Goal: Task Accomplishment & Management: Manage account settings

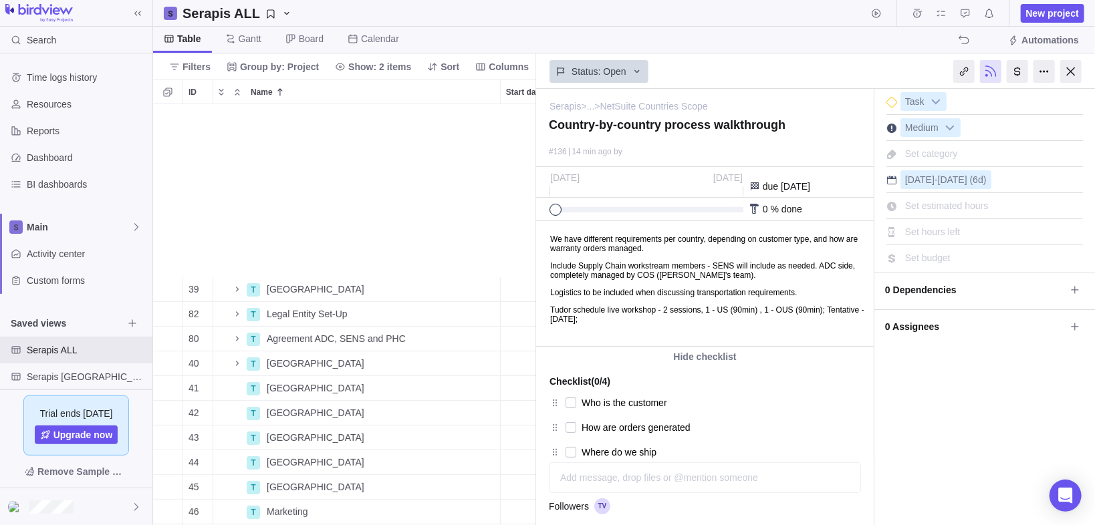
scroll to position [414, 375]
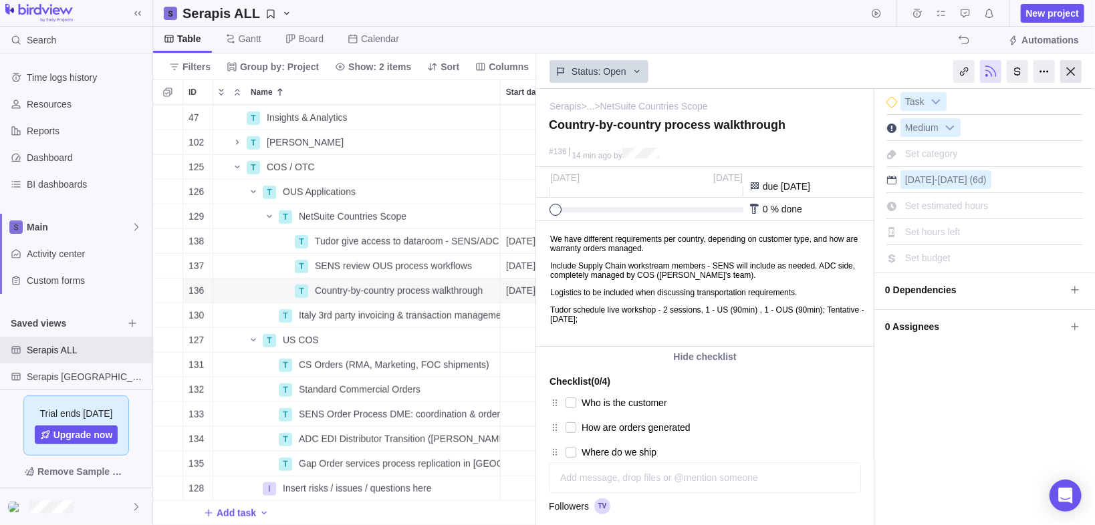
click at [1067, 65] on div at bounding box center [1070, 71] width 21 height 23
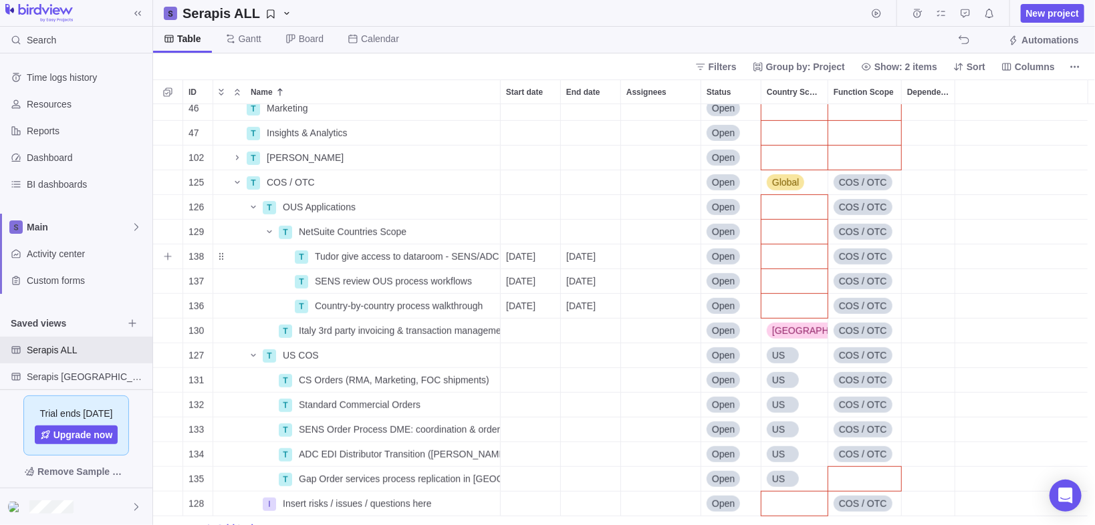
scroll to position [419, 0]
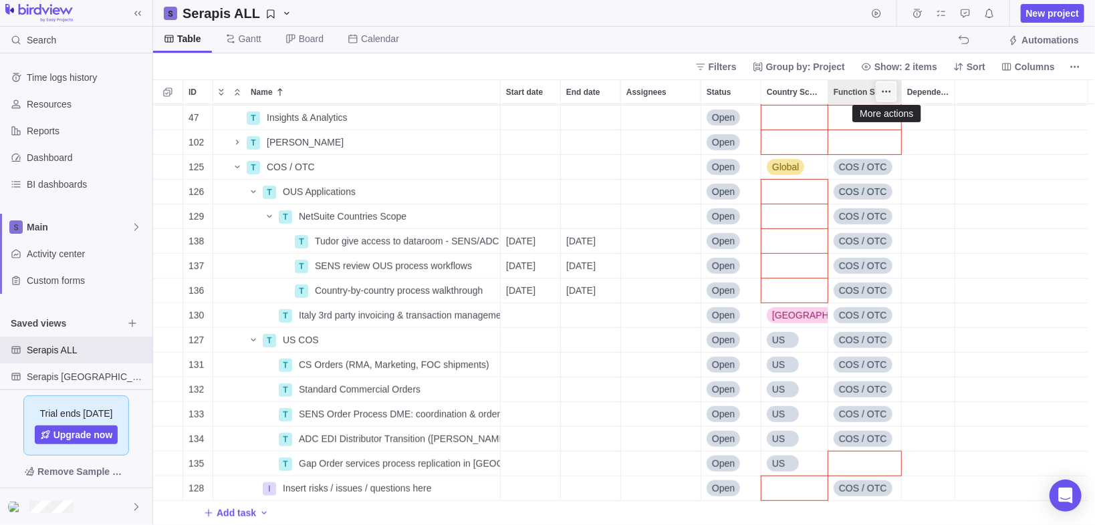
click at [883, 91] on icon "More actions" at bounding box center [883, 92] width 2 height 2
click at [888, 91] on icon "More actions" at bounding box center [886, 91] width 11 height 11
click at [736, 67] on span "Filters" at bounding box center [722, 66] width 28 height 13
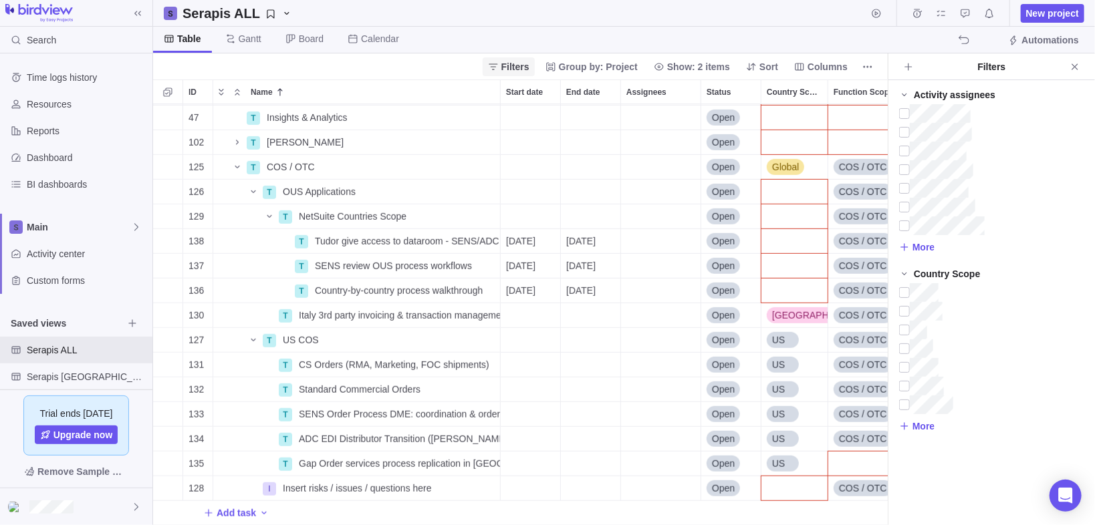
scroll to position [414, 727]
click at [920, 422] on span "More" at bounding box center [923, 426] width 22 height 13
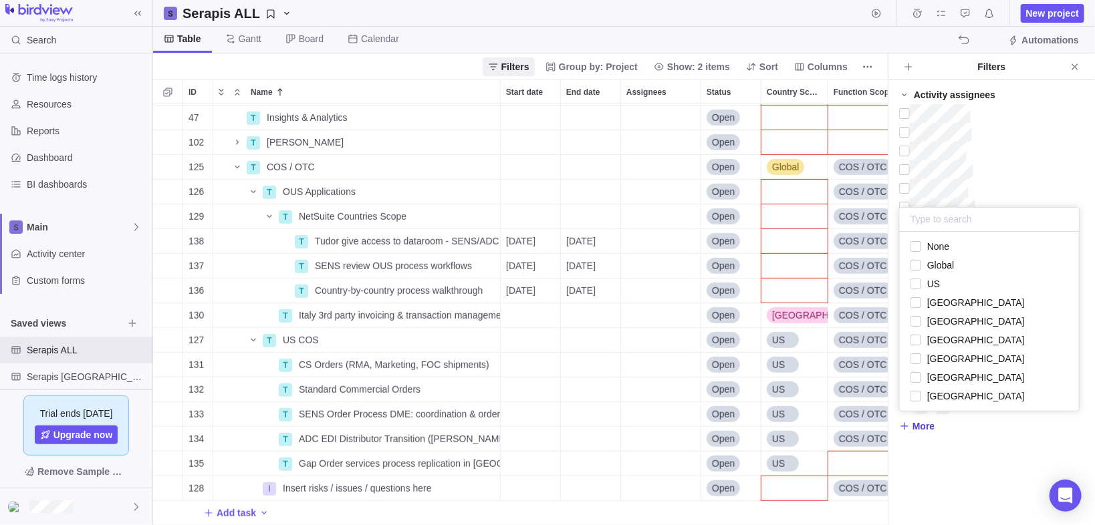
scroll to position [171, 171]
click at [919, 428] on span "More" at bounding box center [923, 426] width 22 height 13
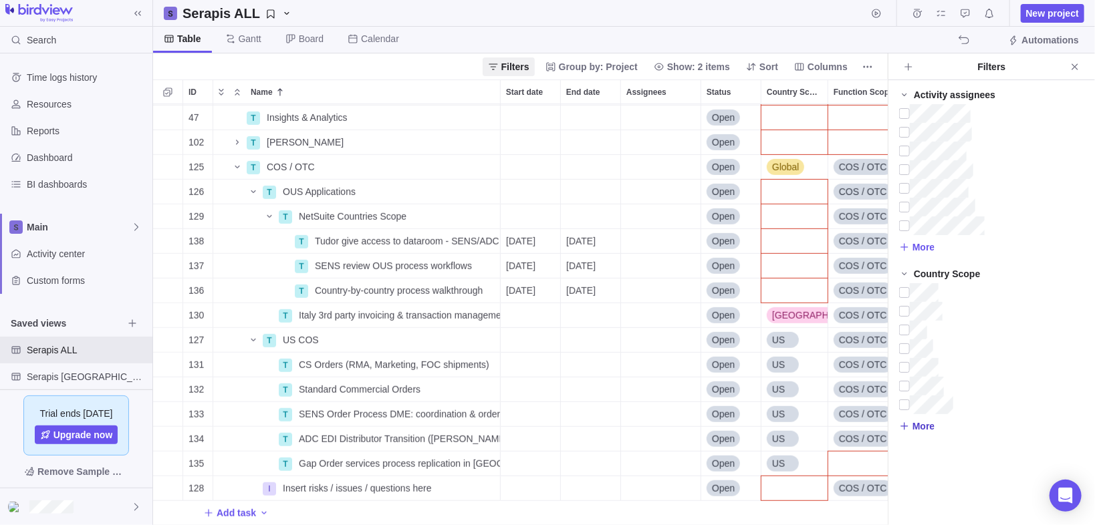
click at [919, 427] on span "More" at bounding box center [923, 426] width 22 height 13
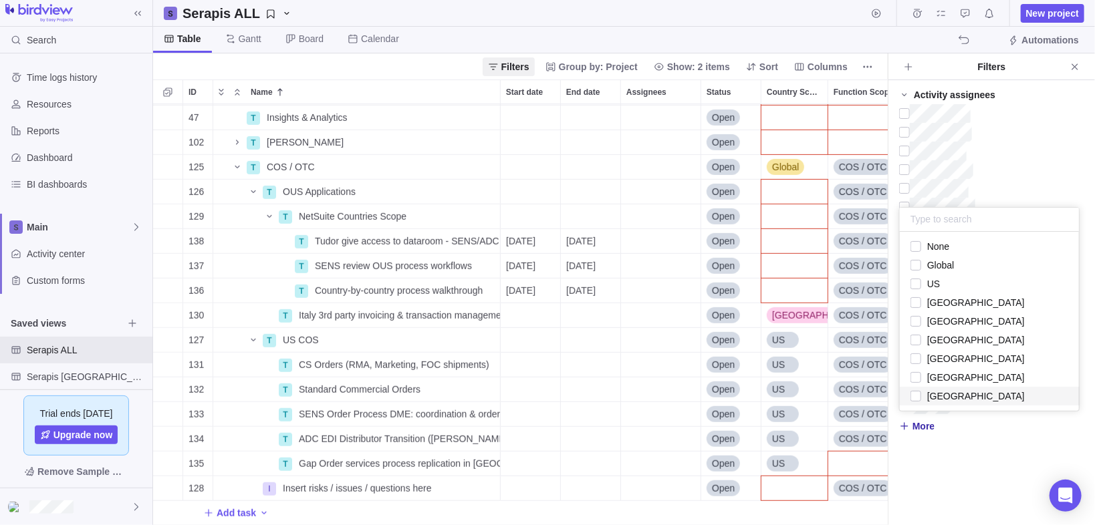
drag, startPoint x: 960, startPoint y: 462, endPoint x: 960, endPoint y: 452, distance: 10.7
click at [960, 461] on div "Activity assignees More Country Scope More" at bounding box center [991, 302] width 207 height 445
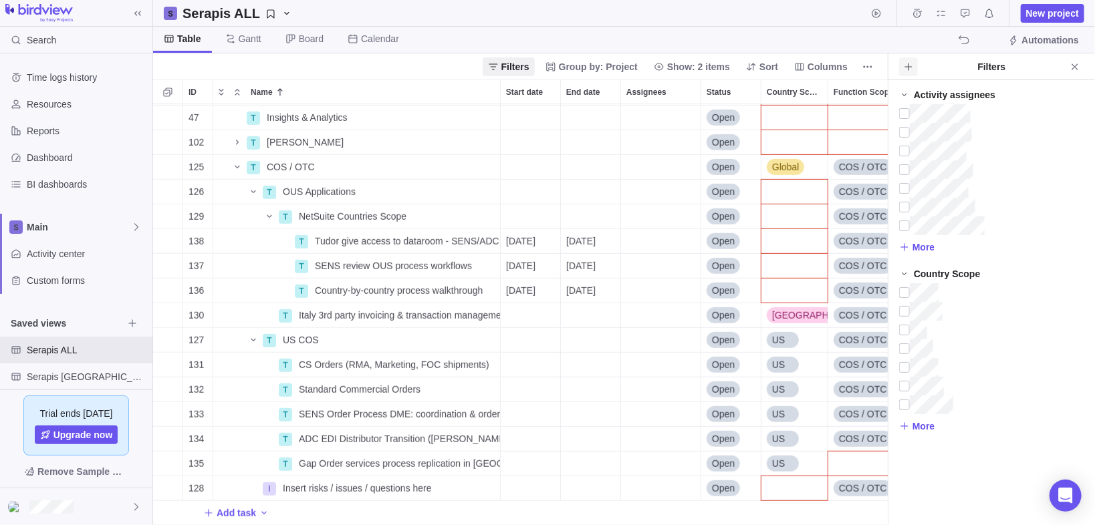
click at [907, 69] on icon "Add filters" at bounding box center [908, 66] width 11 height 11
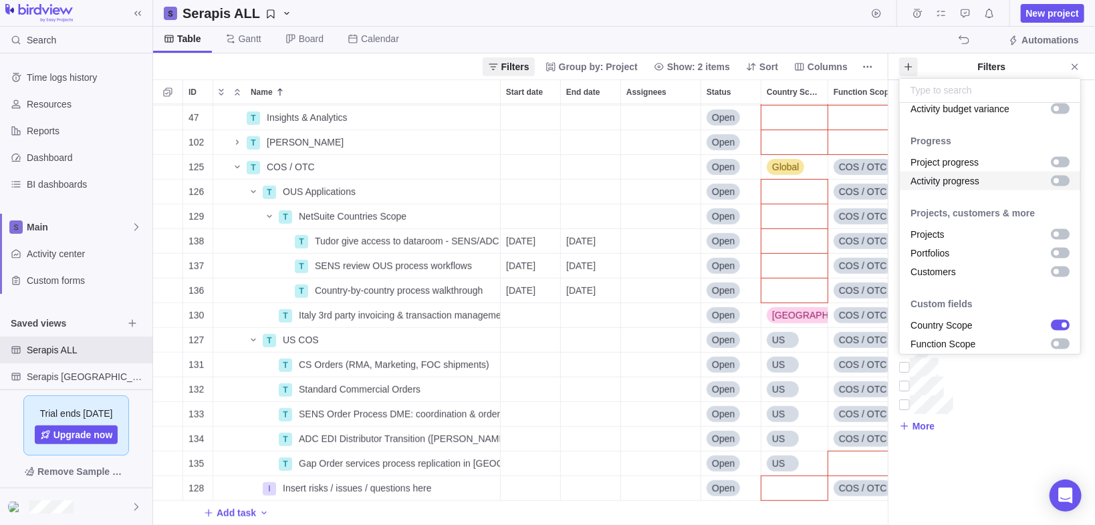
scroll to position [1077, 0]
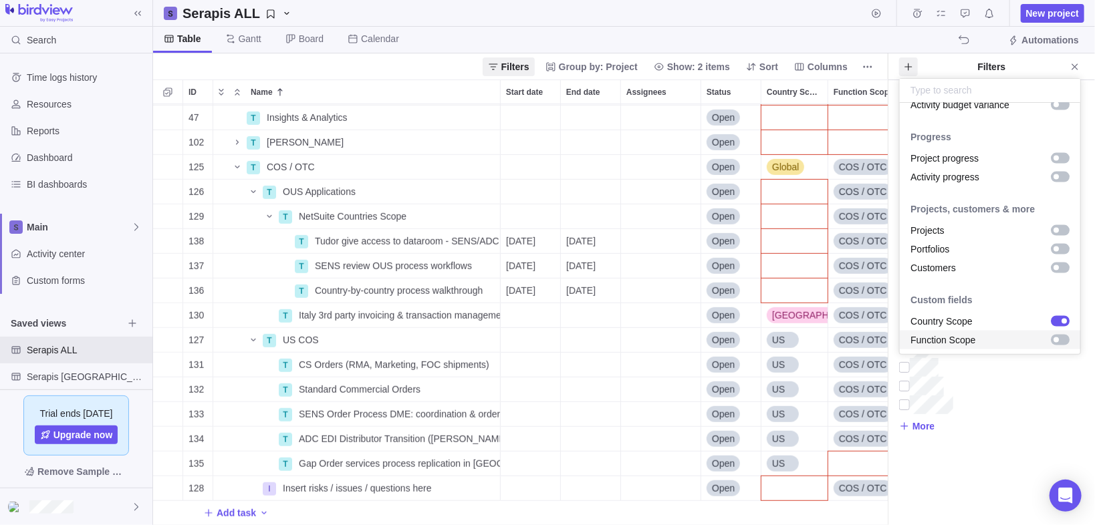
click at [1051, 335] on div "grid" at bounding box center [1060, 340] width 19 height 11
click at [936, 453] on body "Search Time logs history Resources Reports Dashboard BI dashboards Main Activit…" at bounding box center [547, 262] width 1095 height 525
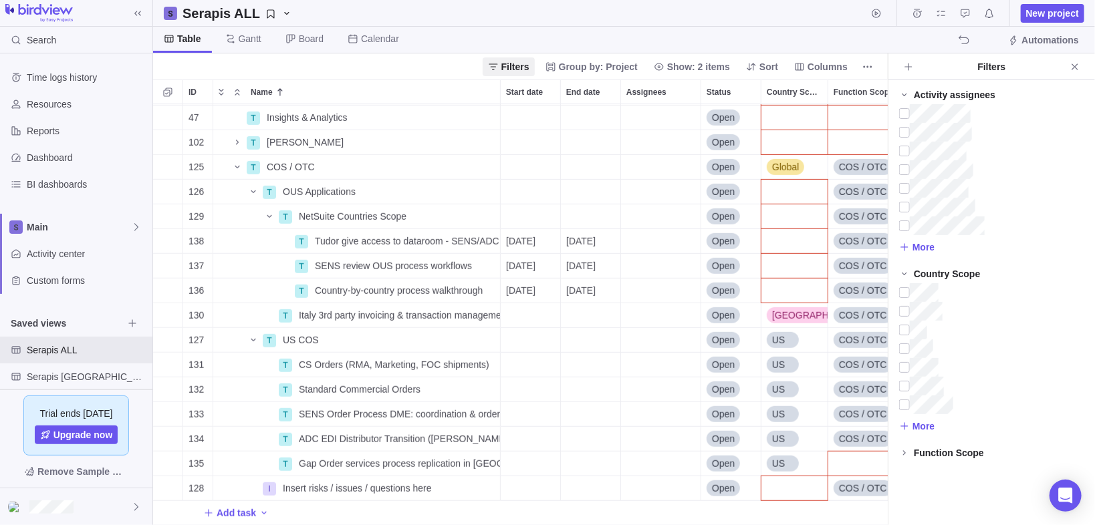
click at [936, 453] on div "Function Scope" at bounding box center [949, 452] width 70 height 13
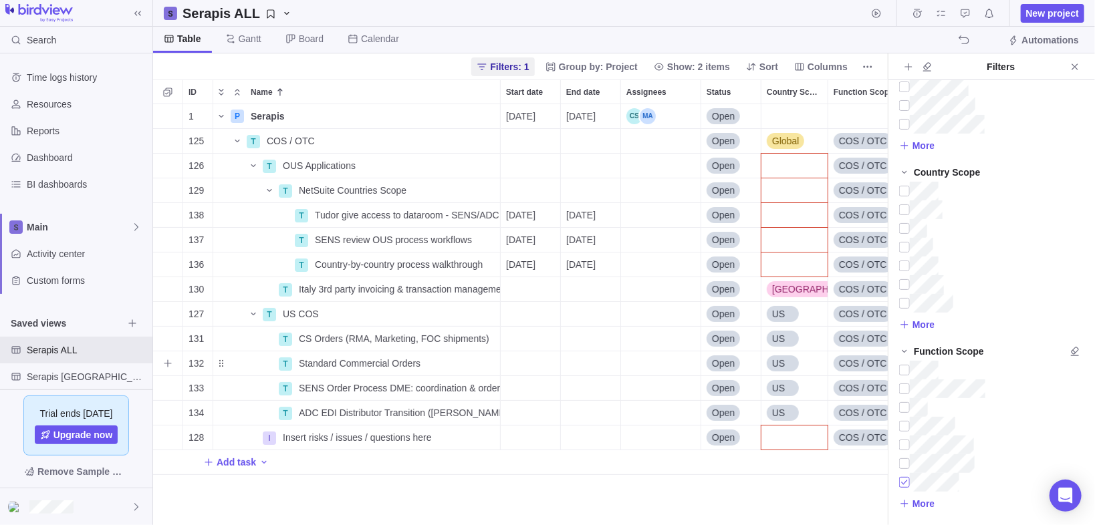
scroll to position [414, 727]
click at [788, 162] on div "Country Scope" at bounding box center [794, 166] width 66 height 24
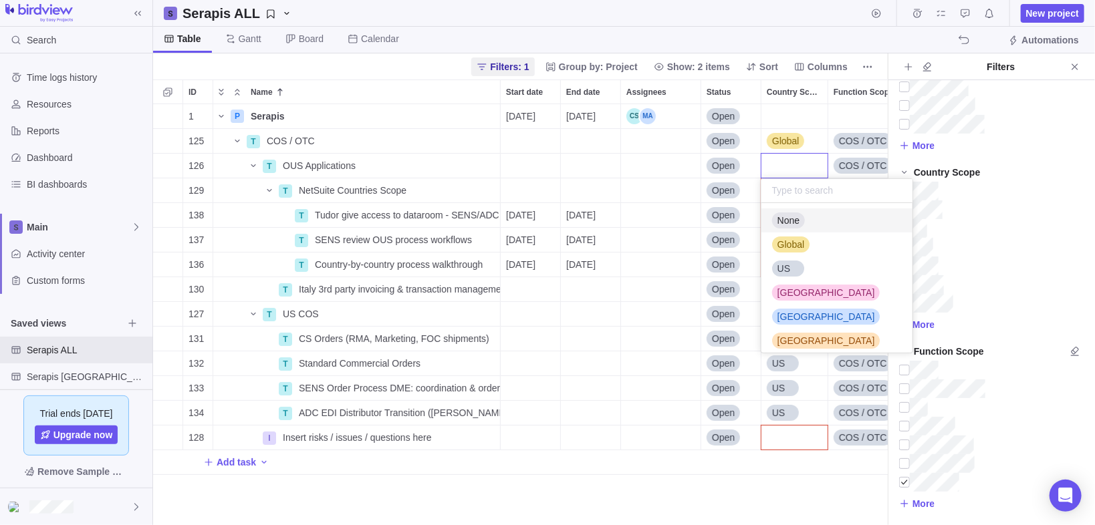
click at [804, 222] on div "None" at bounding box center [788, 220] width 33 height 13
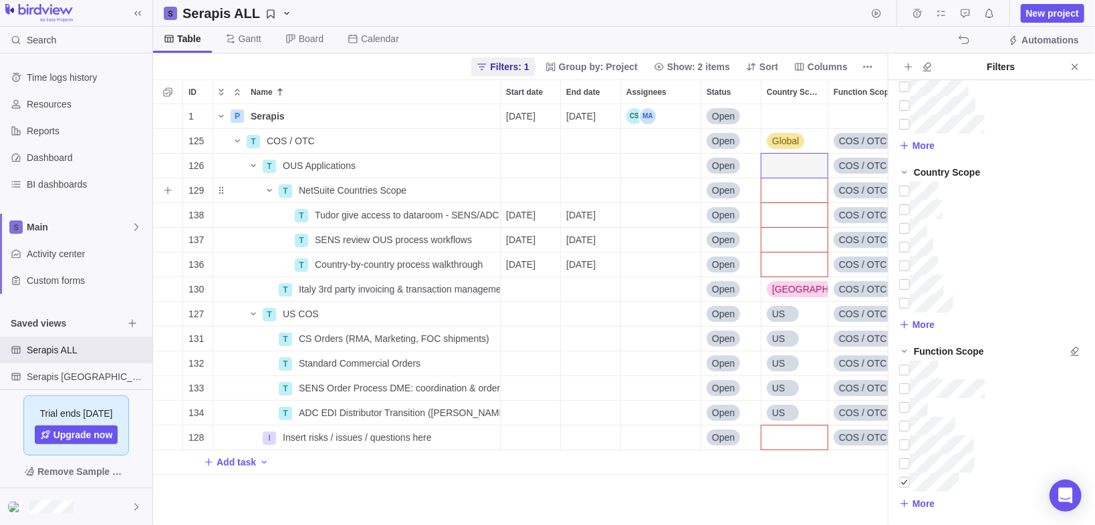
click at [800, 189] on div "Country Scope" at bounding box center [794, 190] width 66 height 24
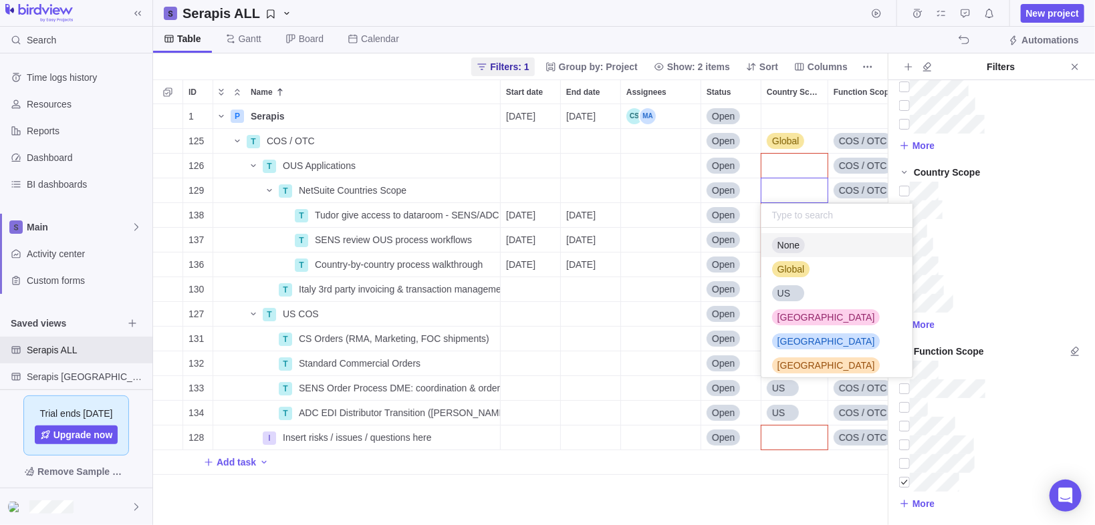
click at [793, 244] on span "None" at bounding box center [788, 245] width 22 height 13
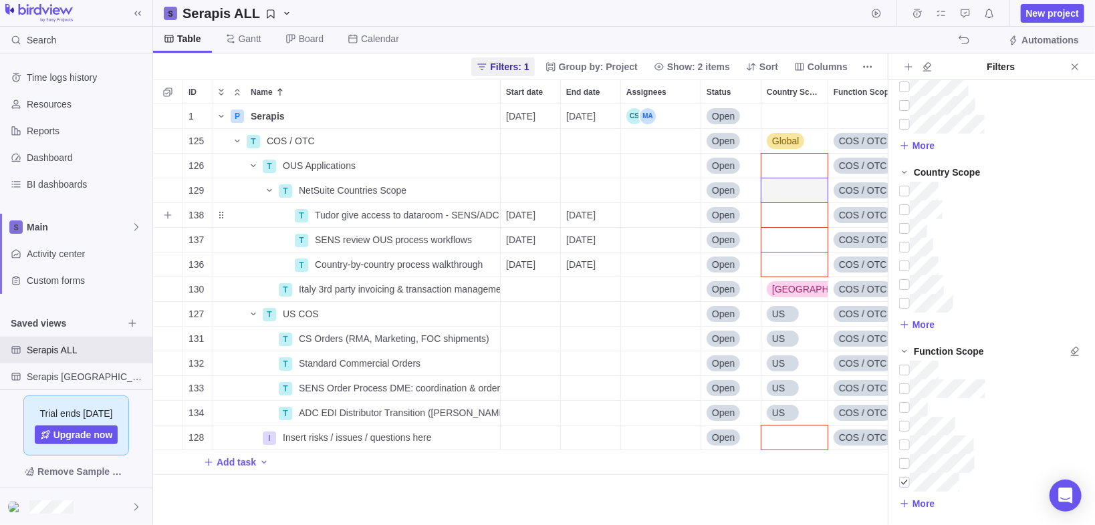
click at [792, 227] on div "Country Scope" at bounding box center [794, 215] width 66 height 24
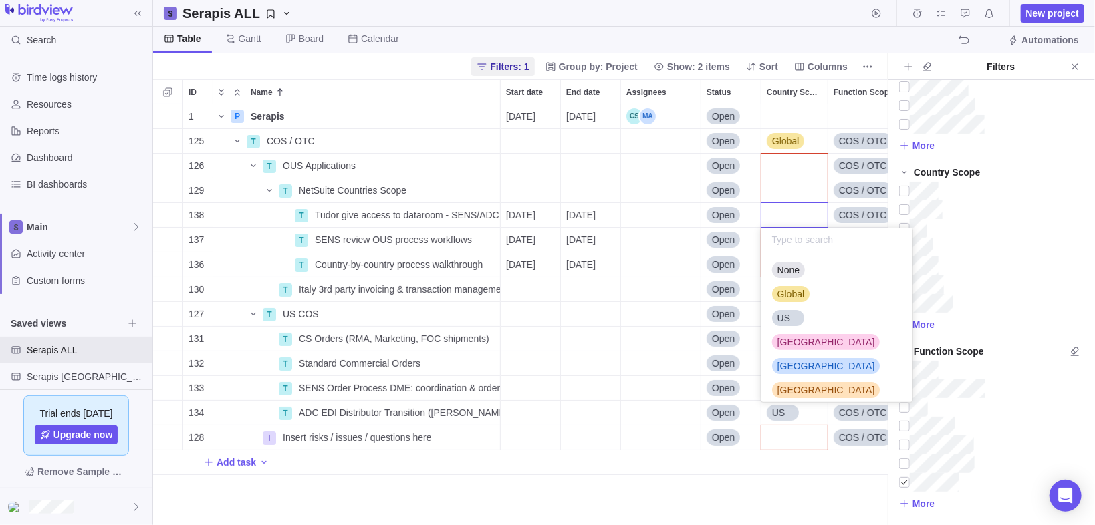
click at [794, 217] on div "Country Scope" at bounding box center [794, 214] width 67 height 25
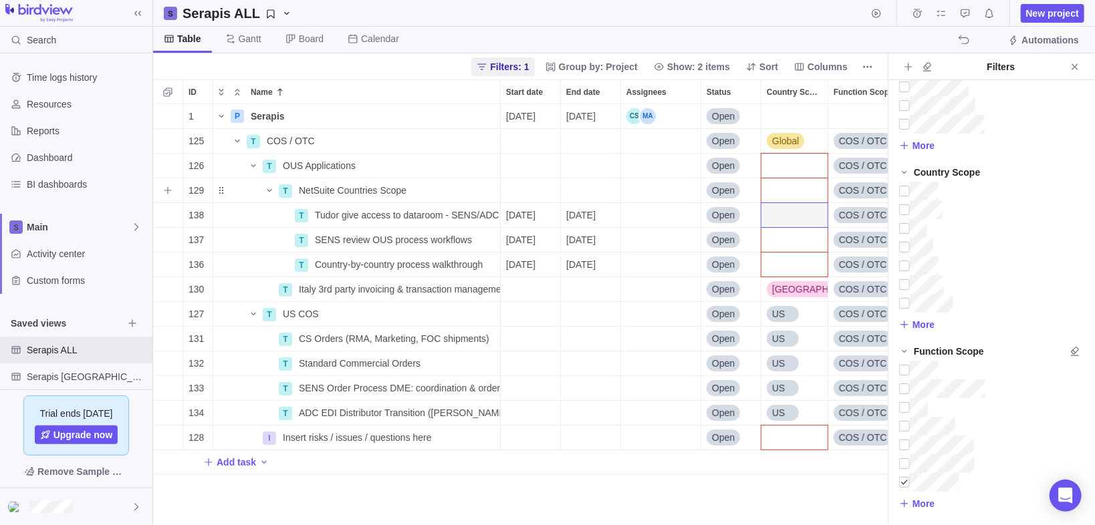
click at [797, 182] on div "Country Scope" at bounding box center [794, 190] width 66 height 24
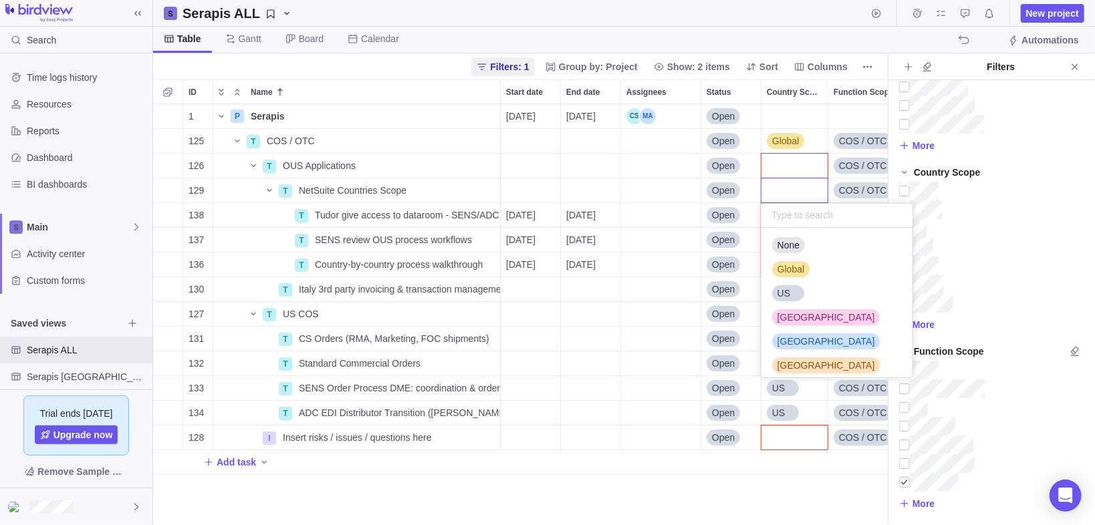
click at [800, 161] on div "1 P Serapis Details [DATE] [DATE] Open 125 T COS / OTC Details Open Global COS …" at bounding box center [520, 315] width 735 height 422
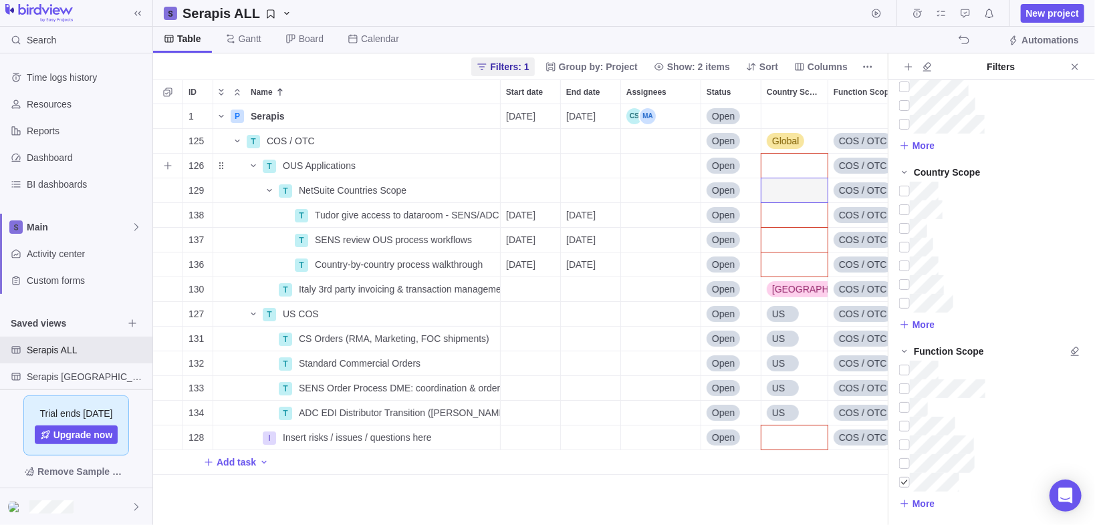
click at [800, 169] on div "Country Scope" at bounding box center [794, 166] width 66 height 24
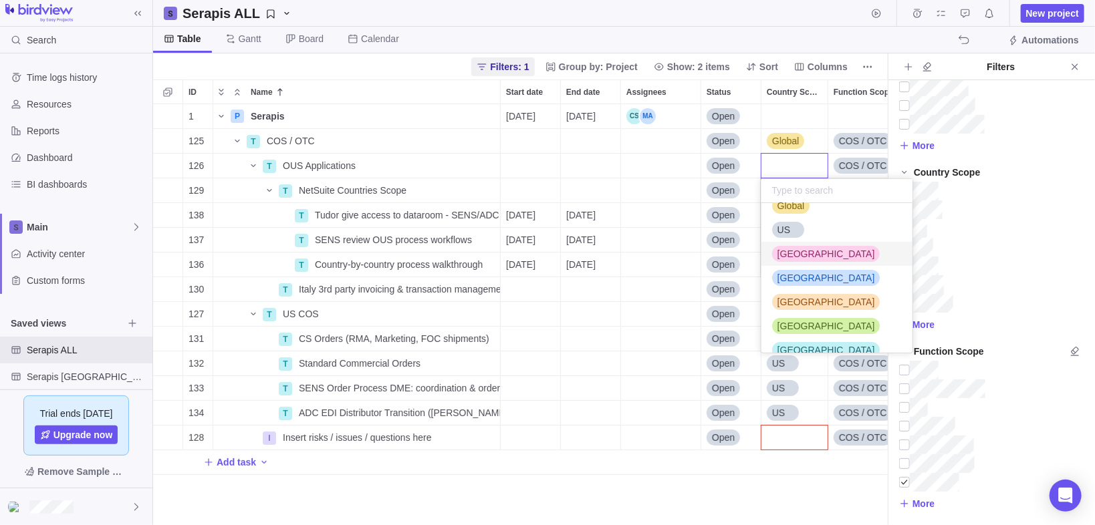
scroll to position [77, 0]
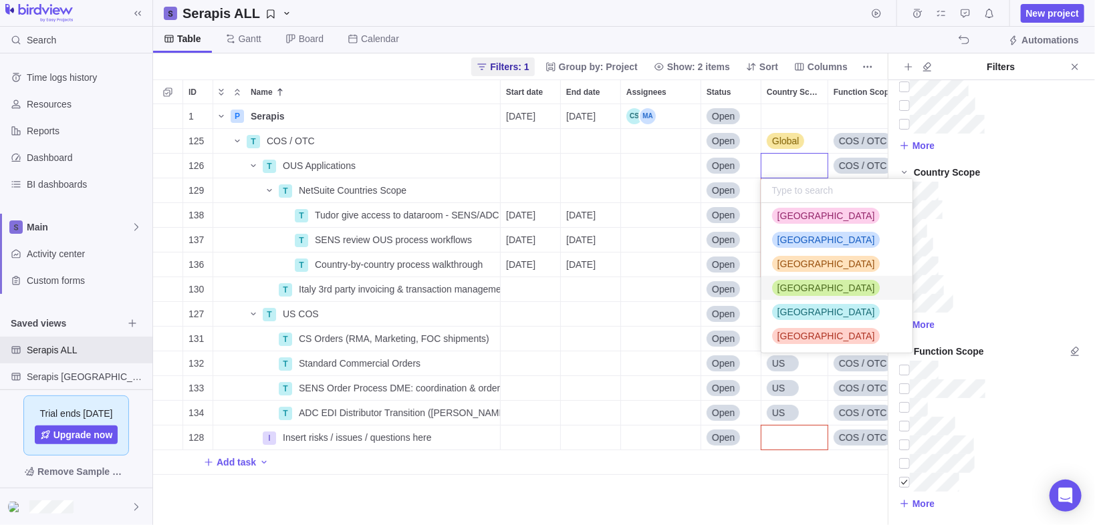
click at [824, 25] on body "Search Time logs history Resources Reports Dashboard BI dashboards Main Activit…" at bounding box center [547, 262] width 1095 height 525
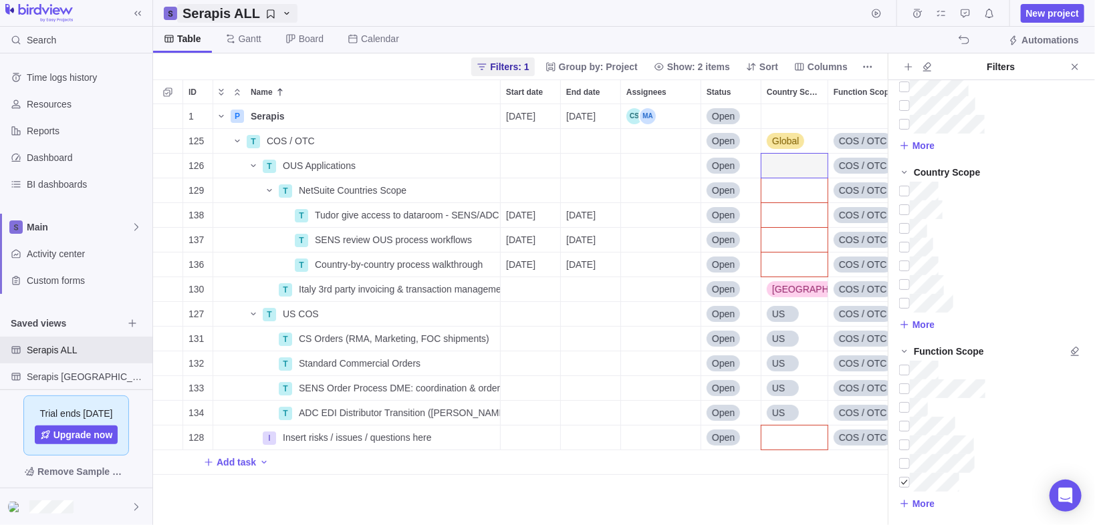
click at [281, 15] on icon "Serapis ALL" at bounding box center [286, 13] width 11 height 11
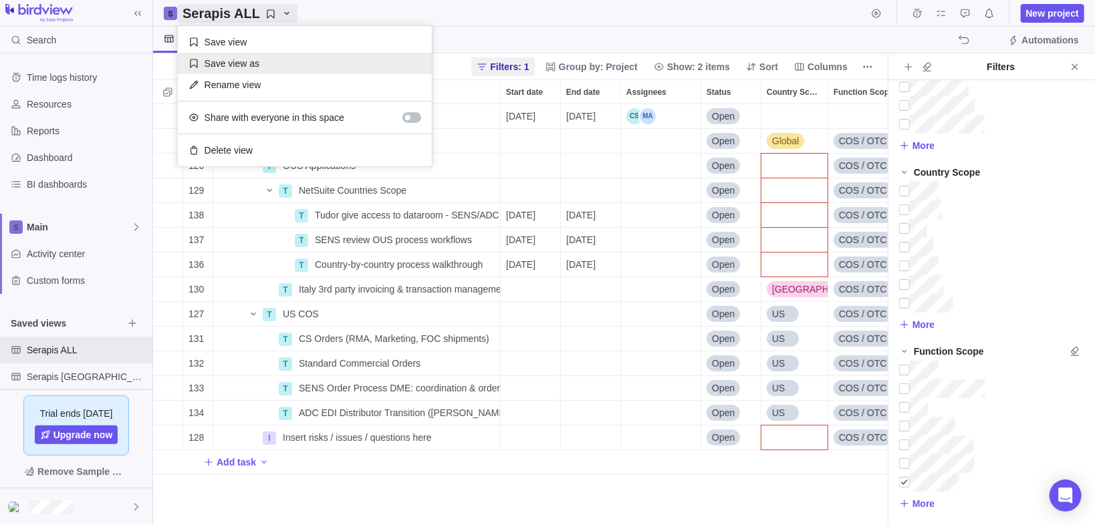
click at [255, 62] on div "Save view as" at bounding box center [305, 63] width 254 height 21
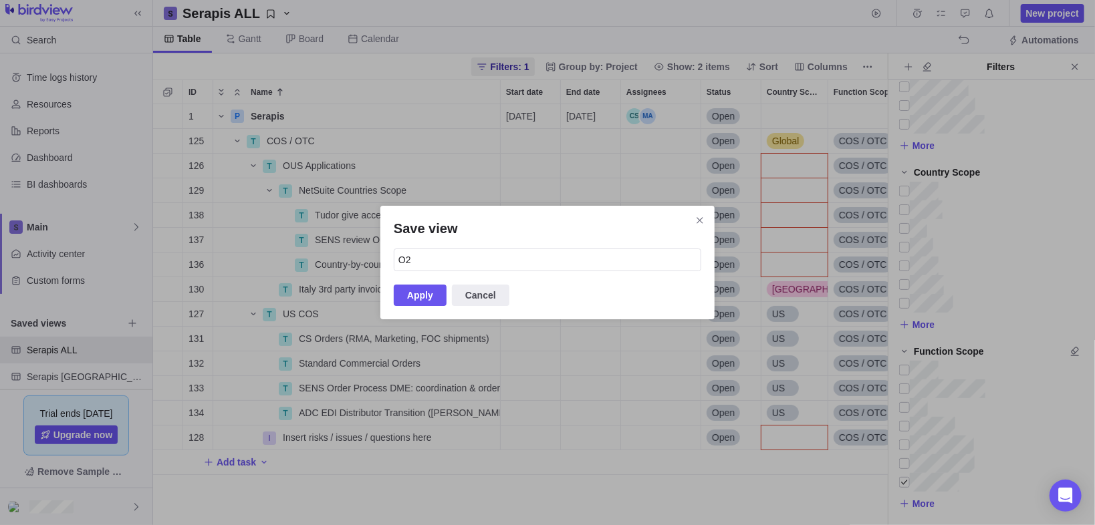
type input "O"
type input "Serapis COS / OTC"
click at [432, 289] on span "Apply" at bounding box center [420, 295] width 53 height 21
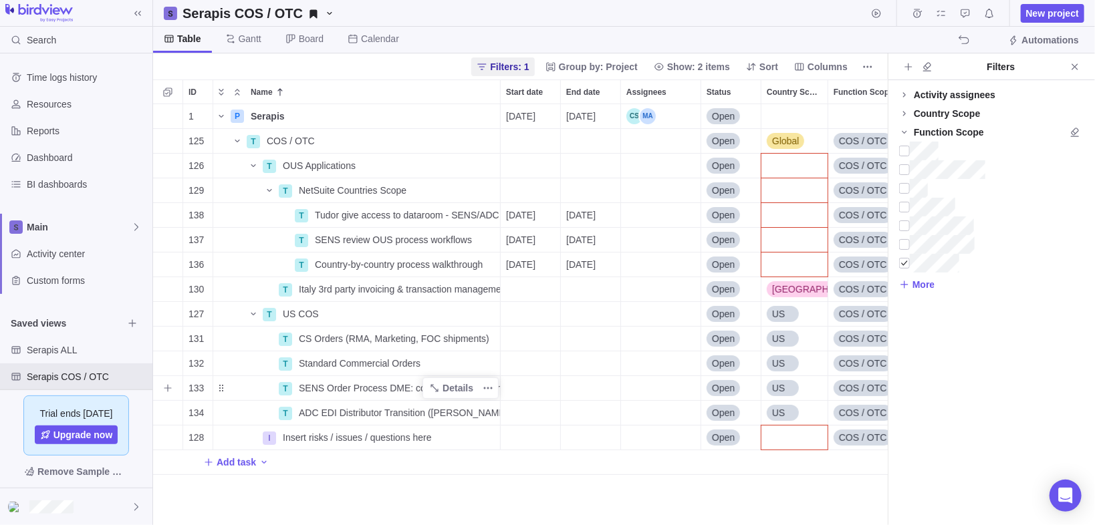
scroll to position [414, 727]
click at [324, 11] on icon "Serapis COS / OTC" at bounding box center [329, 13] width 11 height 11
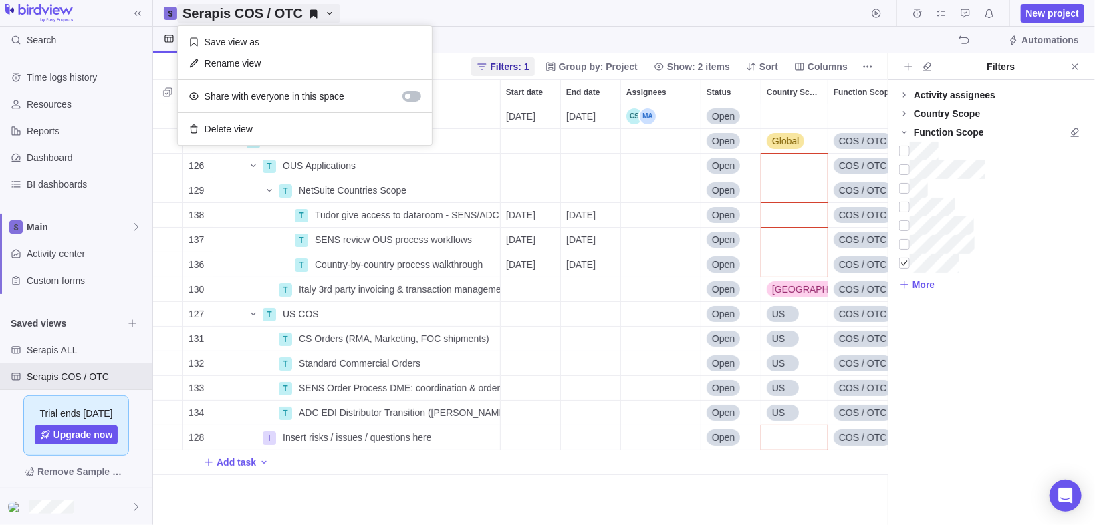
click at [324, 11] on icon "Serapis COS / OTC" at bounding box center [329, 13] width 11 height 11
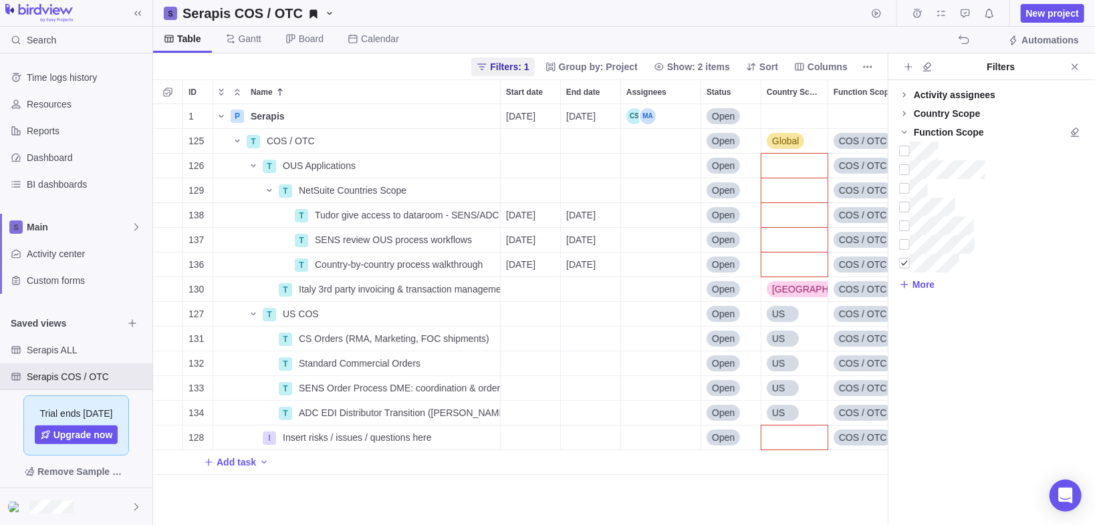
drag, startPoint x: 75, startPoint y: 380, endPoint x: 466, endPoint y: 27, distance: 527.1
click at [467, 26] on div "Serapis COS / OTC New project Table [PERSON_NAME] Board Calendar Automations" at bounding box center [624, 26] width 942 height 53
click at [52, 357] on div "Serapis ALL" at bounding box center [76, 350] width 152 height 27
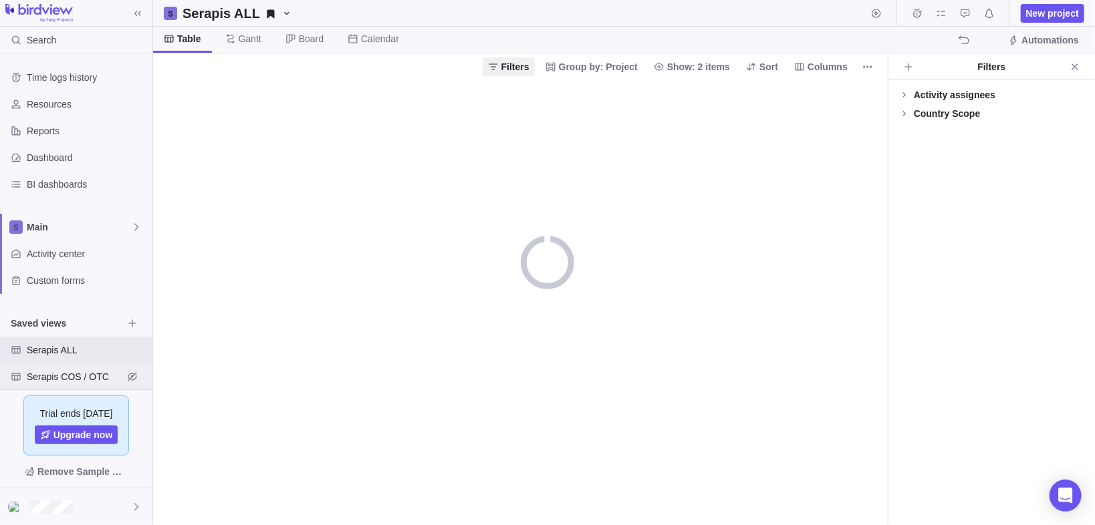
click at [58, 372] on span "Serapis COS / OTC" at bounding box center [75, 376] width 96 height 13
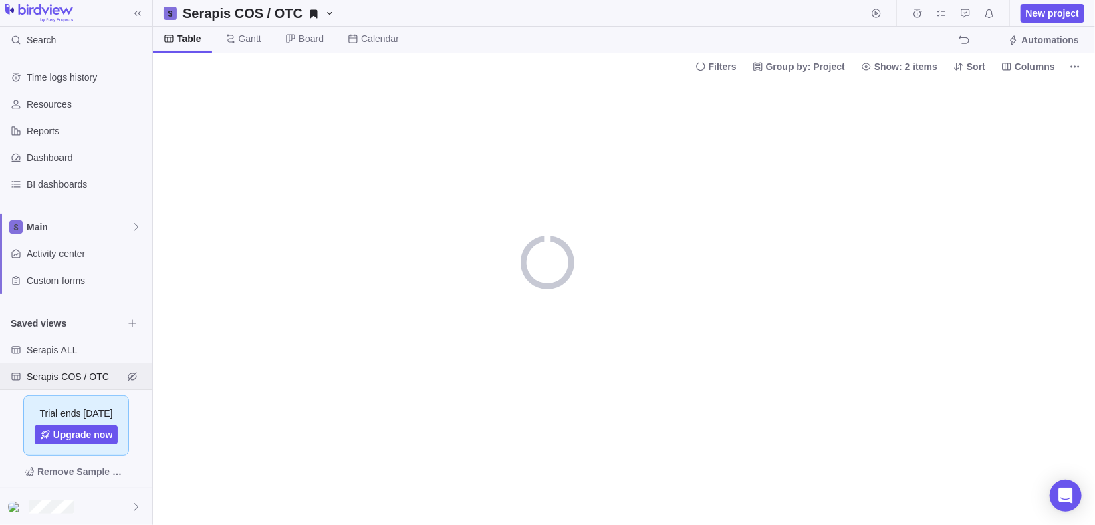
click at [59, 374] on span "Serapis COS / OTC" at bounding box center [75, 376] width 96 height 13
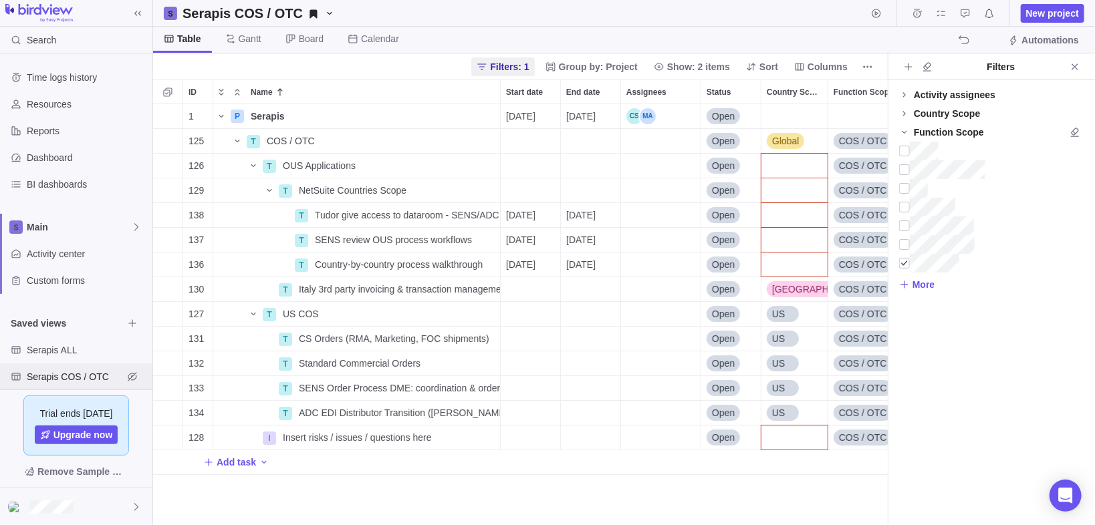
scroll to position [9, 9]
click at [327, 13] on icon "Serapis COS / OTC" at bounding box center [329, 12] width 5 height 3
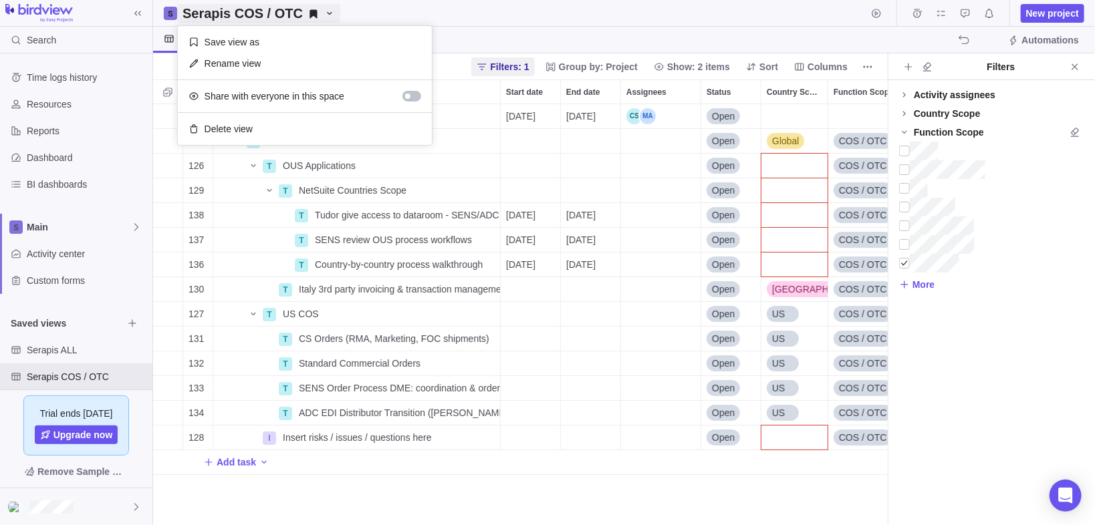
click at [327, 13] on icon "Serapis COS / OTC" at bounding box center [329, 12] width 5 height 3
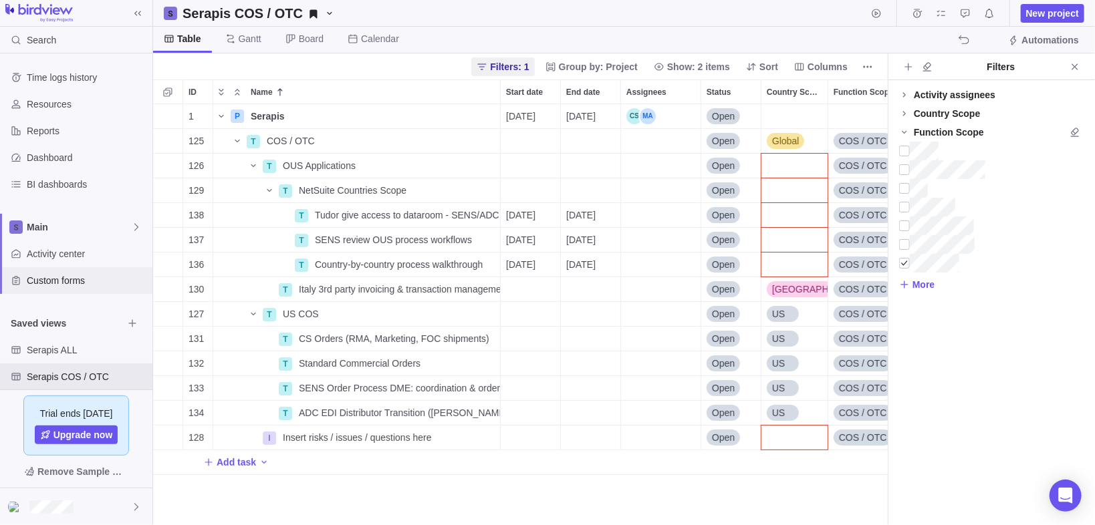
click at [51, 282] on span "Custom forms" at bounding box center [87, 280] width 120 height 13
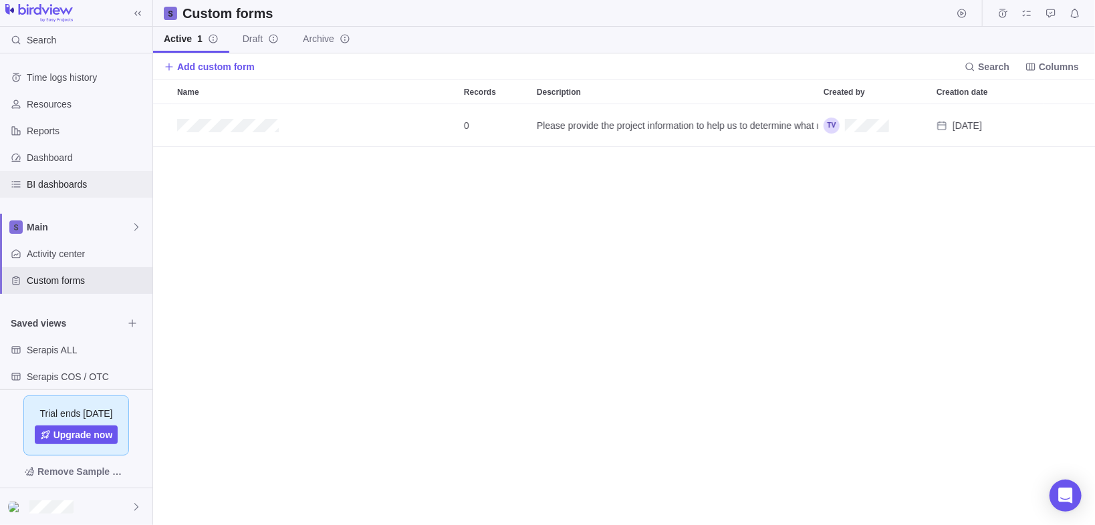
click at [46, 180] on span "BI dashboards" at bounding box center [87, 184] width 120 height 13
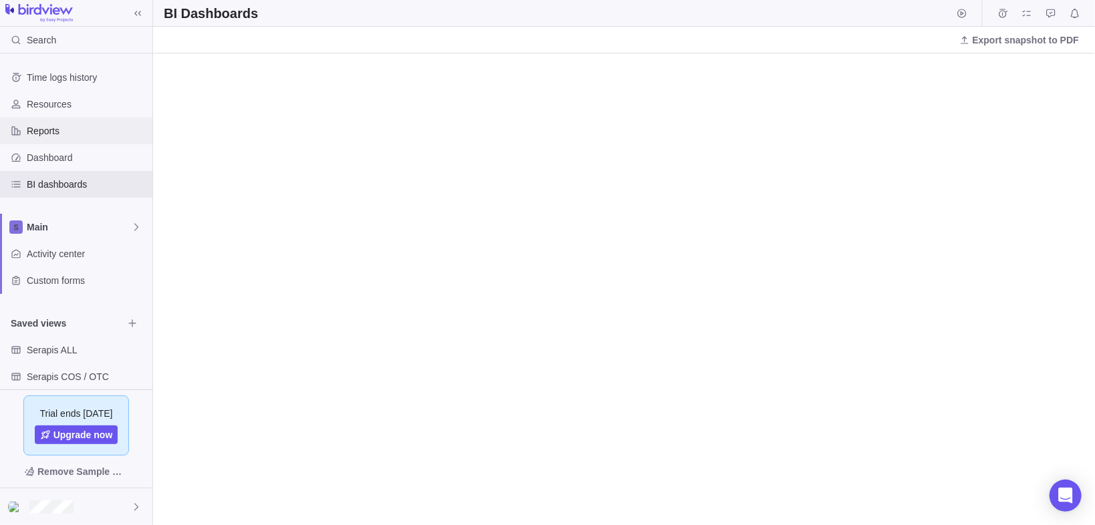
click at [55, 132] on span "Reports" at bounding box center [87, 130] width 120 height 13
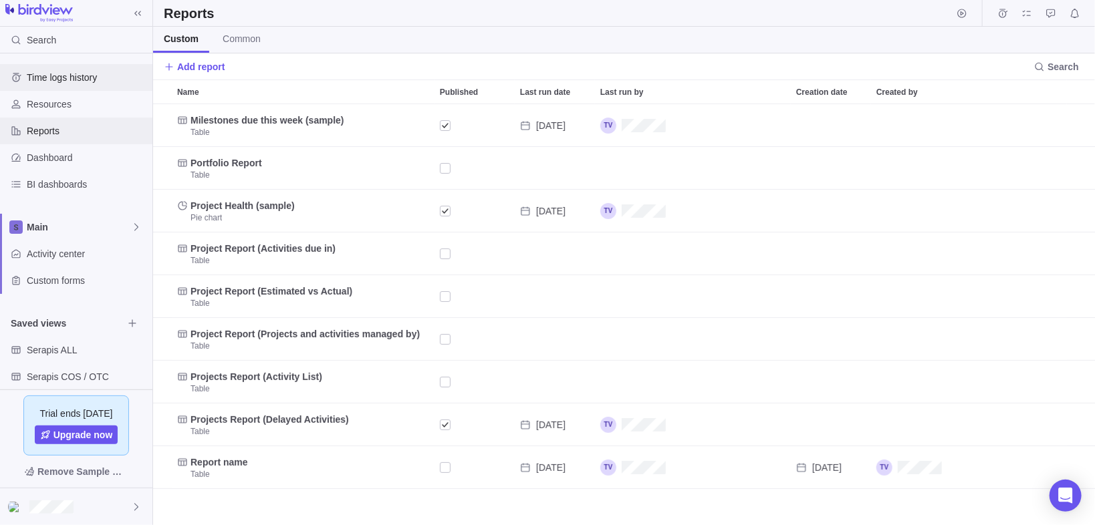
scroll to position [414, 934]
click at [77, 226] on span "Main" at bounding box center [79, 227] width 104 height 13
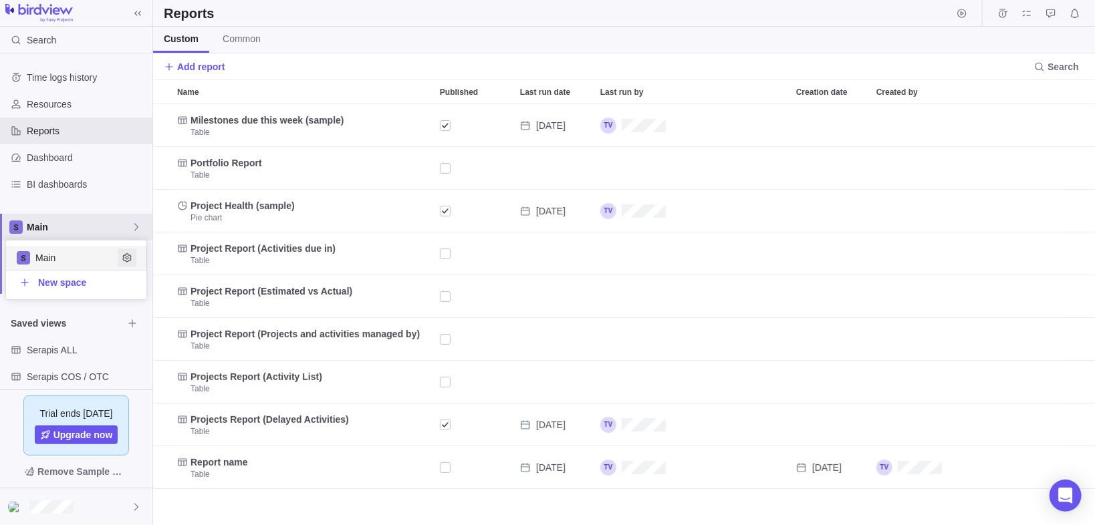
click at [129, 255] on icon "Edit space settings" at bounding box center [127, 258] width 11 height 11
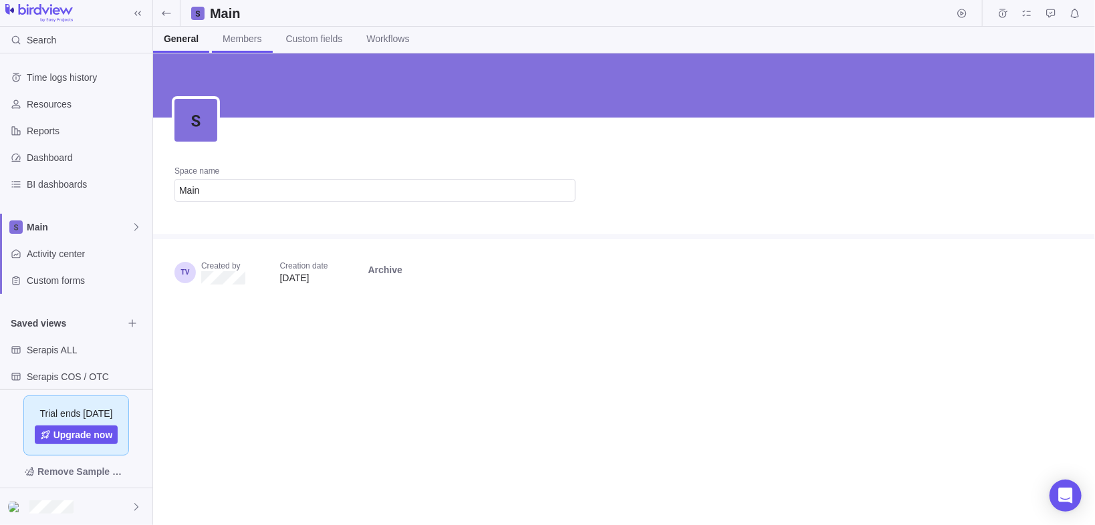
click at [263, 43] on link "Members" at bounding box center [242, 40] width 60 height 26
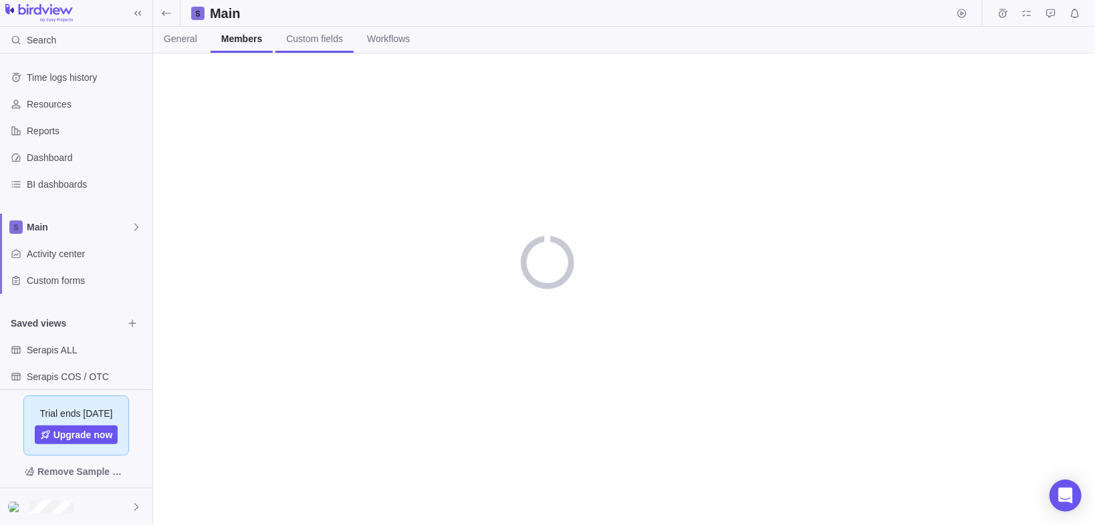
click at [321, 40] on span "Custom fields" at bounding box center [314, 38] width 57 height 13
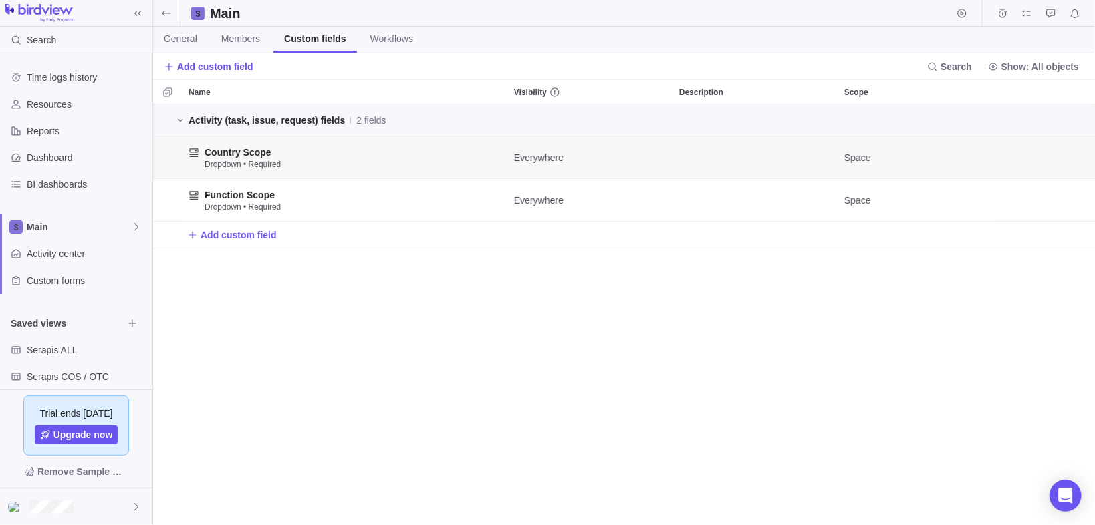
scroll to position [414, 934]
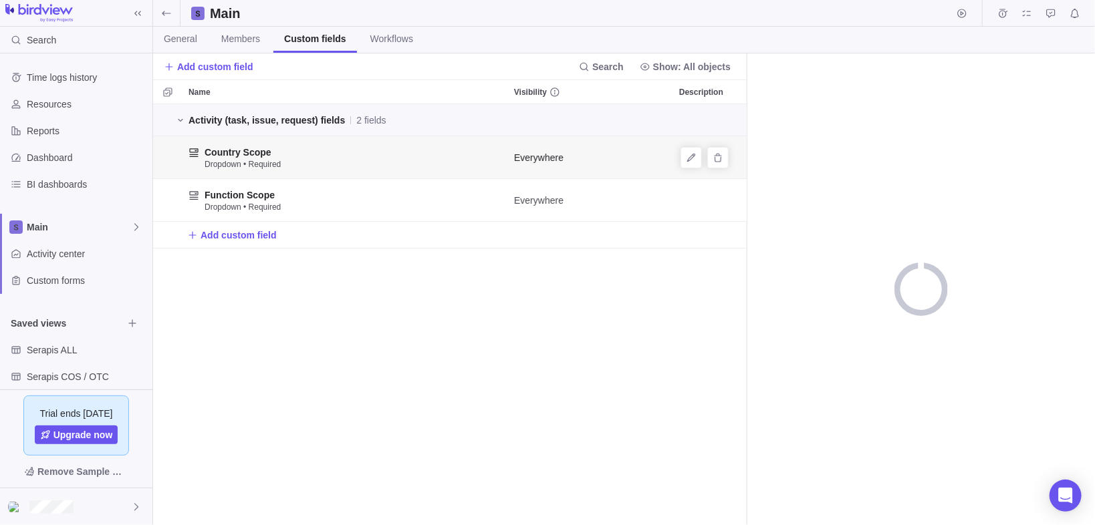
scroll to position [414, 586]
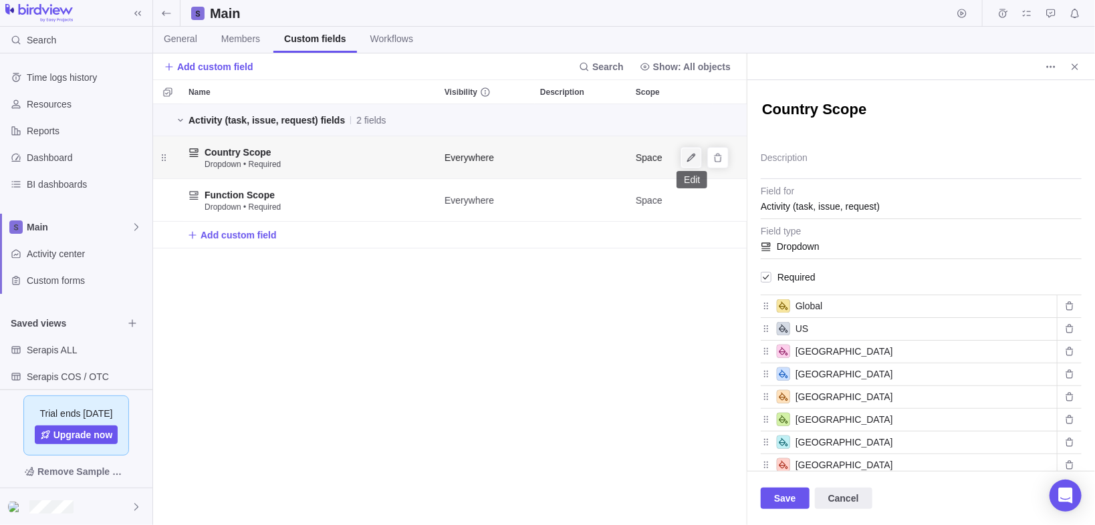
click at [694, 156] on icon "Edit" at bounding box center [691, 157] width 8 height 8
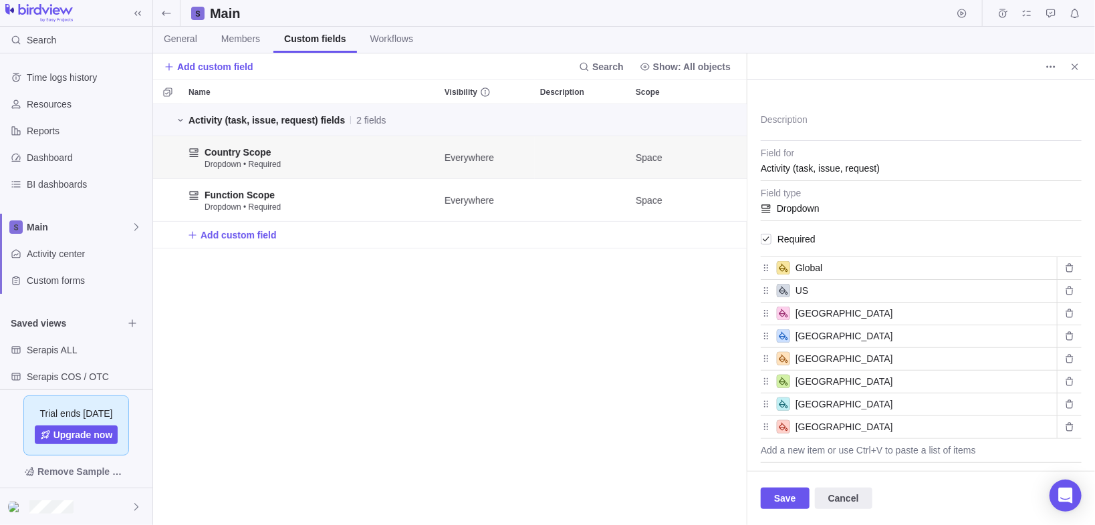
scroll to position [102, 0]
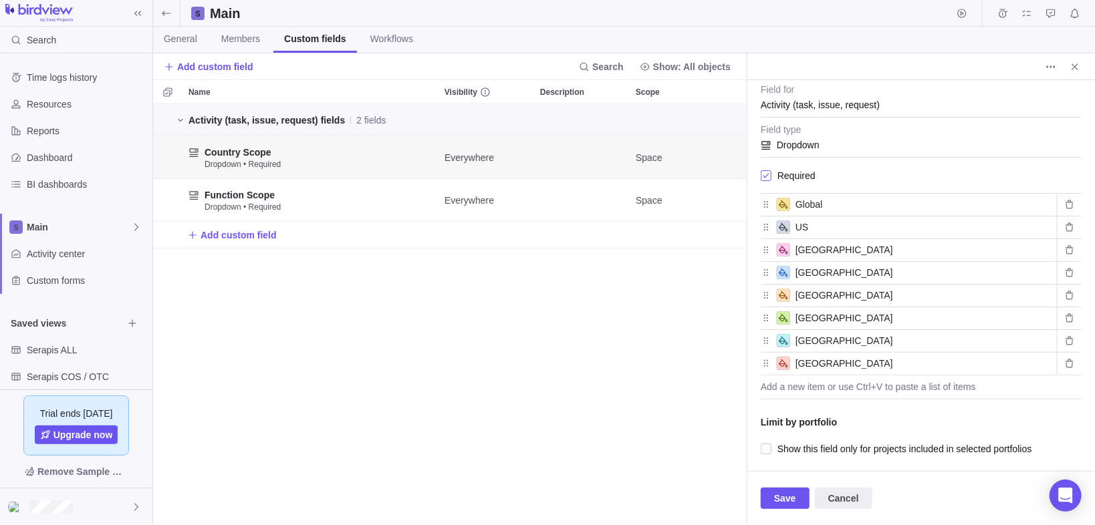
click at [802, 172] on span "Required" at bounding box center [793, 175] width 44 height 19
click at [685, 206] on span "Edit" at bounding box center [691, 200] width 19 height 19
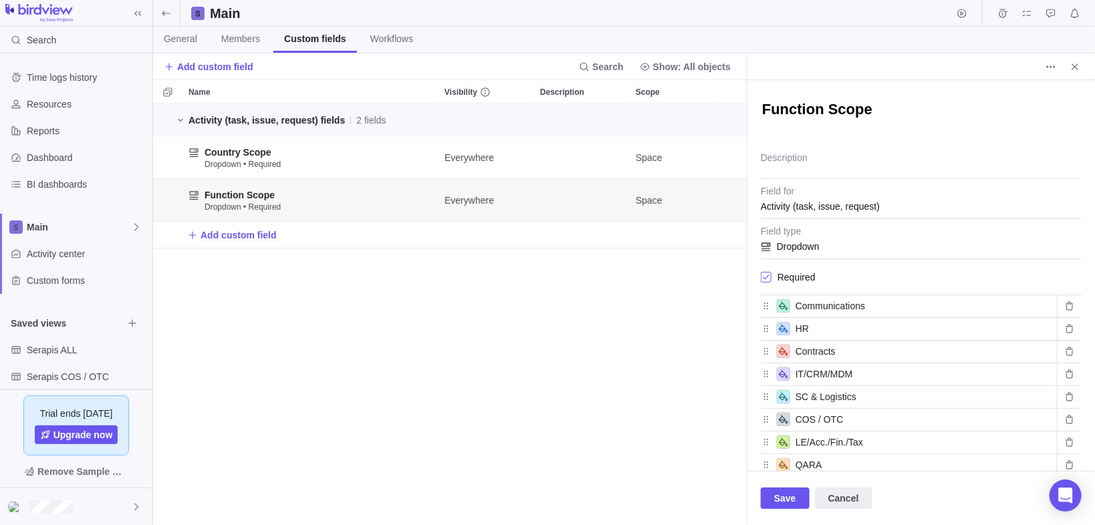
click at [773, 275] on span "Required" at bounding box center [793, 277] width 44 height 19
click at [785, 508] on span "Save" at bounding box center [785, 498] width 49 height 21
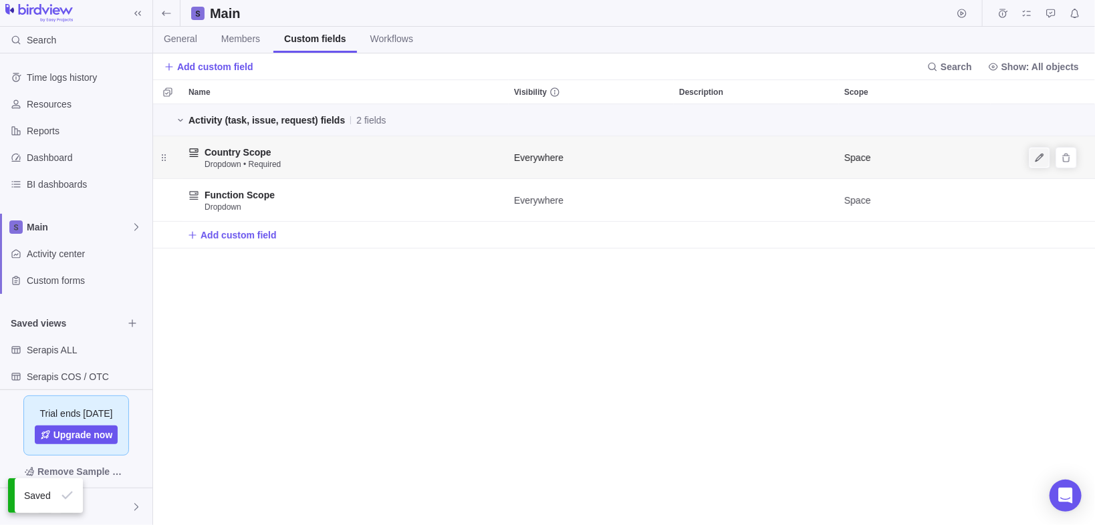
click at [1035, 158] on icon "Edit" at bounding box center [1039, 157] width 11 height 11
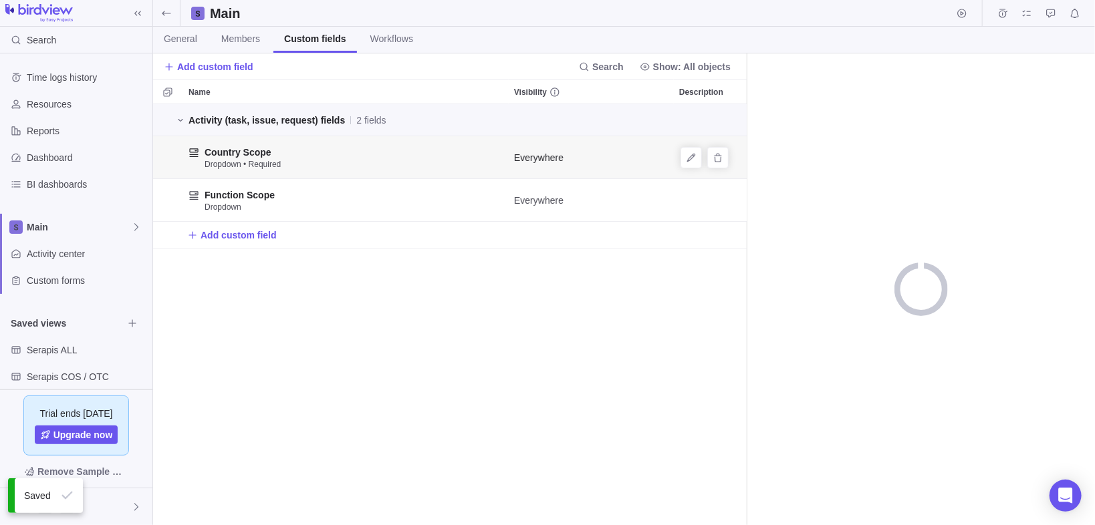
scroll to position [414, 586]
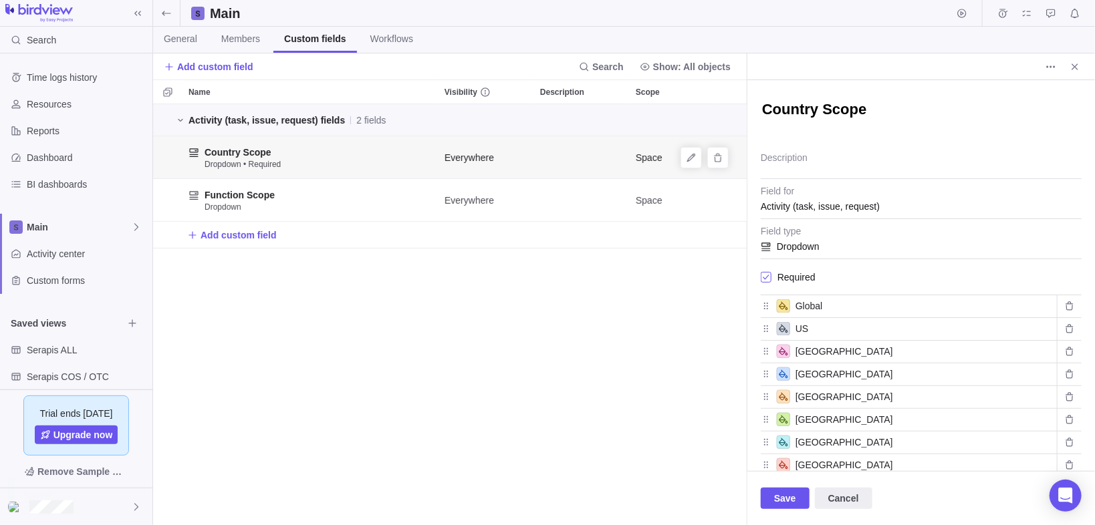
type textarea "x"
click at [767, 275] on div at bounding box center [766, 277] width 11 height 19
click at [781, 499] on span "Save" at bounding box center [785, 499] width 22 height 16
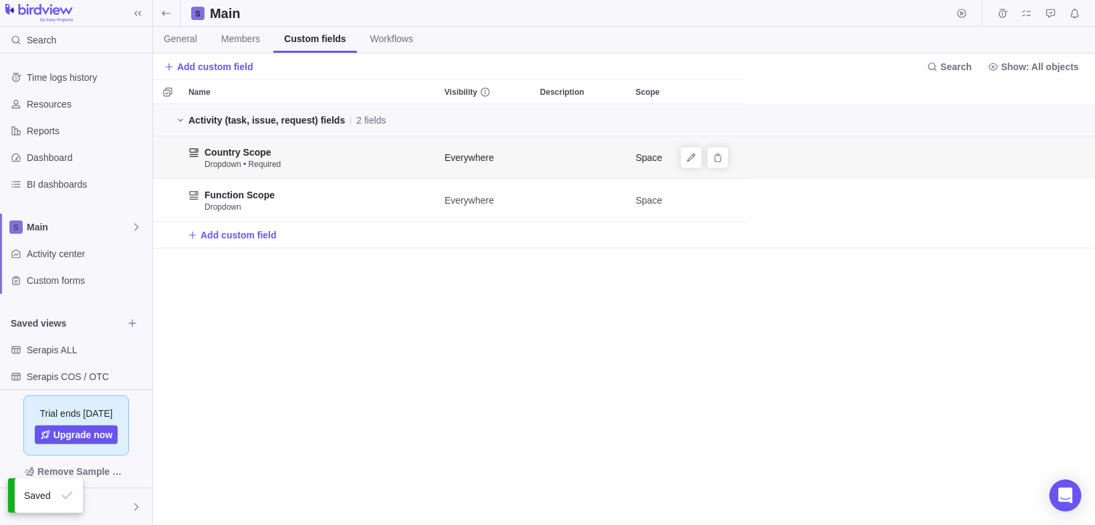
scroll to position [414, 934]
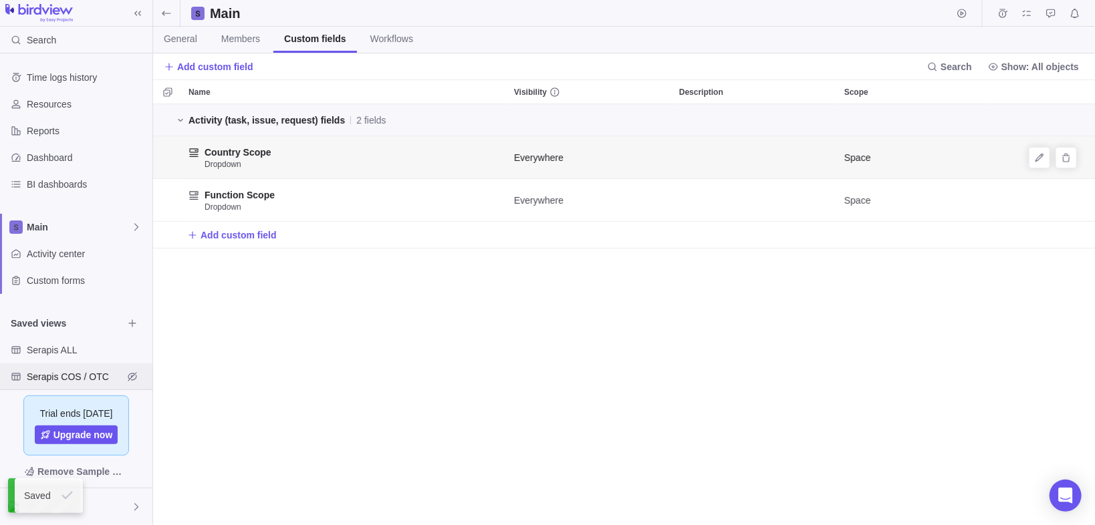
click at [67, 376] on span "Serapis COS / OTC" at bounding box center [75, 376] width 96 height 13
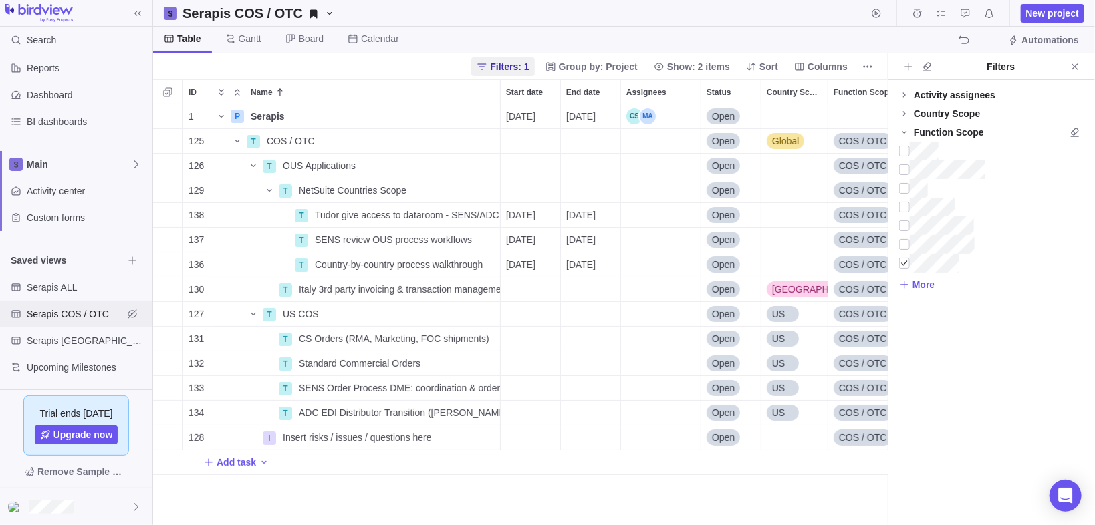
scroll to position [414, 727]
click at [67, 338] on span "Serapis [GEOGRAPHIC_DATA]" at bounding box center [75, 340] width 96 height 13
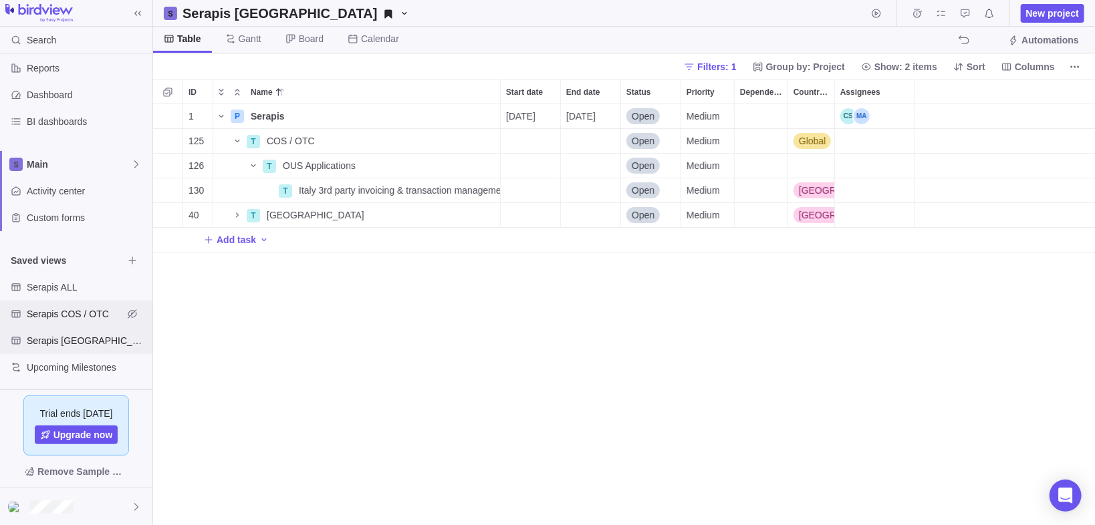
scroll to position [414, 934]
click at [64, 309] on span "Serapis COS / OTC" at bounding box center [75, 313] width 96 height 13
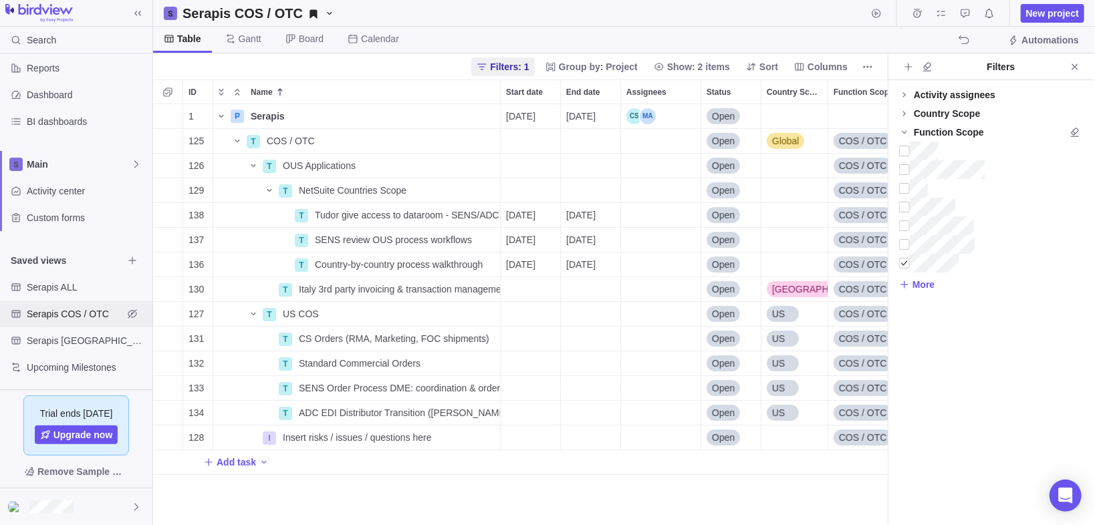
scroll to position [414, 727]
click at [958, 374] on div "Activity assignees More Country Scope More Function Scope More" at bounding box center [991, 302] width 207 height 445
click at [64, 286] on span "Serapis ALL" at bounding box center [75, 287] width 96 height 13
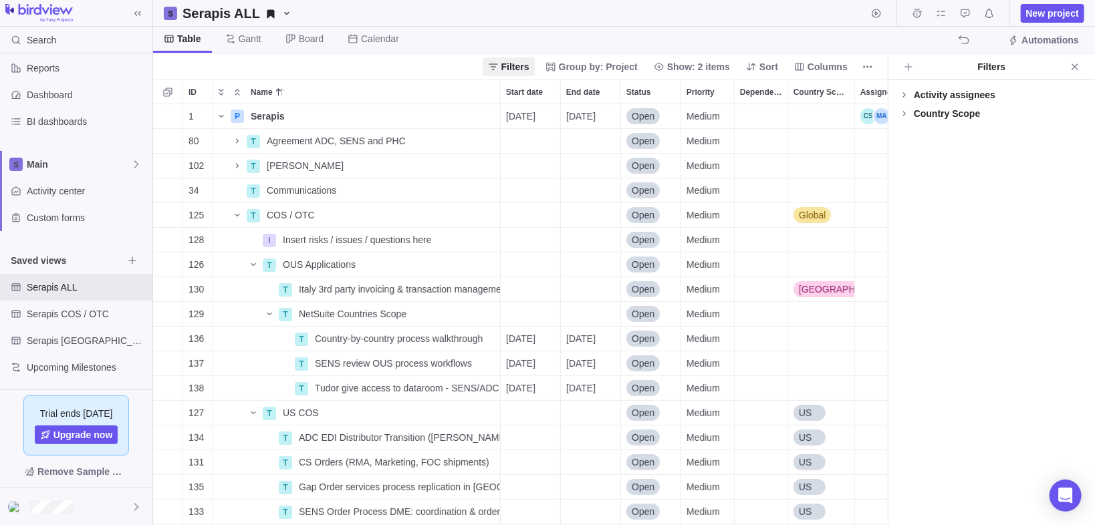
drag, startPoint x: 1079, startPoint y: 66, endPoint x: 536, endPoint y: 255, distance: 575.3
click at [1079, 66] on icon "Close" at bounding box center [1074, 66] width 11 height 11
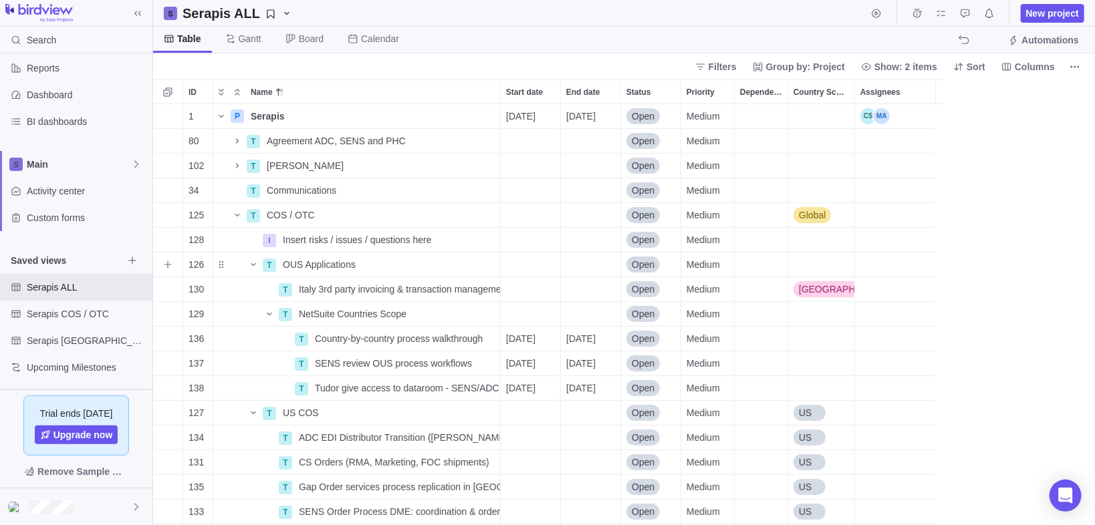
scroll to position [414, 934]
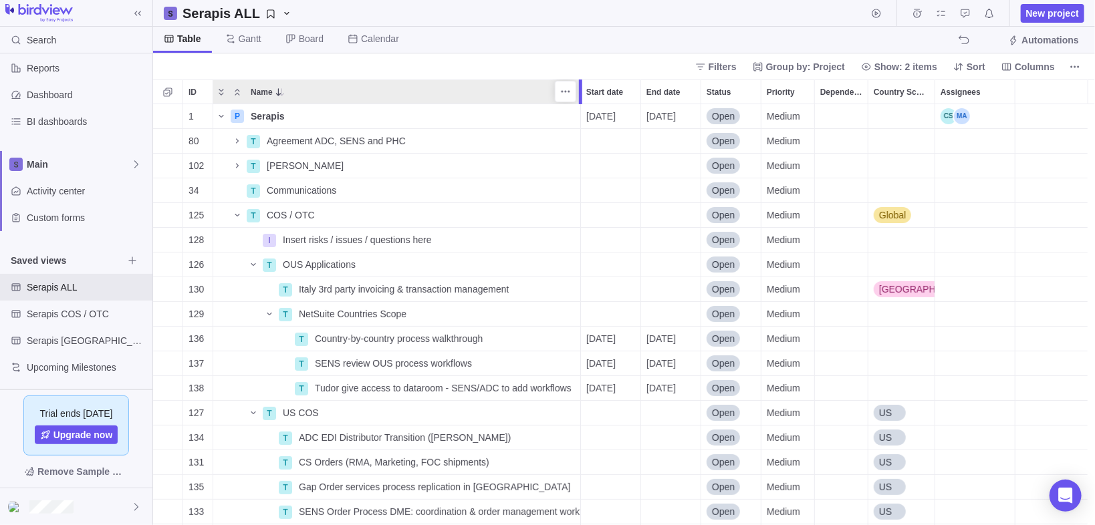
drag, startPoint x: 499, startPoint y: 86, endPoint x: 581, endPoint y: 88, distance: 82.2
click at [581, 88] on div at bounding box center [580, 92] width 3 height 25
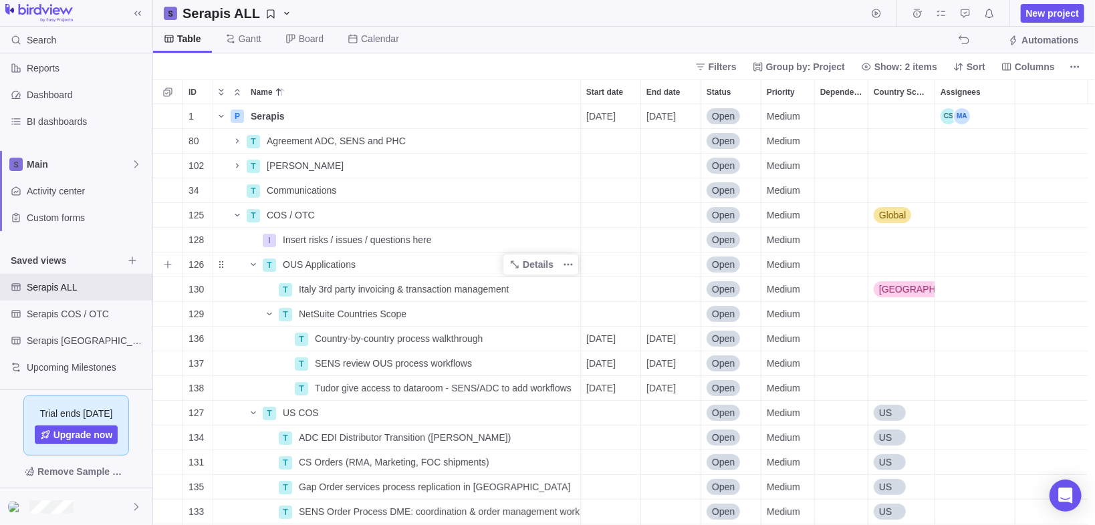
scroll to position [53, 0]
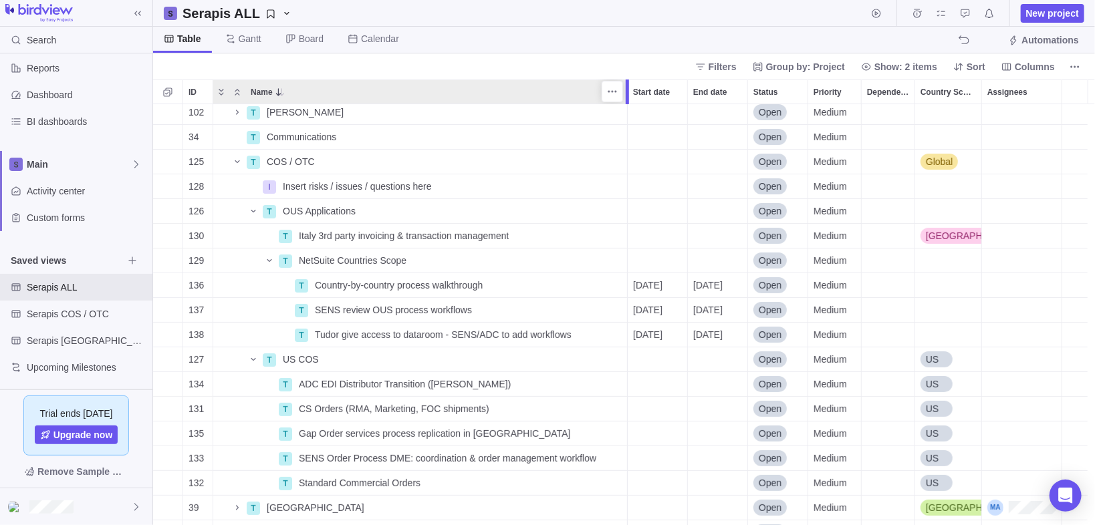
drag, startPoint x: 584, startPoint y: 84, endPoint x: 631, endPoint y: 84, distance: 46.8
click at [631, 84] on div at bounding box center [629, 92] width 11 height 25
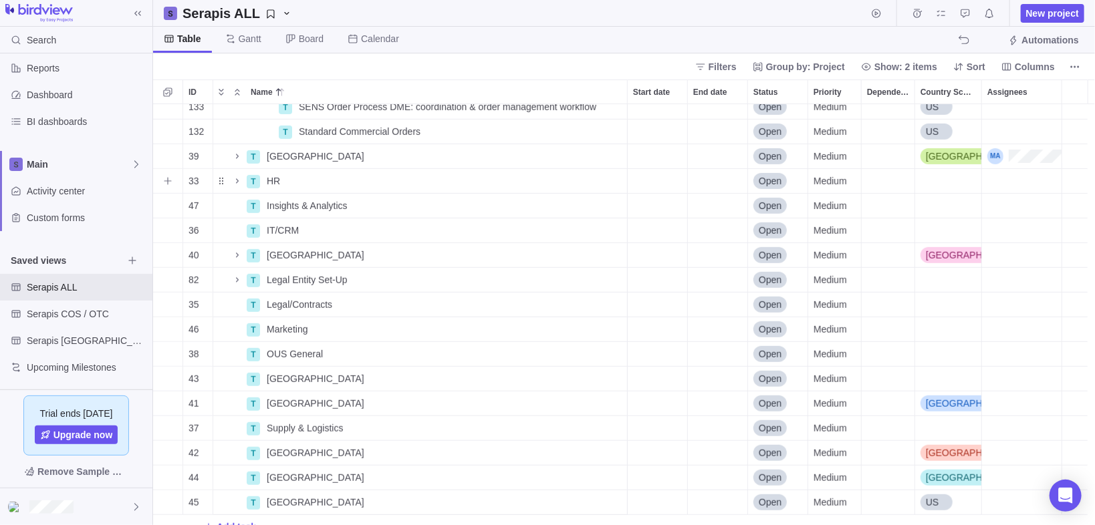
scroll to position [419, 0]
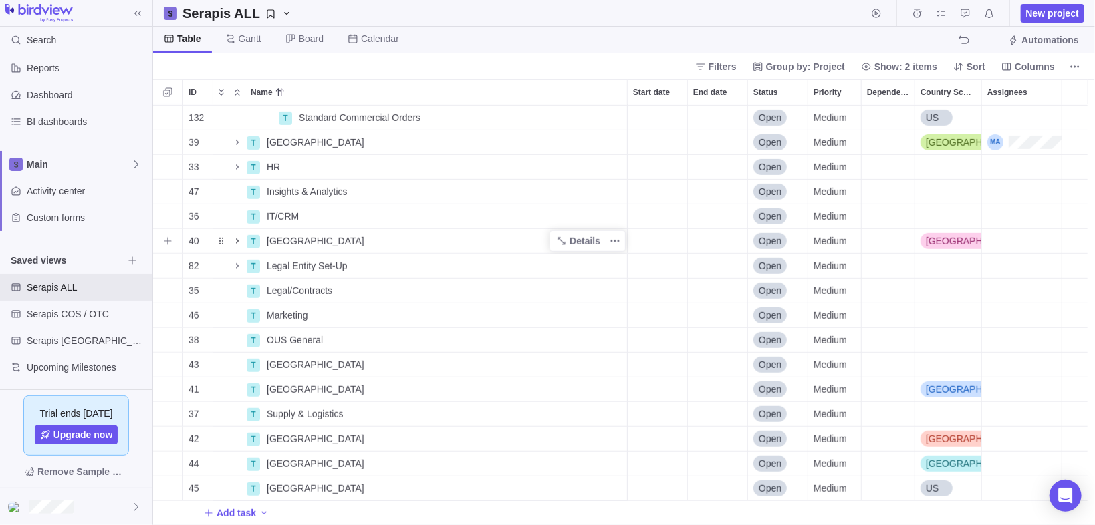
click at [236, 241] on icon "Name" at bounding box center [237, 241] width 11 height 11
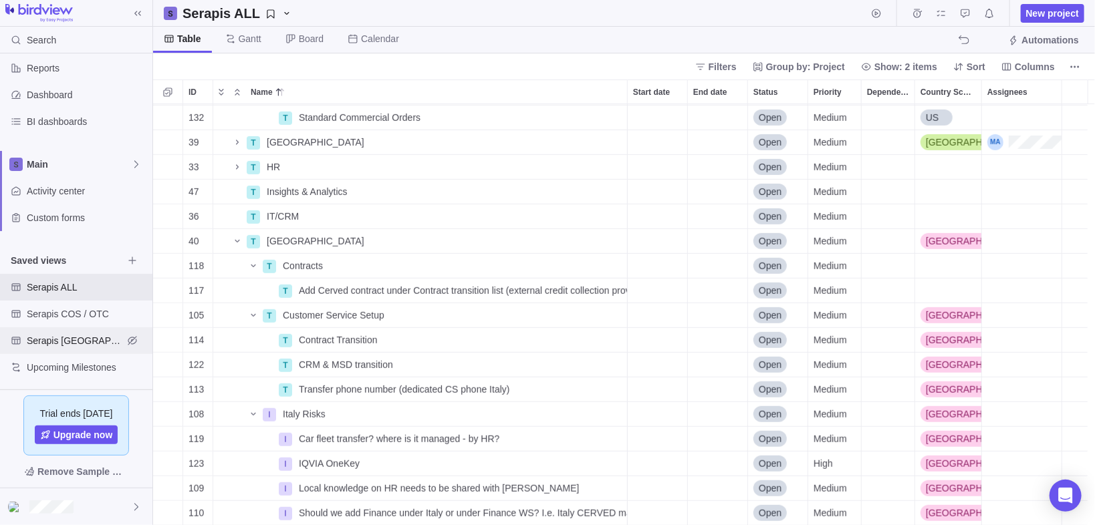
click at [59, 340] on span "Serapis [GEOGRAPHIC_DATA]" at bounding box center [75, 340] width 96 height 13
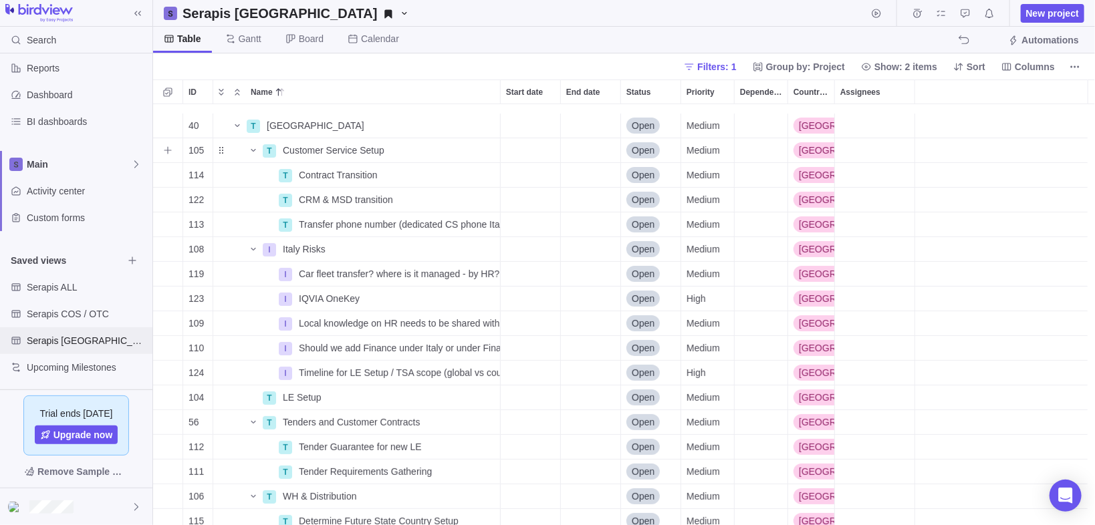
scroll to position [107, 0]
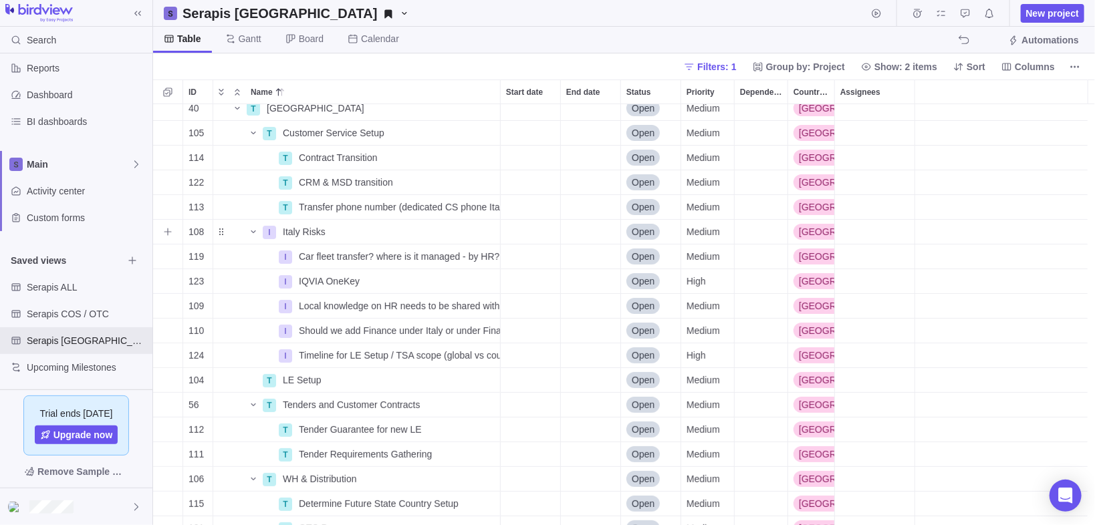
drag, startPoint x: 252, startPoint y: 229, endPoint x: 261, endPoint y: 235, distance: 11.1
click at [252, 229] on icon "Name" at bounding box center [253, 232] width 11 height 11
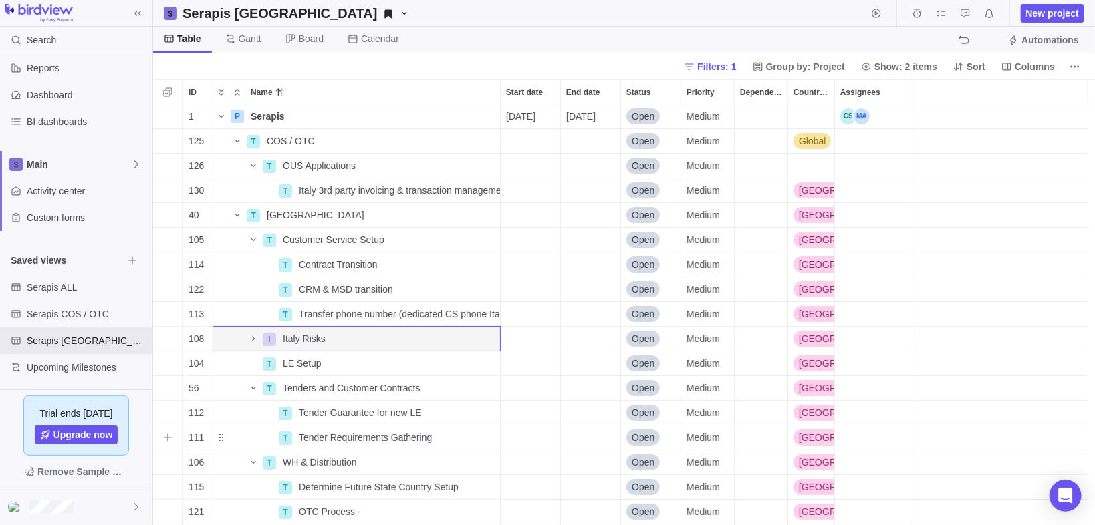
scroll to position [47, 0]
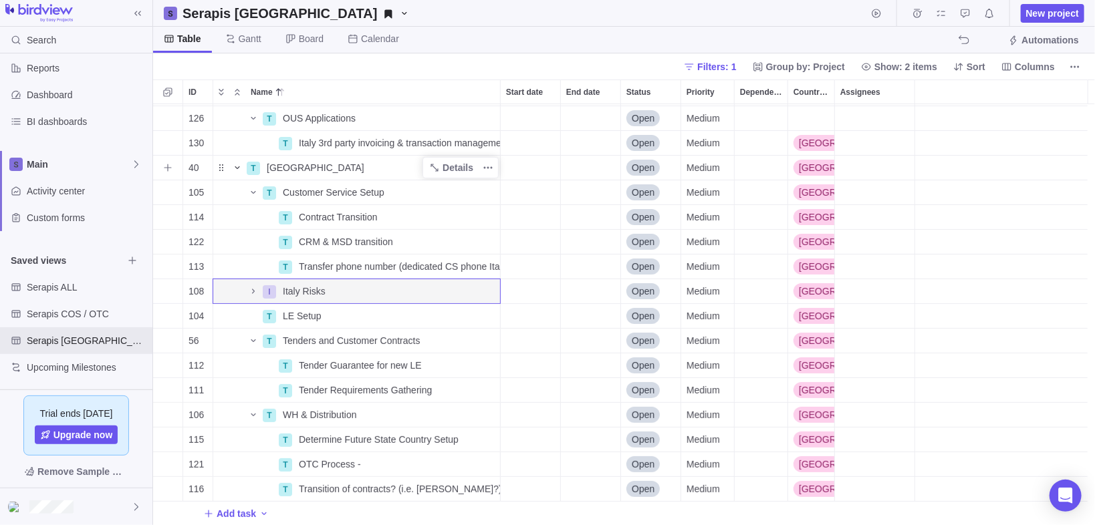
click at [237, 168] on icon "Name" at bounding box center [237, 167] width 11 height 11
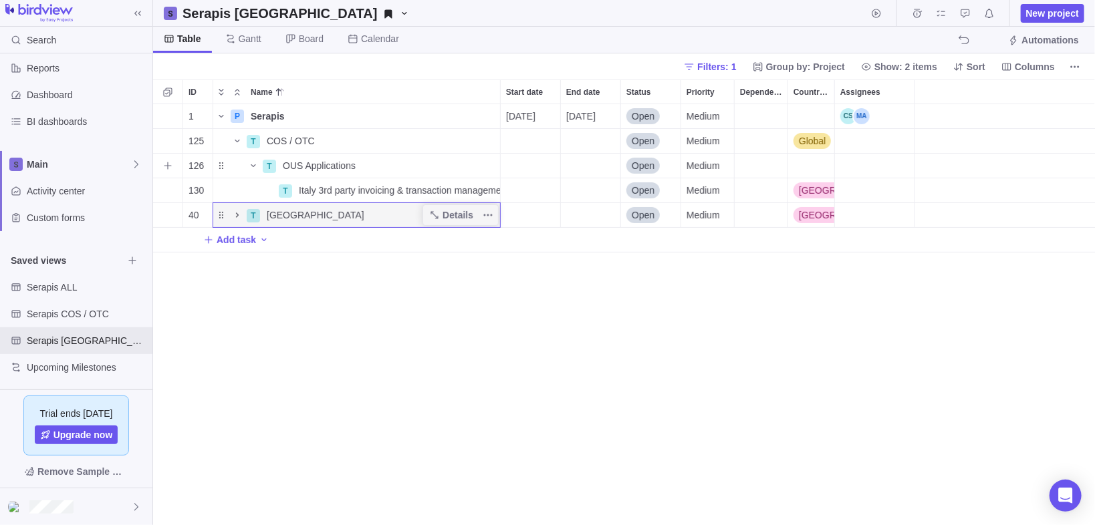
scroll to position [0, 0]
click at [239, 213] on icon "Name" at bounding box center [237, 215] width 11 height 11
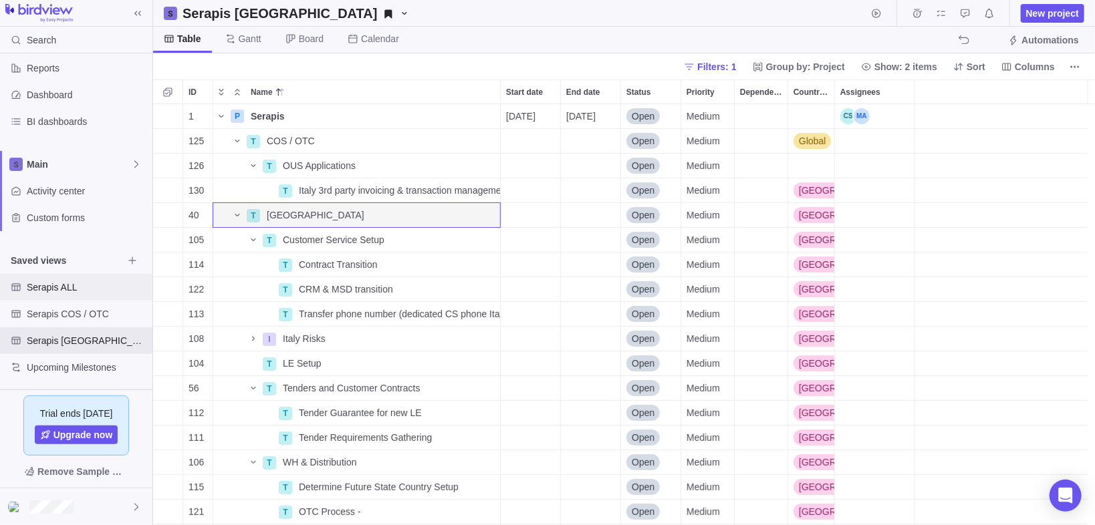
click at [65, 283] on span "Serapis ALL" at bounding box center [87, 287] width 120 height 13
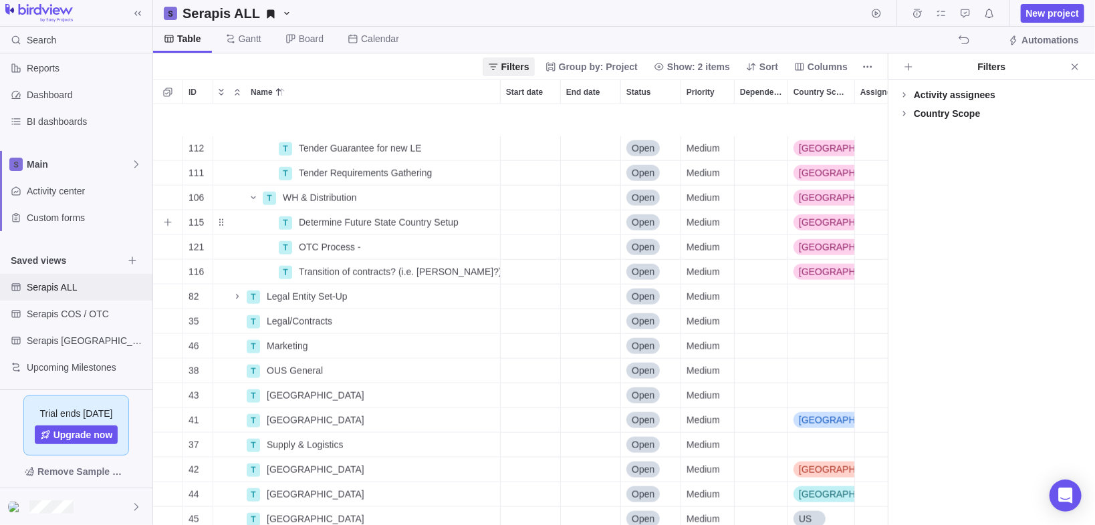
scroll to position [798, 0]
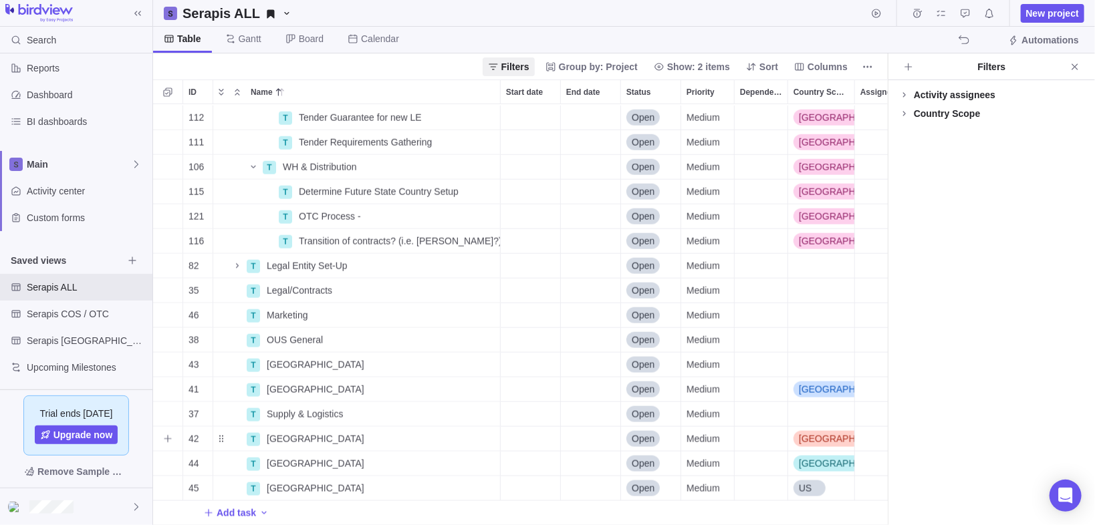
drag, startPoint x: 170, startPoint y: 430, endPoint x: 268, endPoint y: 445, distance: 98.8
click at [170, 434] on icon "Add sub-activity" at bounding box center [167, 439] width 11 height 11
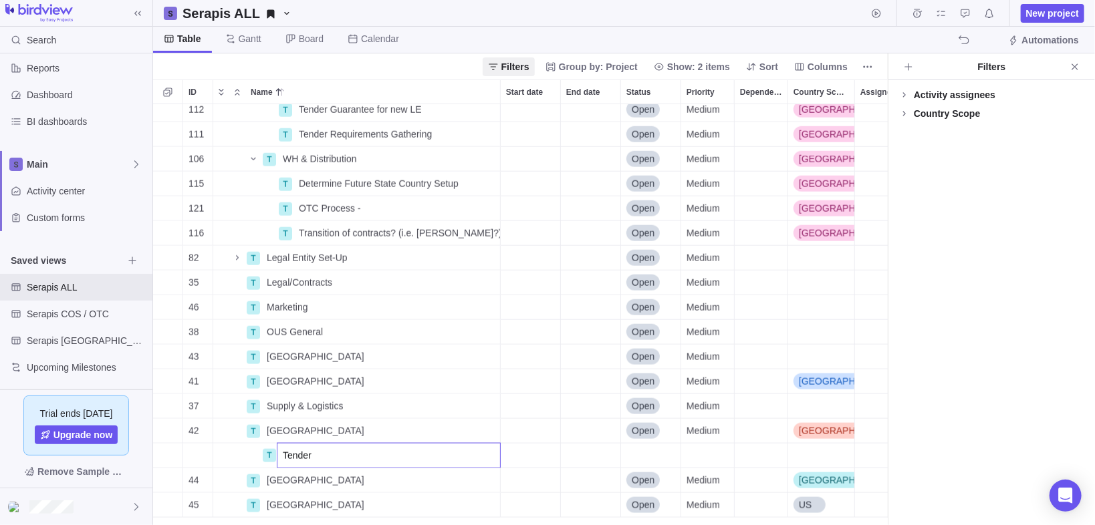
type input "Tenders"
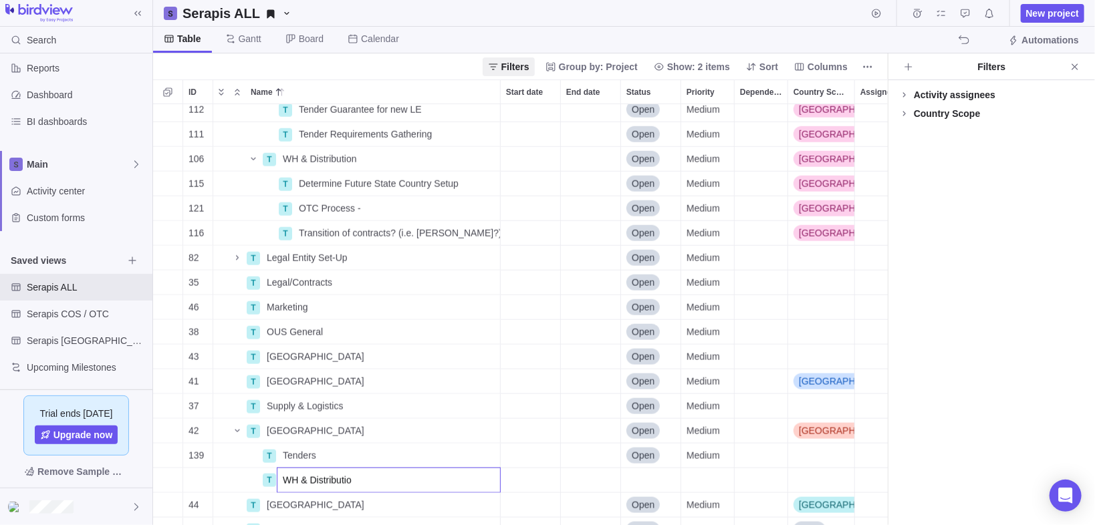
type input "WH & Distribution"
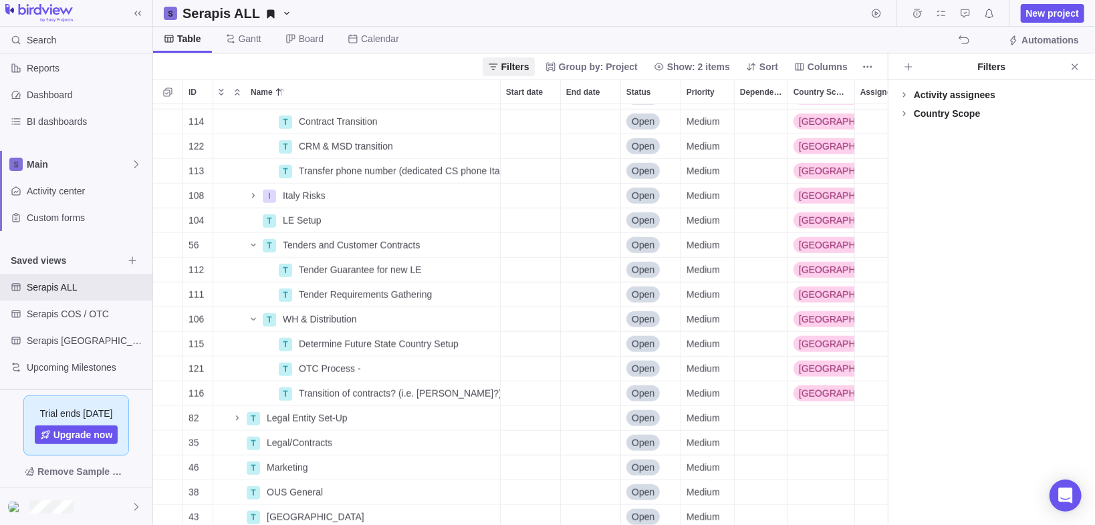
scroll to position [871, 0]
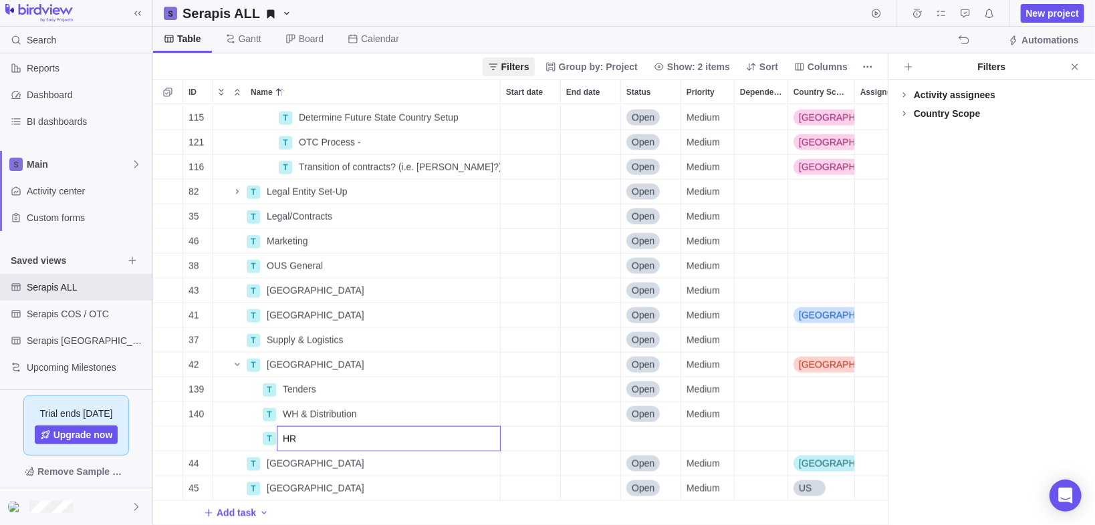
type input "HR"
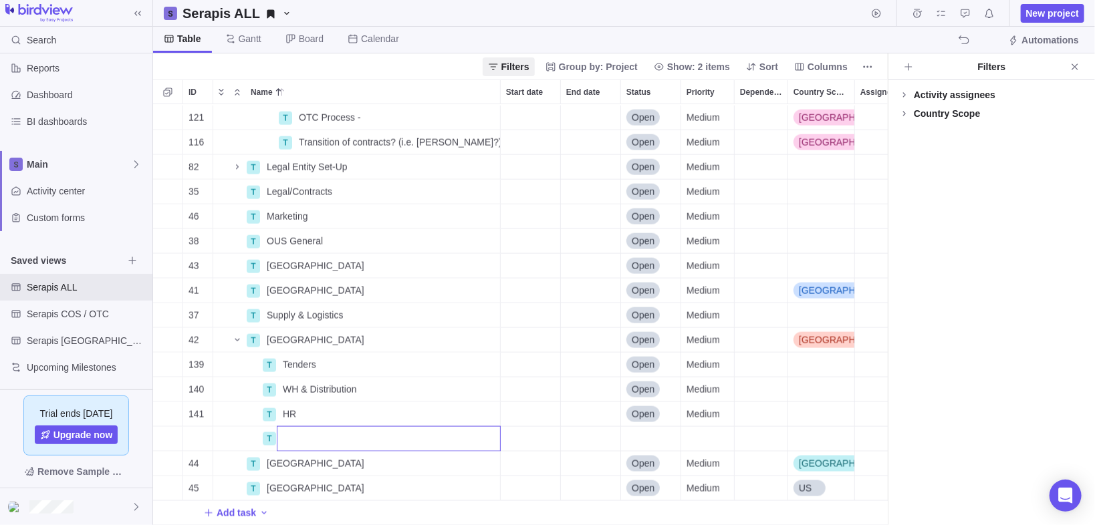
scroll to position [897, 0]
click at [321, 402] on div "121 T OTC Process - Details Open Medium Italy 116 T Transition of contracts? (i…" at bounding box center [520, 315] width 735 height 422
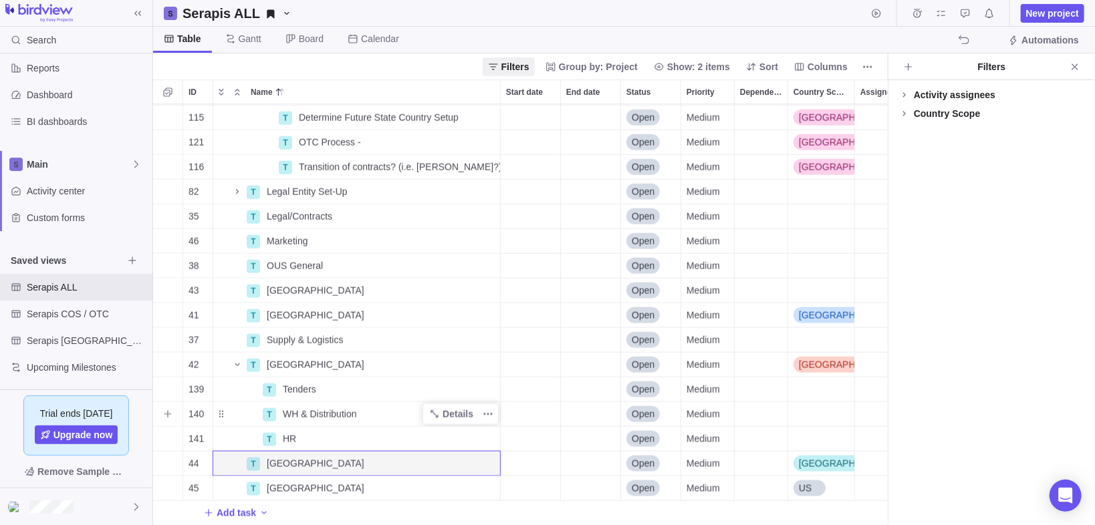
scroll to position [871, 0]
click at [170, 434] on icon "Add sub-activity" at bounding box center [167, 439] width 11 height 11
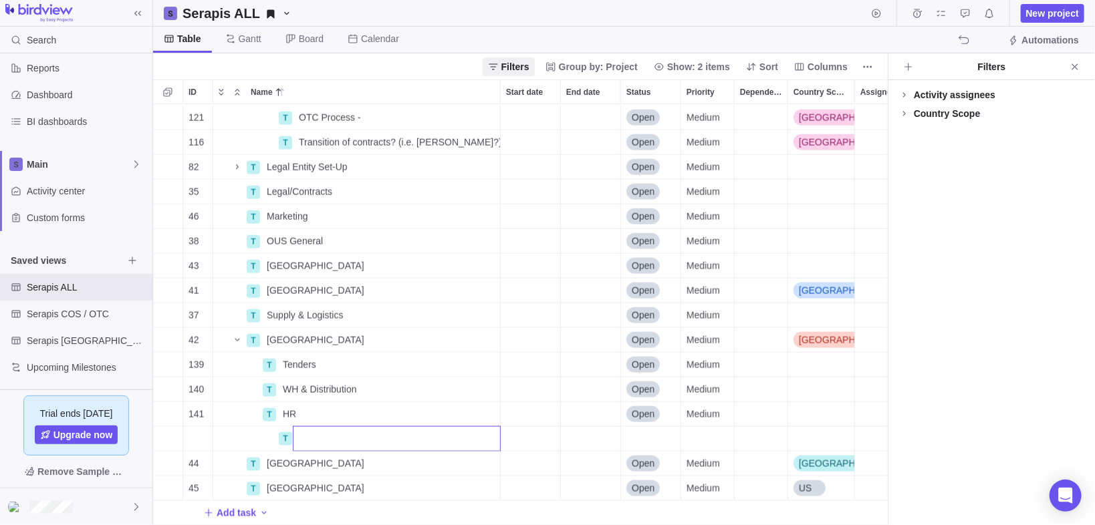
scroll to position [897, 0]
type input "When will contracts be transferred?"
click at [550, 420] on div "121 T OTC Process - Details Open Medium Italy 116 T Transition of contracts? (i…" at bounding box center [520, 315] width 735 height 422
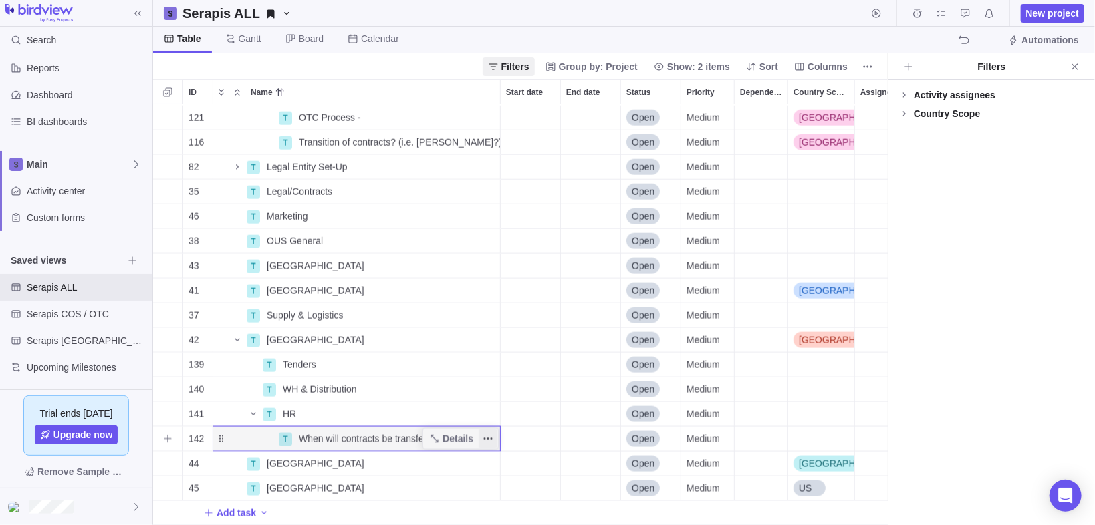
click at [480, 431] on span "More actions" at bounding box center [487, 439] width 19 height 19
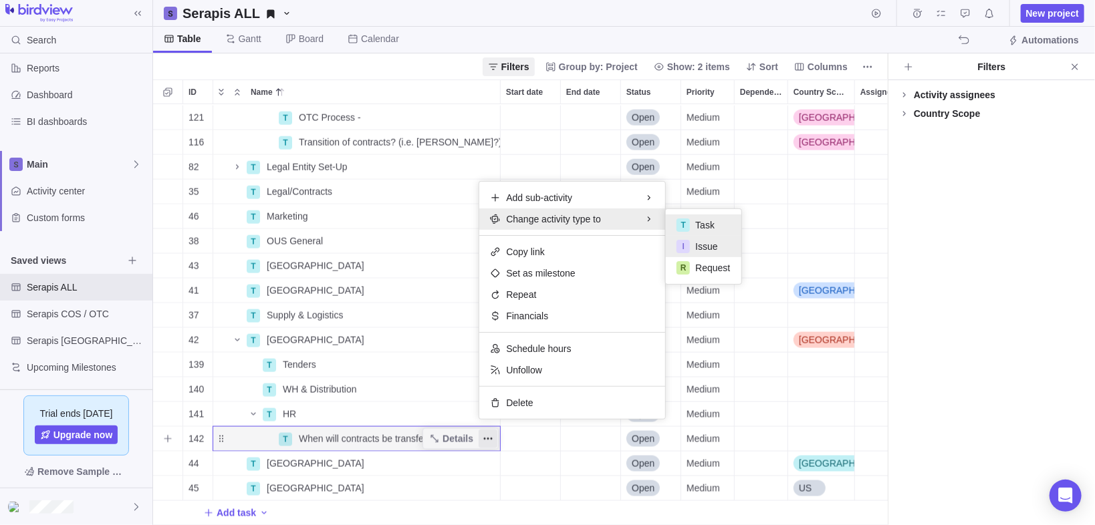
click at [702, 244] on span "Issue" at bounding box center [706, 246] width 22 height 13
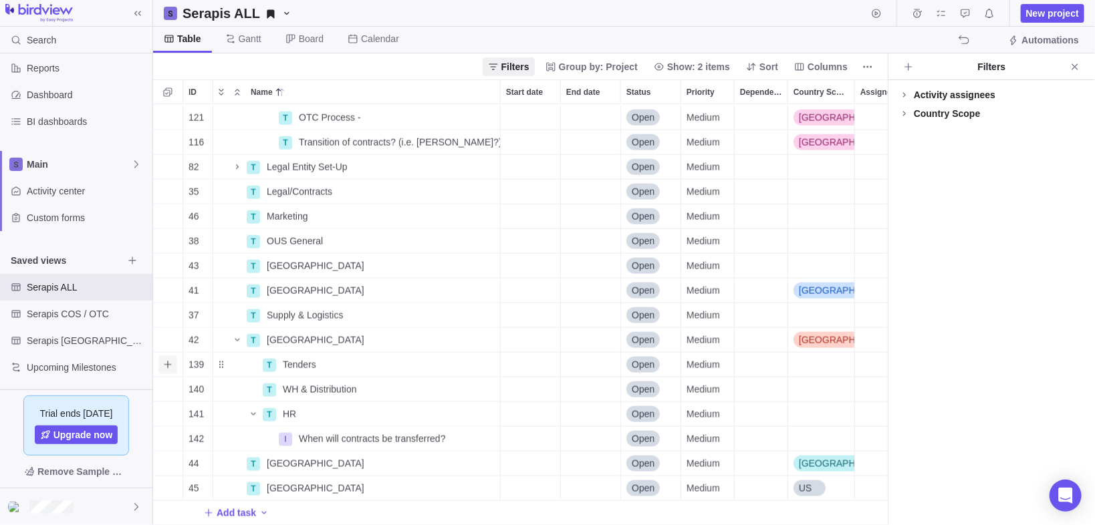
click at [171, 361] on icon "Add sub-activity" at bounding box center [167, 365] width 11 height 11
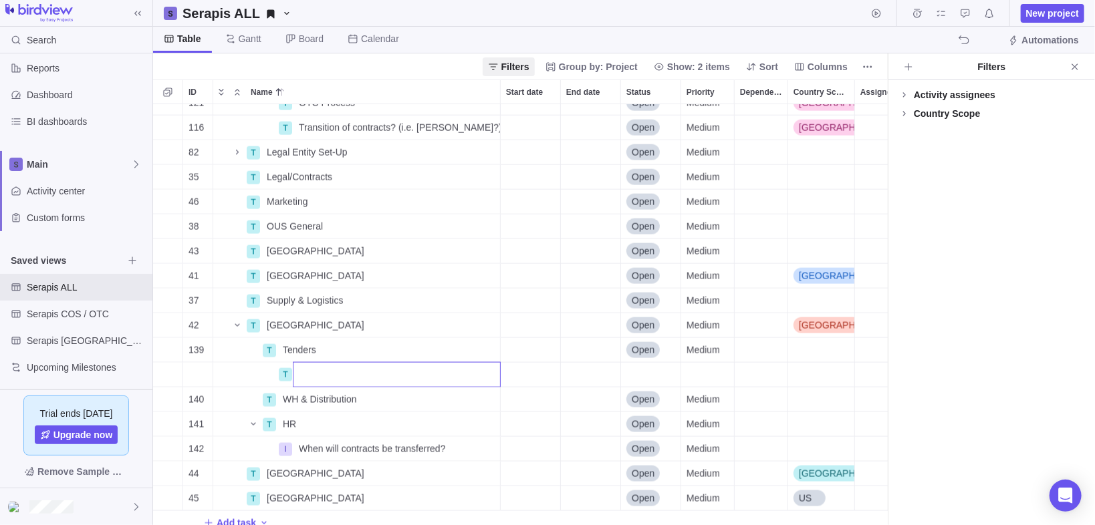
scroll to position [922, 0]
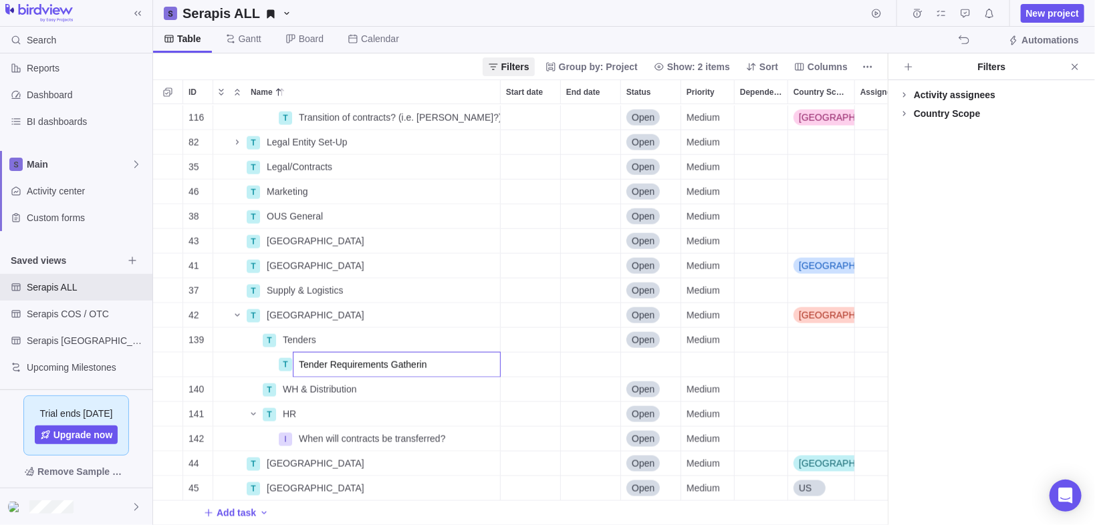
type input "Tender Requirements Gathering"
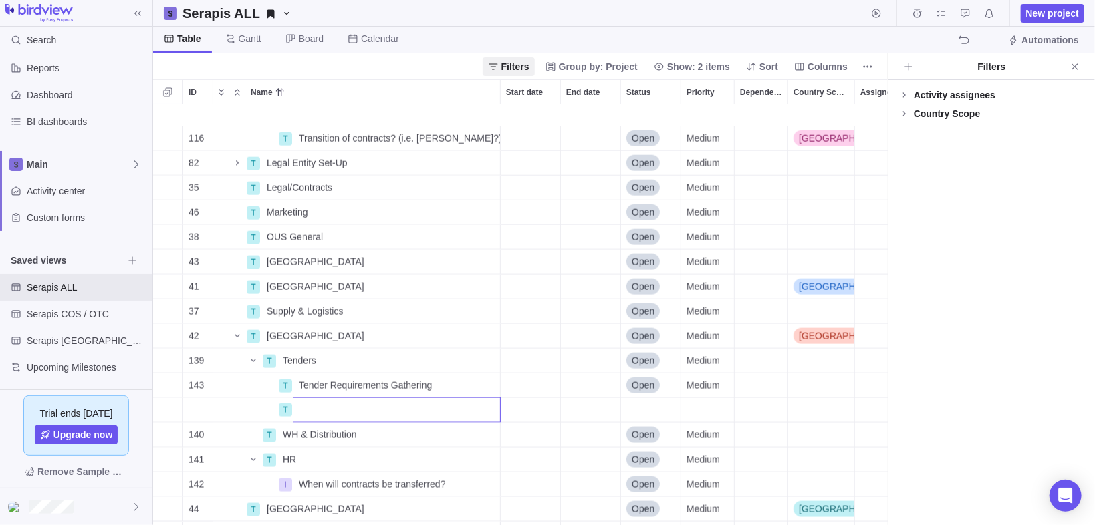
scroll to position [946, 0]
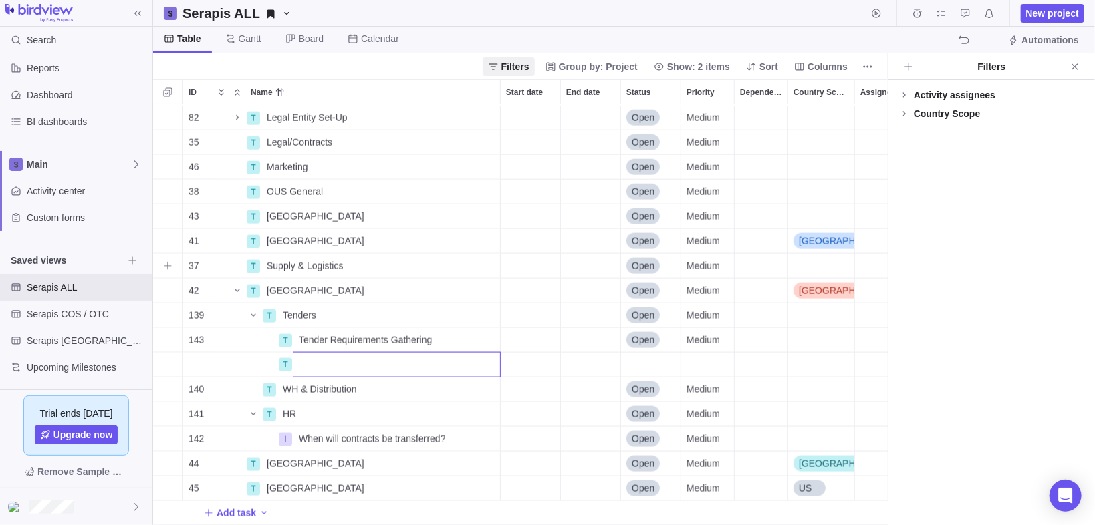
drag, startPoint x: 164, startPoint y: 283, endPoint x: 178, endPoint y: 287, distance: 14.0
click at [164, 283] on div "82 T Legal Entity Set-Up Details Open Medium 35 T Legal/Contracts Details Open …" at bounding box center [520, 315] width 735 height 422
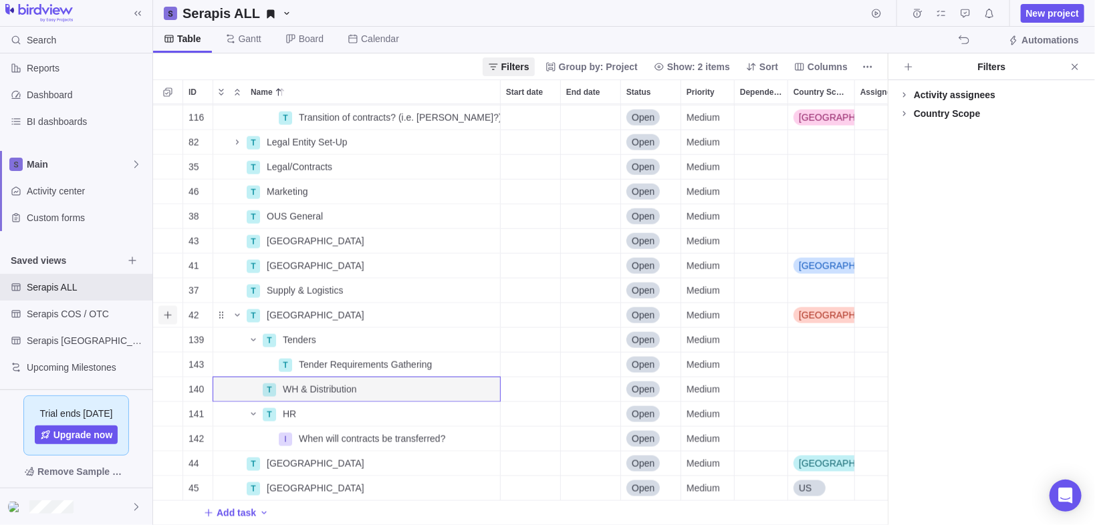
scroll to position [922, 0]
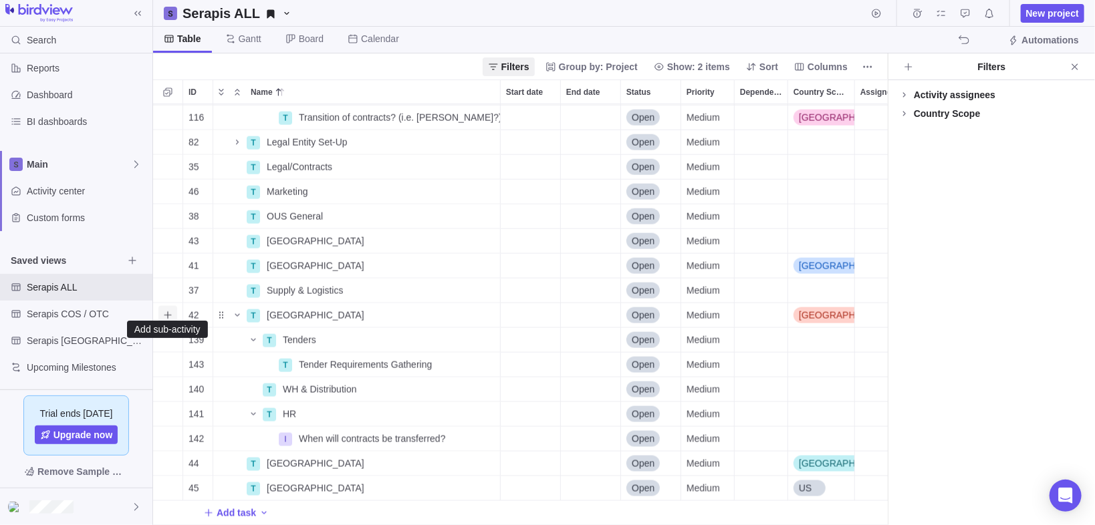
click at [165, 310] on icon "Add sub-activity" at bounding box center [167, 315] width 11 height 11
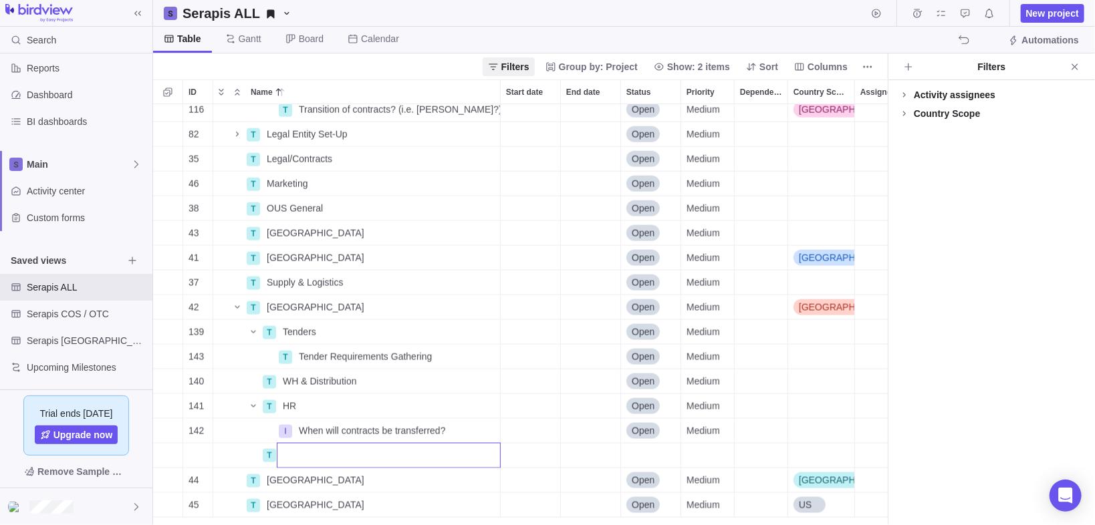
scroll to position [946, 0]
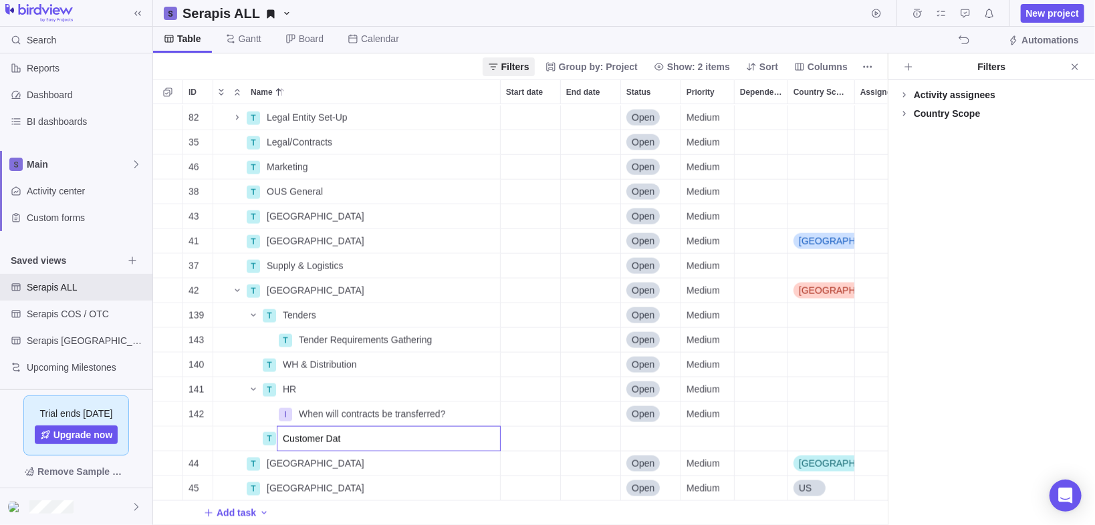
type input "Customer Data"
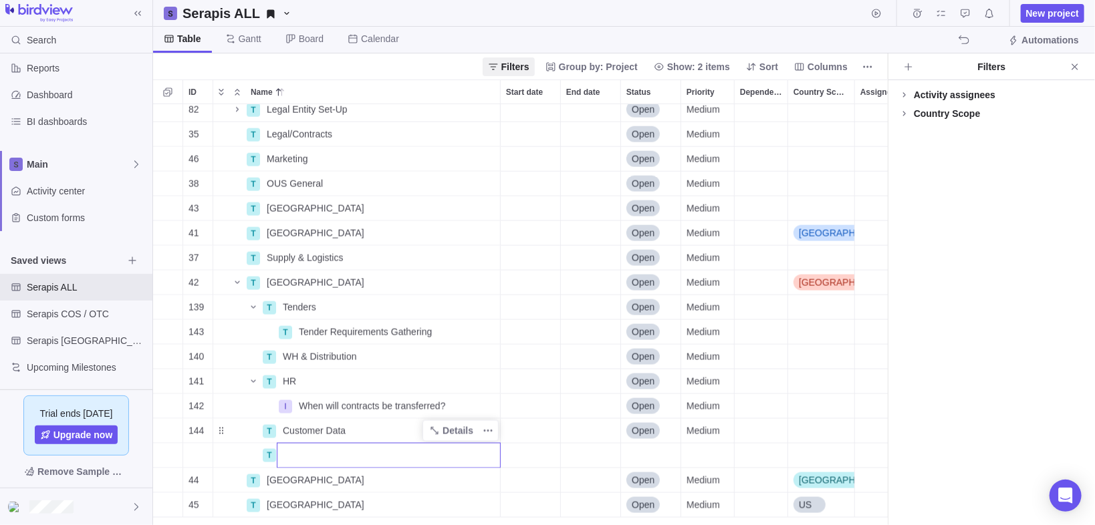
click at [219, 430] on div "82 T Legal Entity Set-Up Details Open Medium 35 T Legal/Contracts Details Open …" at bounding box center [520, 315] width 735 height 422
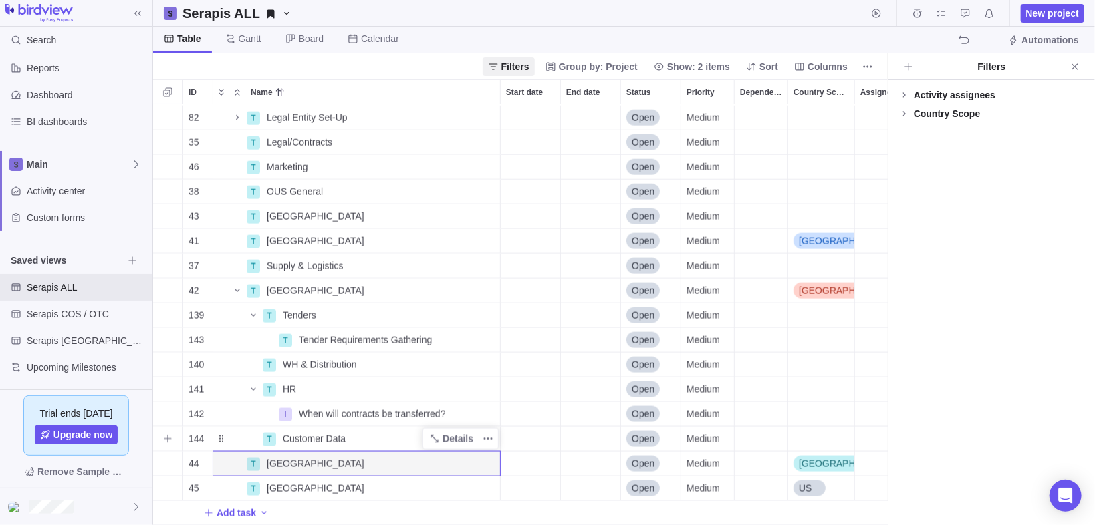
click at [361, 434] on div "Customer Data" at bounding box center [388, 439] width 223 height 24
click at [235, 432] on div "82 T Legal Entity Set-Up Details Open Medium 35 T Legal/Contracts Details Open …" at bounding box center [520, 315] width 735 height 422
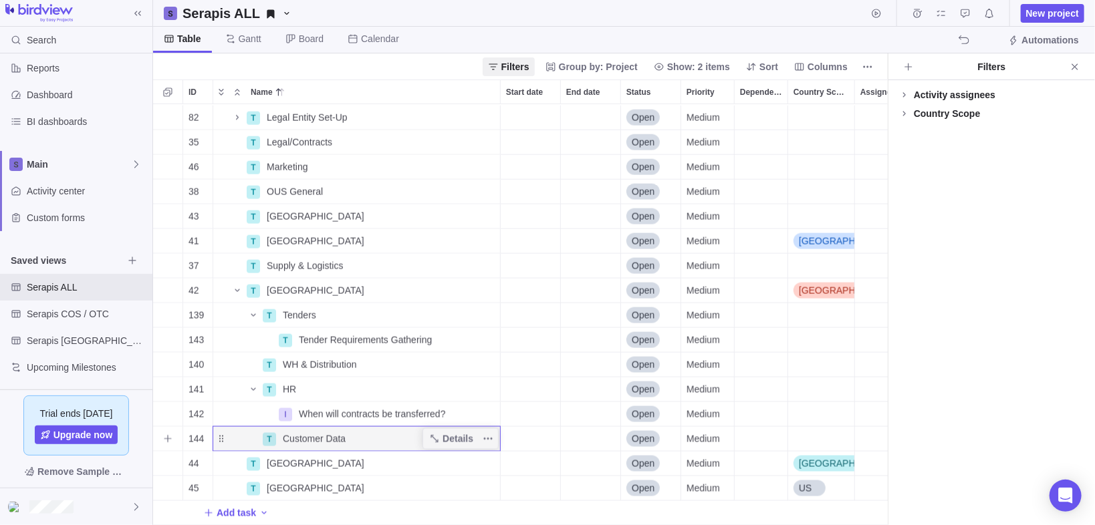
click at [348, 434] on div "Customer Data" at bounding box center [388, 439] width 223 height 24
click at [352, 432] on input "Customer Data" at bounding box center [389, 438] width 224 height 25
type input "Customer Data / CRM"
click at [166, 433] on div "82 T Legal Entity Set-Up Details Open Medium 35 T Legal/Contracts Details Open …" at bounding box center [520, 315] width 735 height 422
click at [165, 434] on icon "Add sub-activity" at bounding box center [167, 439] width 11 height 11
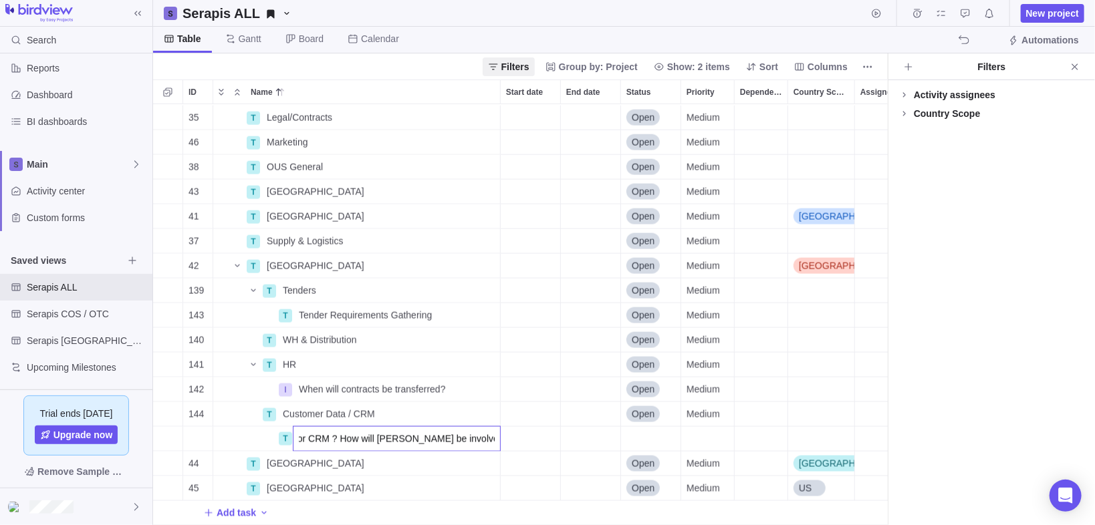
scroll to position [0, 70]
type input "Field mapping for CRM ? How will [PERSON_NAME] be involved and timing?"
click at [577, 412] on div "35 T Legal/Contracts Details Open Medium 46 T Marketing Details Open Medium 38 …" at bounding box center [520, 315] width 735 height 422
click at [492, 434] on icon "More actions" at bounding box center [488, 439] width 11 height 11
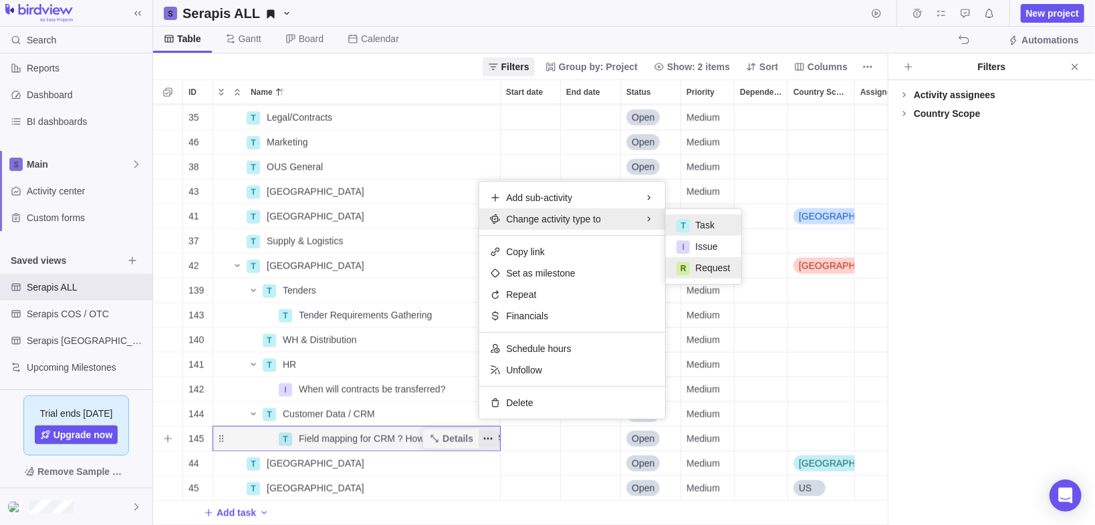
click at [699, 263] on span "Request" at bounding box center [712, 267] width 35 height 13
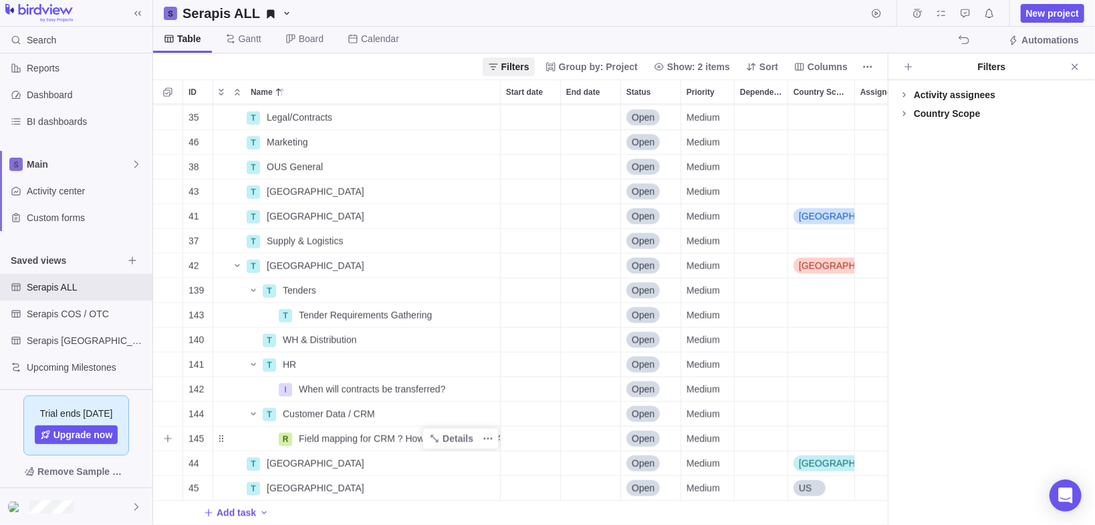
click at [315, 436] on span "Field mapping for CRM ? How will [PERSON_NAME] be involved and timing?" at bounding box center [399, 438] width 201 height 13
click at [305, 430] on input "Field mapping for CRM ? How will [PERSON_NAME] be involved and timing?" at bounding box center [397, 438] width 208 height 25
click at [299, 430] on input "Field mapping for CRM ? How will [PERSON_NAME] be involved and timing?" at bounding box center [397, 438] width 208 height 25
type input "to IT & CRM Field mapping for CRM ? How will [PERSON_NAME] be involved and timi…"
click at [165, 409] on div "108 I [GEOGRAPHIC_DATA] Risks Details Open Medium [GEOGRAPHIC_DATA] 104 T LE Se…" at bounding box center [520, 315] width 735 height 422
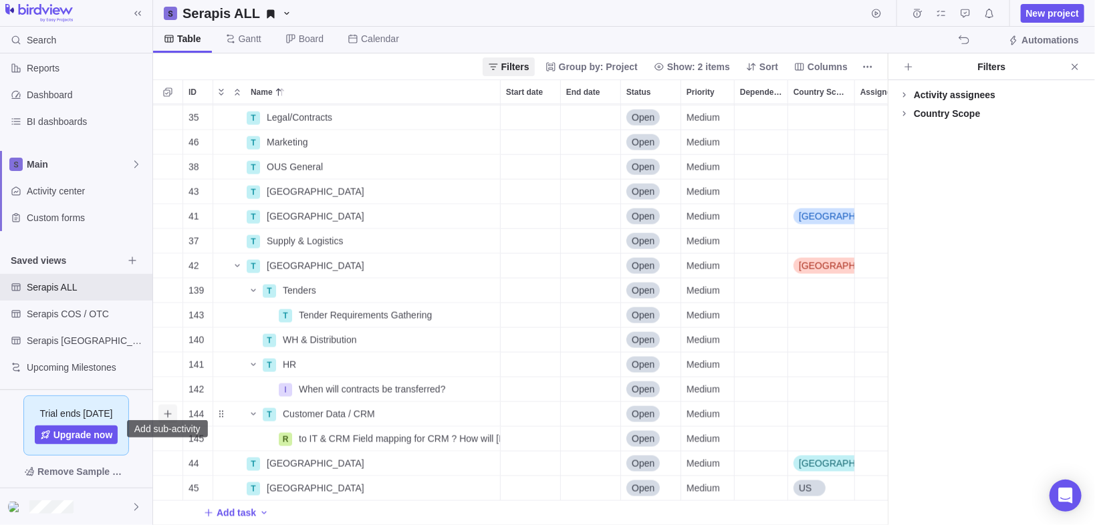
click at [168, 409] on icon "Add sub-activity" at bounding box center [167, 414] width 11 height 11
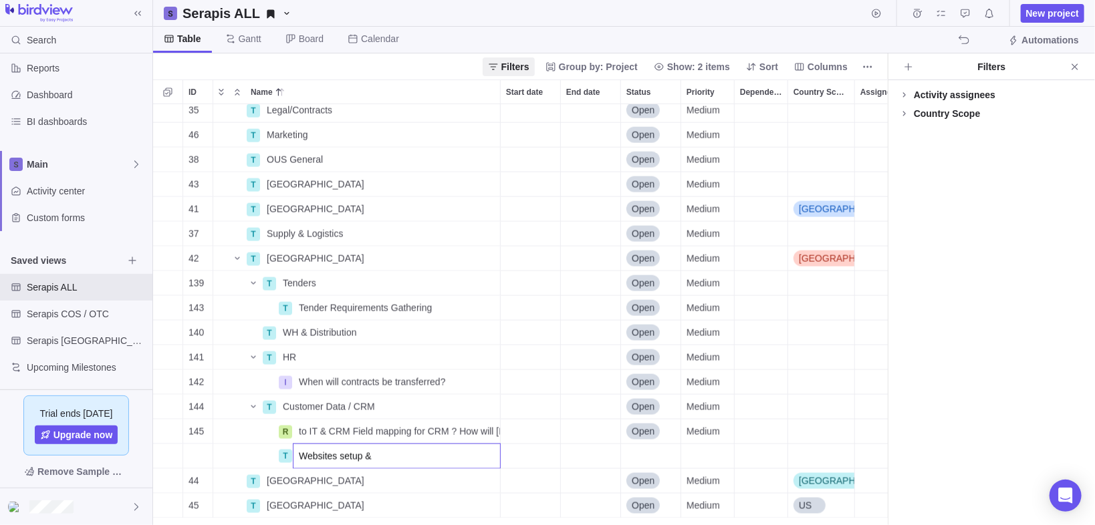
type input "Websites setup"
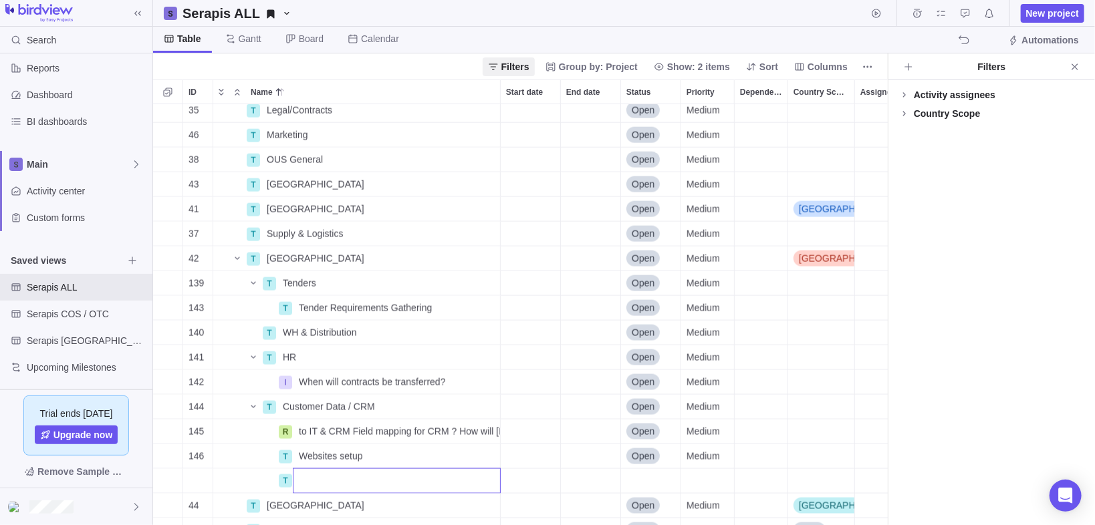
click at [405, 448] on div "108 I [GEOGRAPHIC_DATA] Risks Details Open Medium [GEOGRAPHIC_DATA] 104 T LE Se…" at bounding box center [520, 315] width 735 height 422
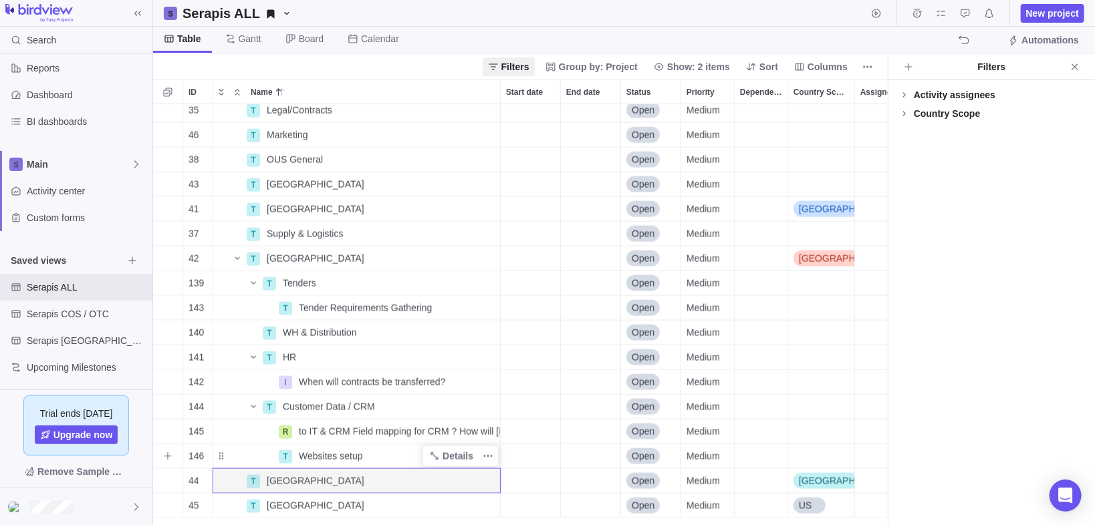
click at [394, 458] on div "Websites setup" at bounding box center [396, 456] width 207 height 24
click at [357, 456] on input "Websites setup" at bounding box center [397, 456] width 208 height 25
click at [354, 457] on input "Websites setup" at bounding box center [397, 456] width 208 height 25
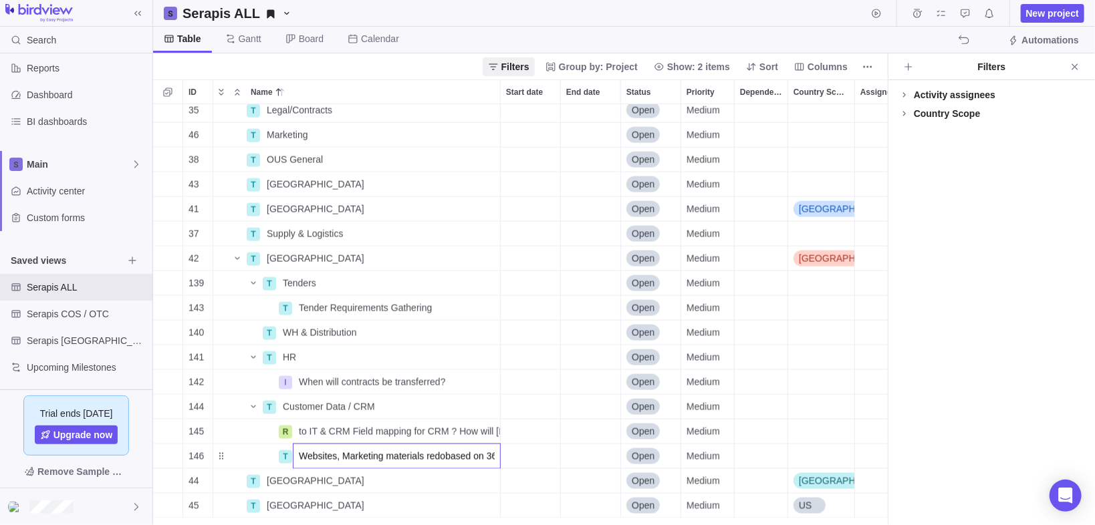
type input "Websites, Marketing materials redo based on 365 launch timing"
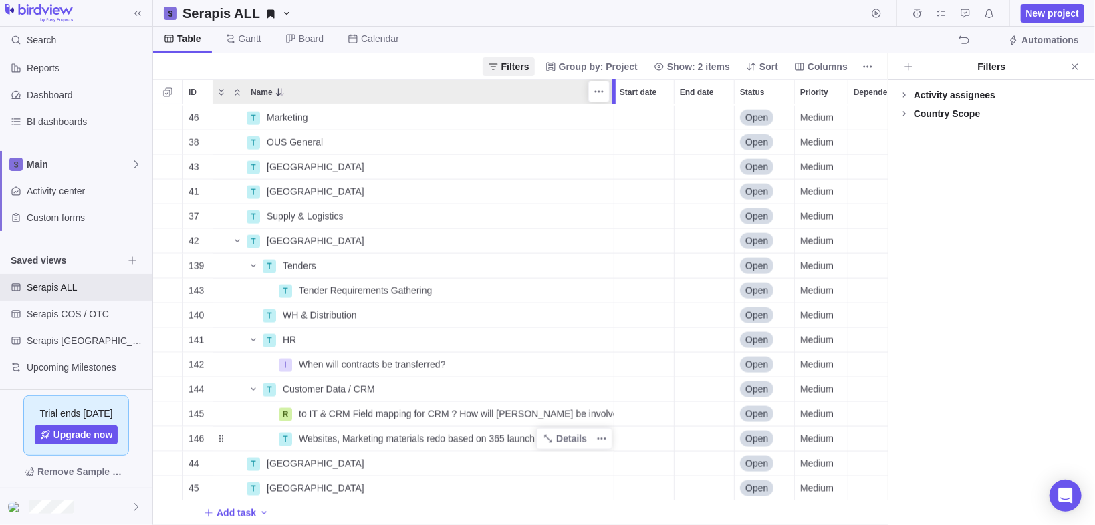
drag, startPoint x: 503, startPoint y: 92, endPoint x: 618, endPoint y: 98, distance: 115.7
click at [618, 98] on div at bounding box center [615, 92] width 11 height 25
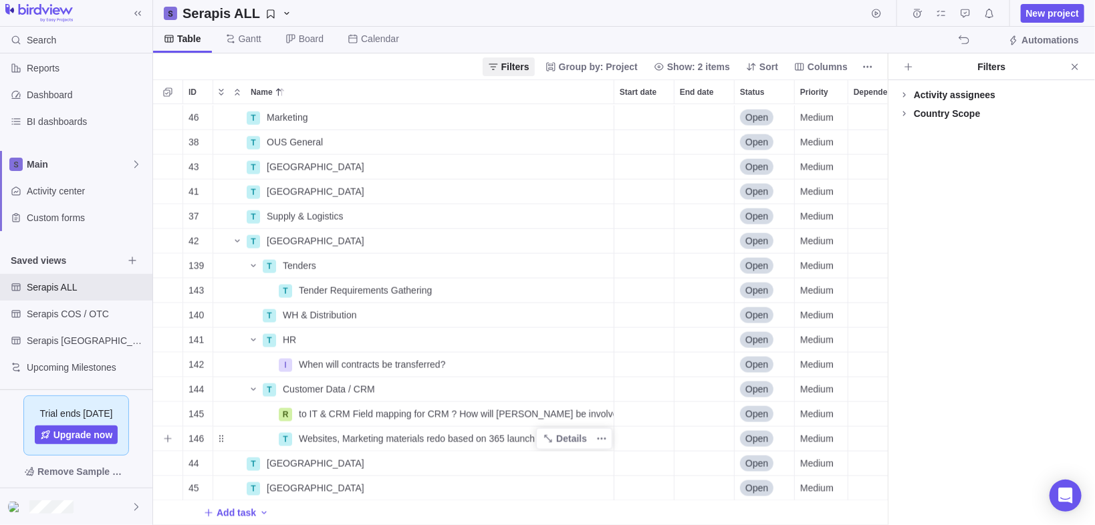
click at [416, 434] on span "Websites, Marketing materials redo based on 365 launch timing" at bounding box center [430, 438] width 263 height 13
click at [524, 430] on input "Websites, Marketing materials redo based on 365 launch timing" at bounding box center [453, 438] width 321 height 25
click at [566, 434] on input "Websites, Marketing materials redo based on 365 launch timing" at bounding box center [453, 438] width 321 height 25
type input "Websites, Marketing materials redo based on 365 launch timing & LE setup"
click at [622, 428] on div "46 T Marketing Details Open Medium 38 T OUS General Details Open Medium 43 T [G…" at bounding box center [520, 315] width 735 height 422
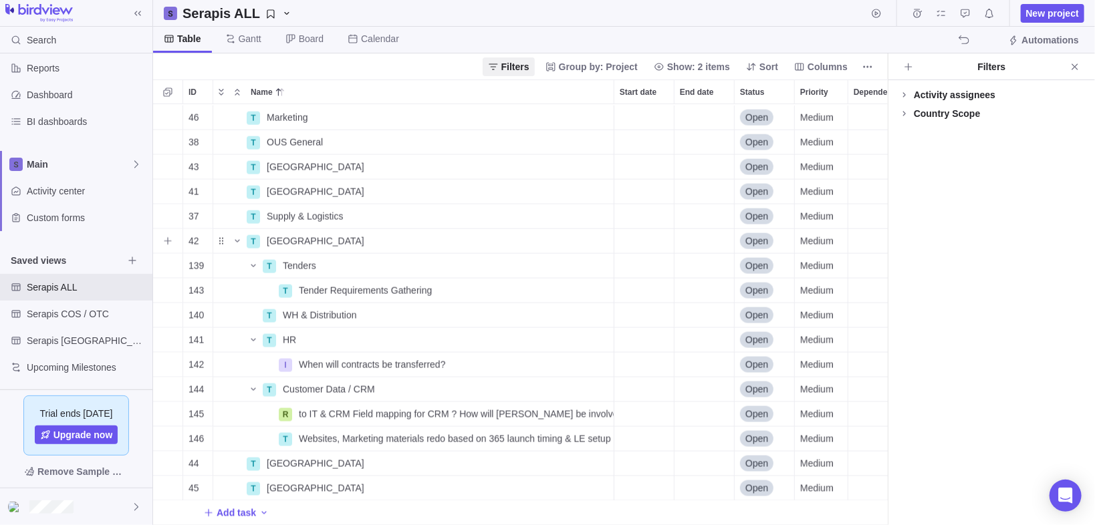
drag, startPoint x: 160, startPoint y: 229, endPoint x: 257, endPoint y: 253, distance: 99.2
click at [160, 232] on span "Add sub-activity" at bounding box center [167, 241] width 19 height 19
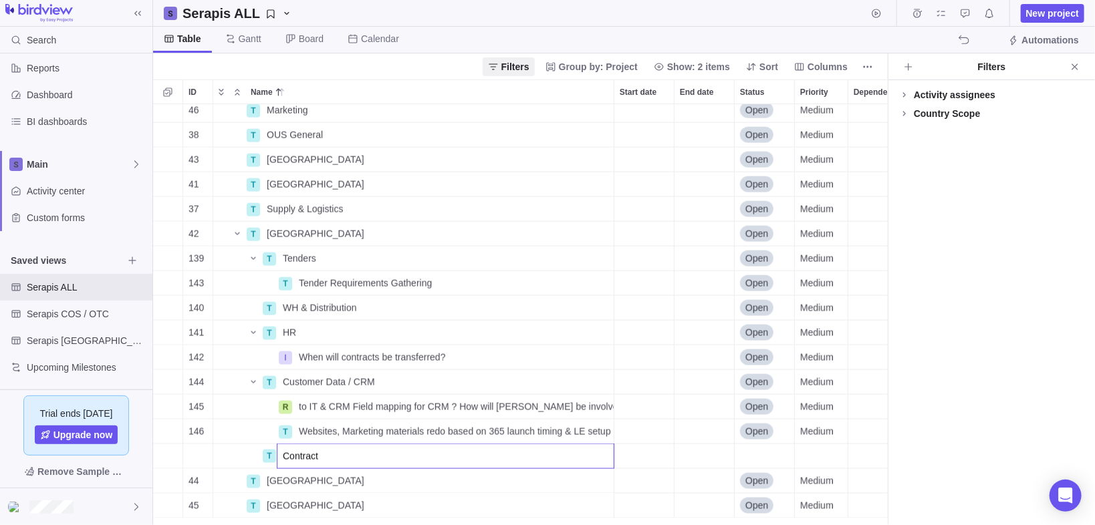
type input "Contracts"
click at [298, 450] on span "Contracts" at bounding box center [303, 456] width 40 height 13
click at [170, 454] on div "46 T Marketing Details Open Medium 38 T OUS General Details Open Medium 43 T [G…" at bounding box center [520, 315] width 735 height 422
drag, startPoint x: 169, startPoint y: 454, endPoint x: 176, endPoint y: 448, distance: 9.5
click at [169, 454] on icon "Add sub-activity" at bounding box center [167, 456] width 11 height 11
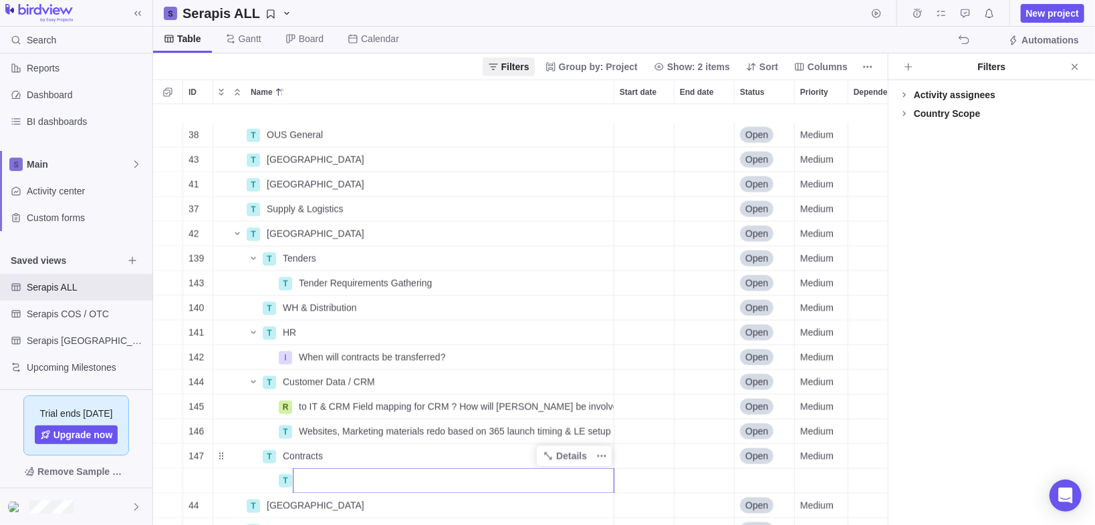
scroll to position [1045, 0]
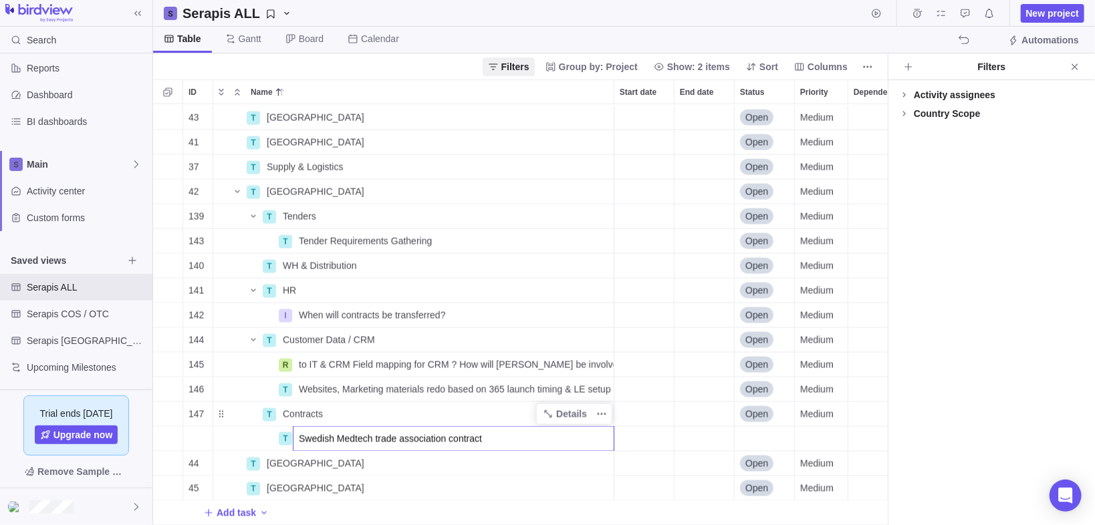
type input "Swedish Medtech trade association contract"
drag, startPoint x: 305, startPoint y: 407, endPoint x: 289, endPoint y: 414, distance: 17.0
click at [305, 407] on div "43 T Poland Details Open Medium 41 T [GEOGRAPHIC_DATA] Details Open Medium [GEO…" at bounding box center [520, 315] width 735 height 422
click at [283, 408] on span "Contracts" at bounding box center [303, 414] width 40 height 13
click at [281, 406] on input "Contracts" at bounding box center [445, 414] width 337 height 25
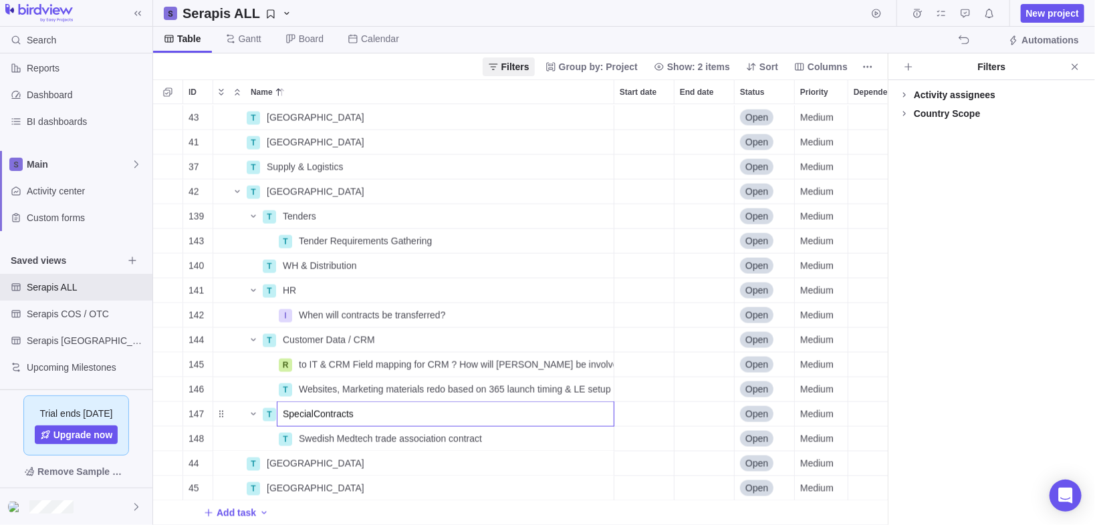
type input "Special Contracts"
click at [410, 438] on div "Swedish Medtech trade association contract" at bounding box center [453, 439] width 320 height 24
click at [473, 426] on input "Swedish Medtech trade association contract" at bounding box center [453, 438] width 321 height 25
click at [471, 430] on input "Swedish Medtech trade association contract" at bounding box center [453, 438] width 321 height 25
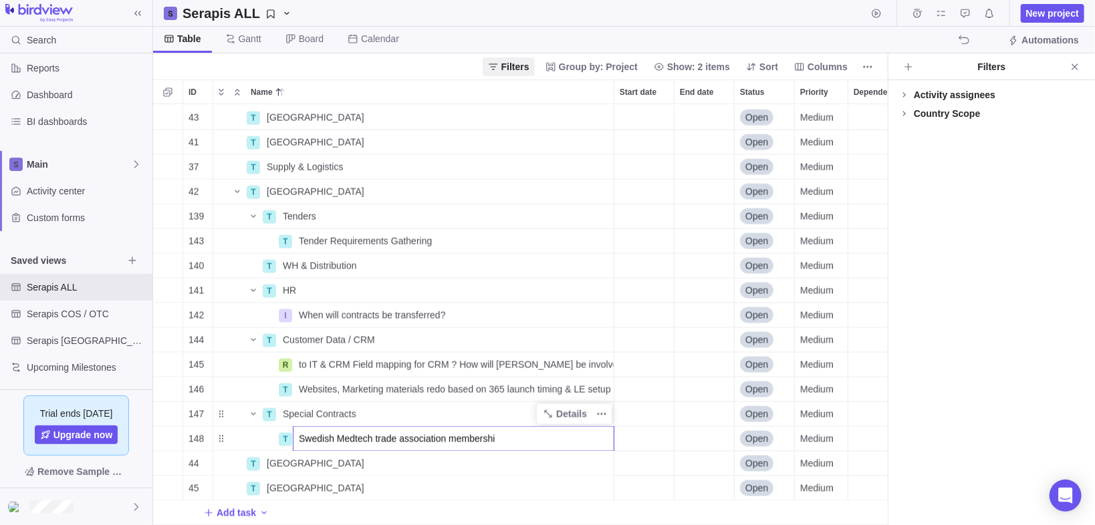
type input "Swedish Medtech trade association membership"
click at [168, 410] on icon "Add sub-activity" at bounding box center [167, 413] width 7 height 7
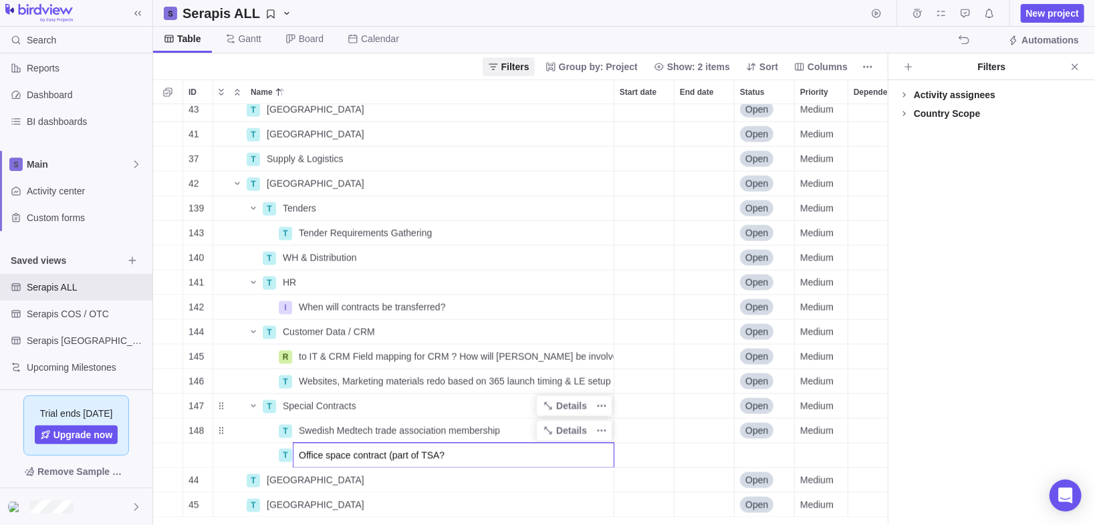
type input "Office space contract (part of TSA?)"
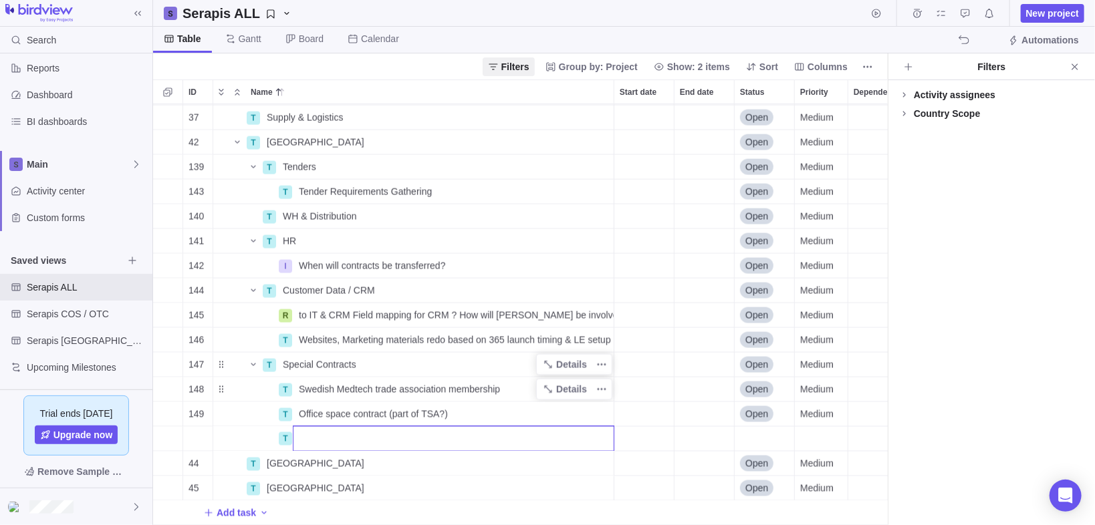
scroll to position [1094, 0]
click at [466, 409] on div "106 T WH & Distribution Details Open Medium [GEOGRAPHIC_DATA] 115 T Determine F…" at bounding box center [520, 315] width 735 height 422
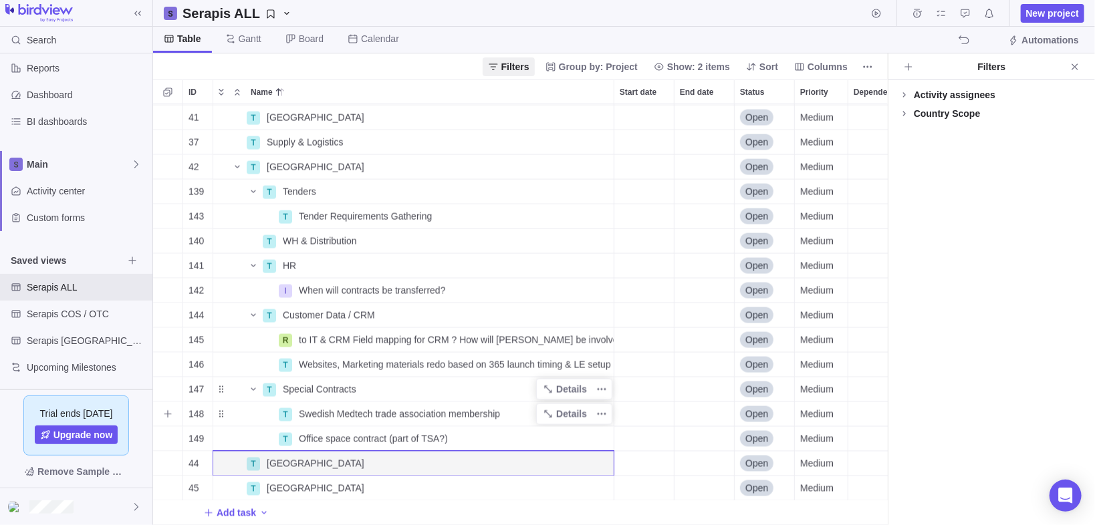
scroll to position [1070, 0]
click at [445, 430] on div "Office space contract (part of TSA?)" at bounding box center [453, 439] width 320 height 24
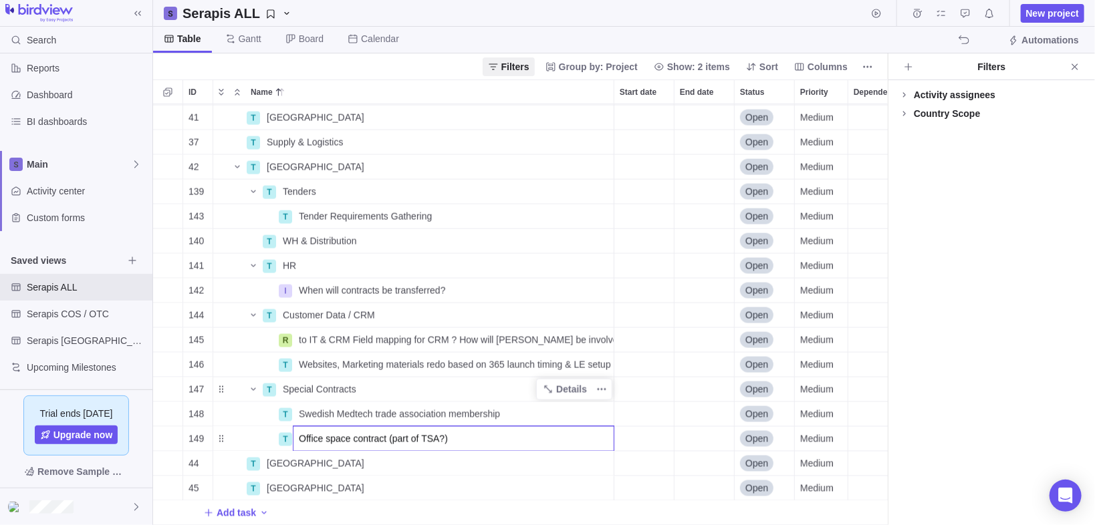
click at [447, 432] on input "Office space contract (part of TSA?)" at bounding box center [453, 438] width 321 height 25
type input "Office space contract (part of TSA?) - long lead time"
click at [170, 384] on icon "Add sub-activity" at bounding box center [167, 389] width 11 height 11
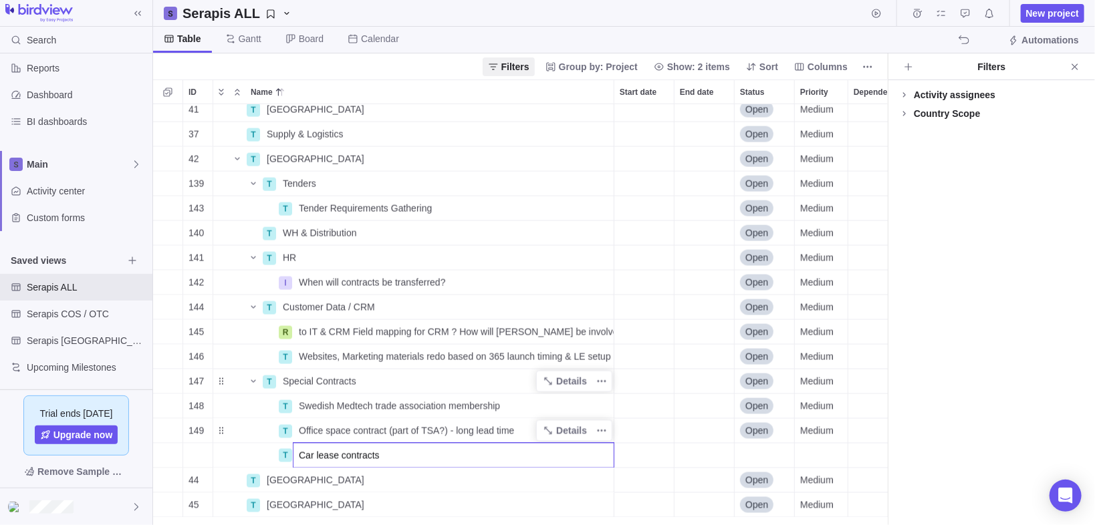
type input "Car lease contracts"
click at [173, 452] on div "111 T Tender Requirements Gathering Details Open Medium [GEOGRAPHIC_DATA] 106 T…" at bounding box center [520, 315] width 735 height 422
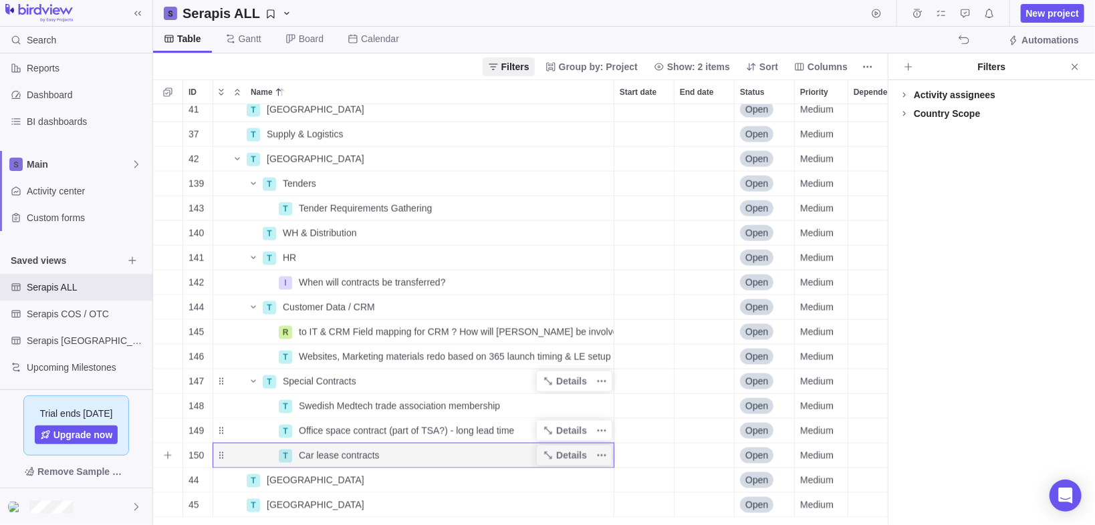
click at [382, 457] on div "Car lease contracts" at bounding box center [453, 456] width 320 height 24
click at [382, 457] on input "Car lease contracts" at bounding box center [453, 455] width 321 height 25
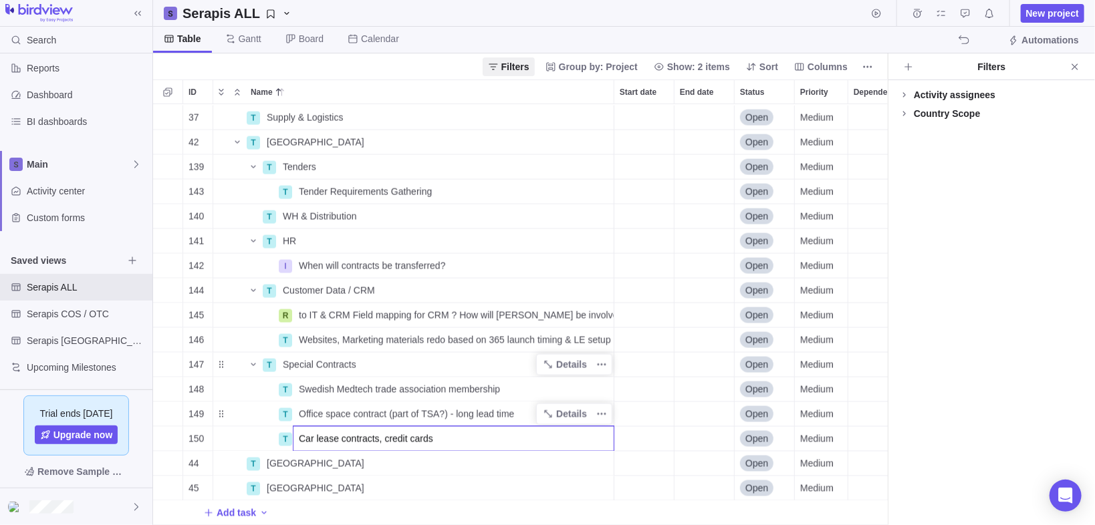
type input "Car lease contracts, credit cards"
click at [245, 304] on div "37 T Supply & Logistics Details Open Medium 42 T [GEOGRAPHIC_DATA] Details Open…" at bounding box center [520, 315] width 735 height 422
click at [170, 236] on icon "Add sub-activity" at bounding box center [167, 241] width 11 height 11
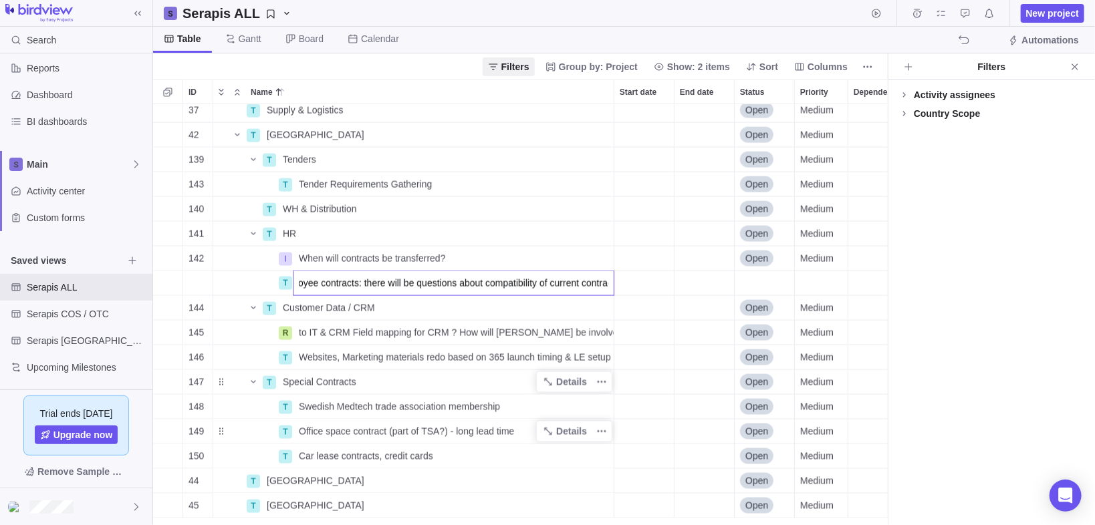
scroll to position [0, 27]
type input "Employee contracts: there will be questions about compatibility of current cont…"
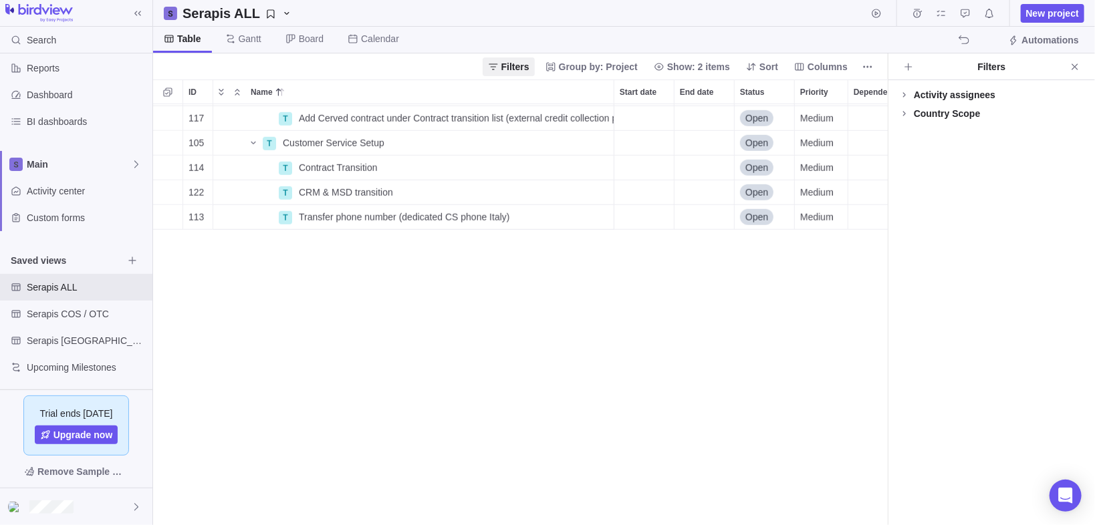
scroll to position [292, 0]
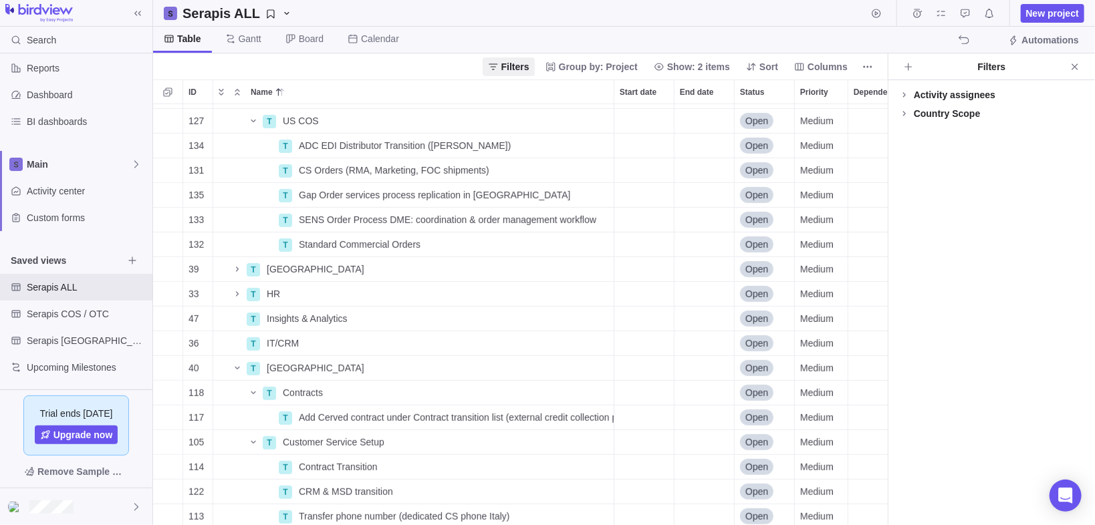
click at [239, 271] on div "T 80 T Agreement ADC, SENS and PHC Details Open Medium 102 T [PERSON_NAME] Deta…" at bounding box center [520, 315] width 735 height 422
click at [234, 269] on div "T 80 T Agreement ADC, SENS and PHC Details Open Medium 102 T [PERSON_NAME] Deta…" at bounding box center [520, 315] width 735 height 422
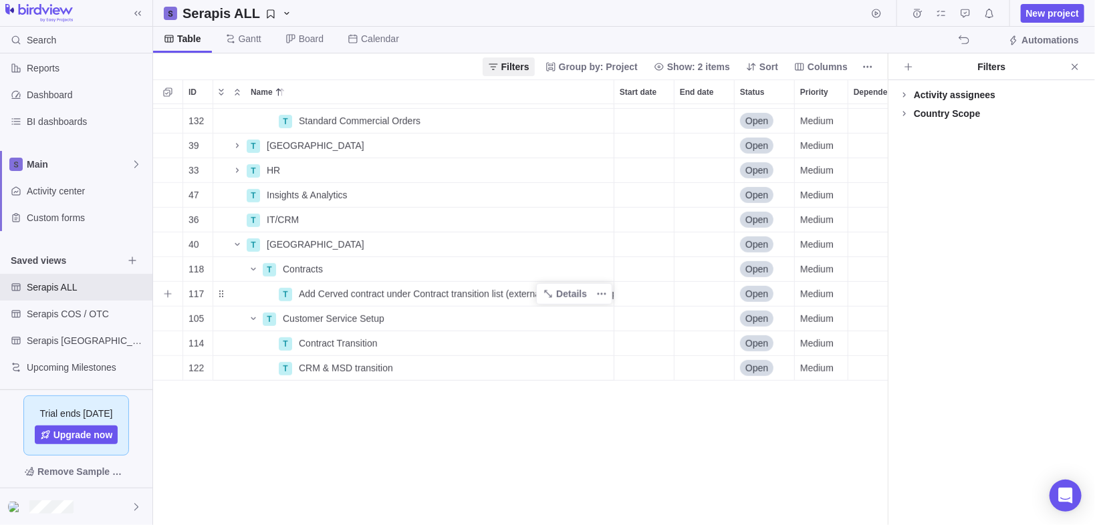
scroll to position [202, 0]
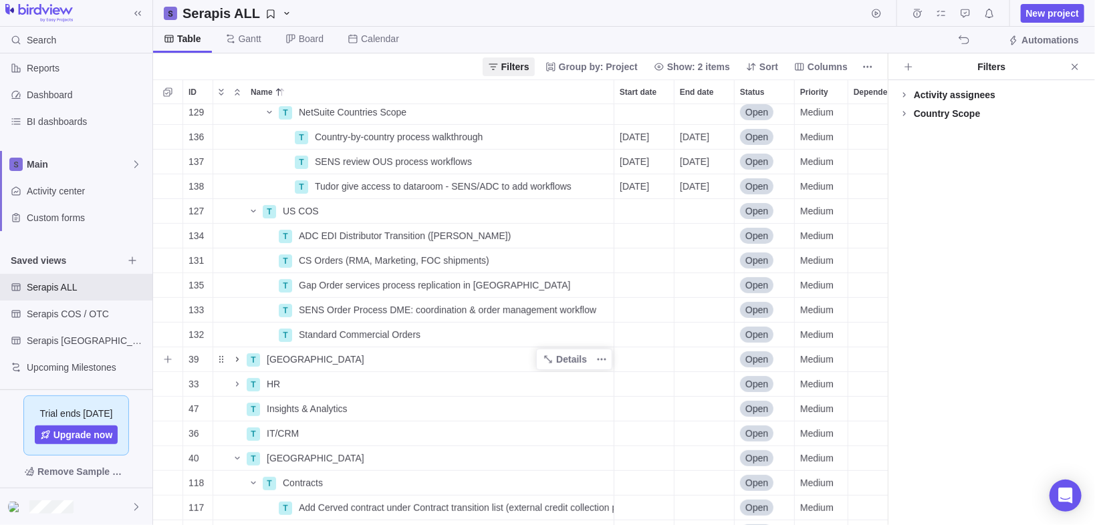
click at [238, 360] on icon "Name" at bounding box center [237, 359] width 11 height 11
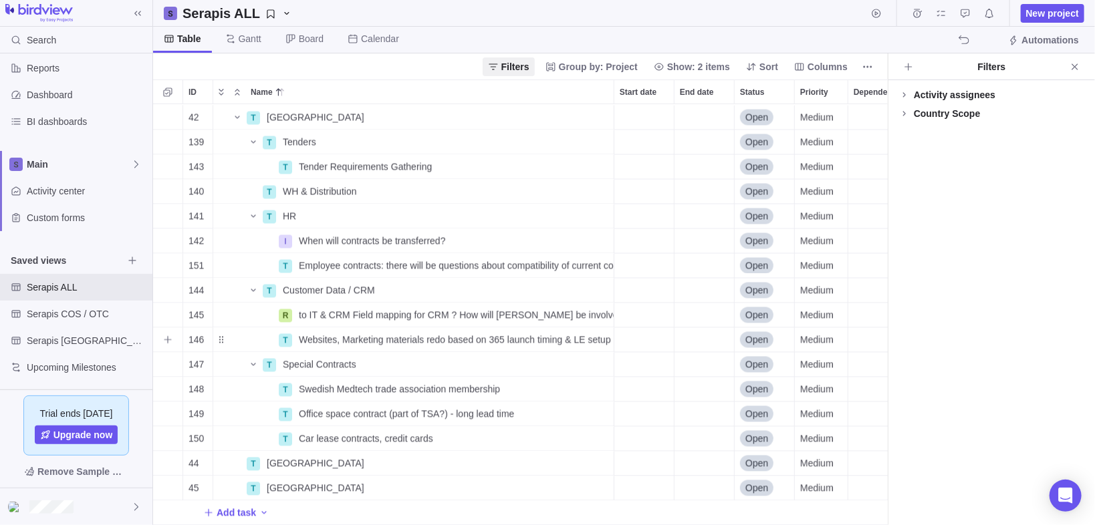
scroll to position [1366, 0]
click at [601, 265] on icon "More actions" at bounding box center [602, 266] width 2 height 2
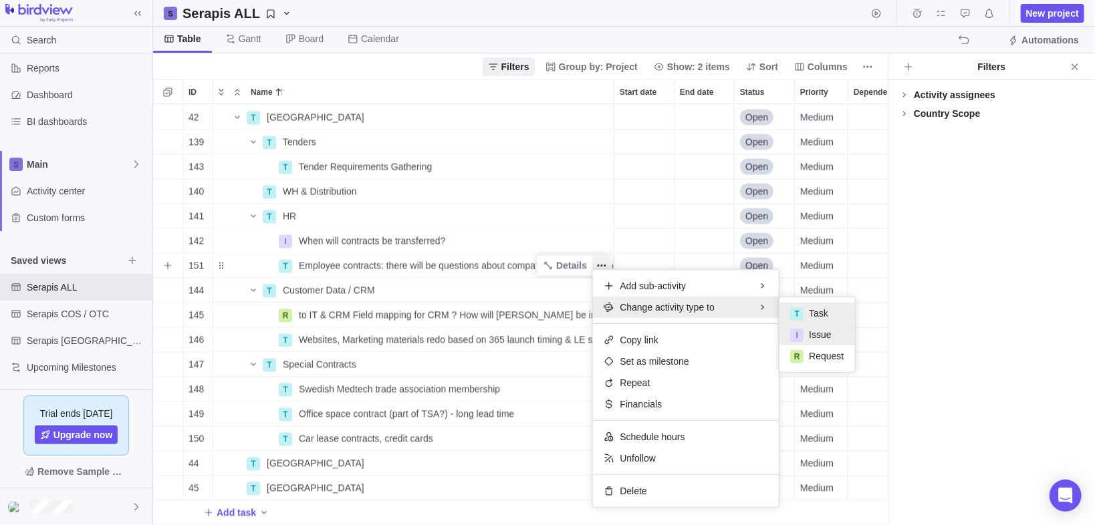
click at [811, 335] on span "Issue" at bounding box center [820, 334] width 22 height 13
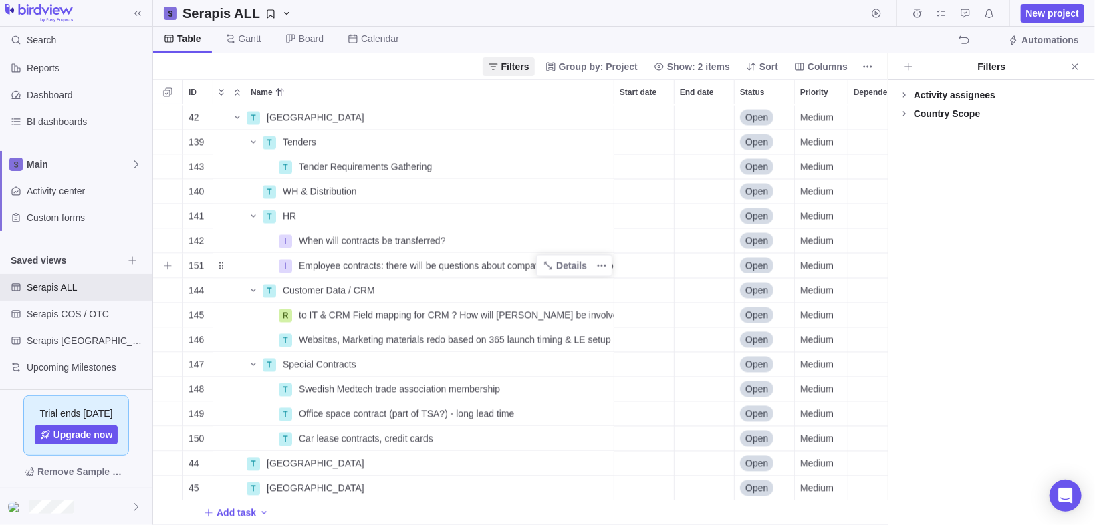
click at [484, 259] on span "Employee contracts: there will be questions about compatibility of current cont…" at bounding box center [456, 265] width 315 height 13
click at [476, 261] on input "Employee contracts: there will be questions about compatibility of current cont…" at bounding box center [453, 265] width 321 height 25
drag, startPoint x: 493, startPoint y: 259, endPoint x: 831, endPoint y: 265, distance: 337.5
click at [835, 265] on div "42 T Sweden Details Open Medium [GEOGRAPHIC_DATA] 139 T Tenders Details Open Me…" at bounding box center [520, 315] width 735 height 422
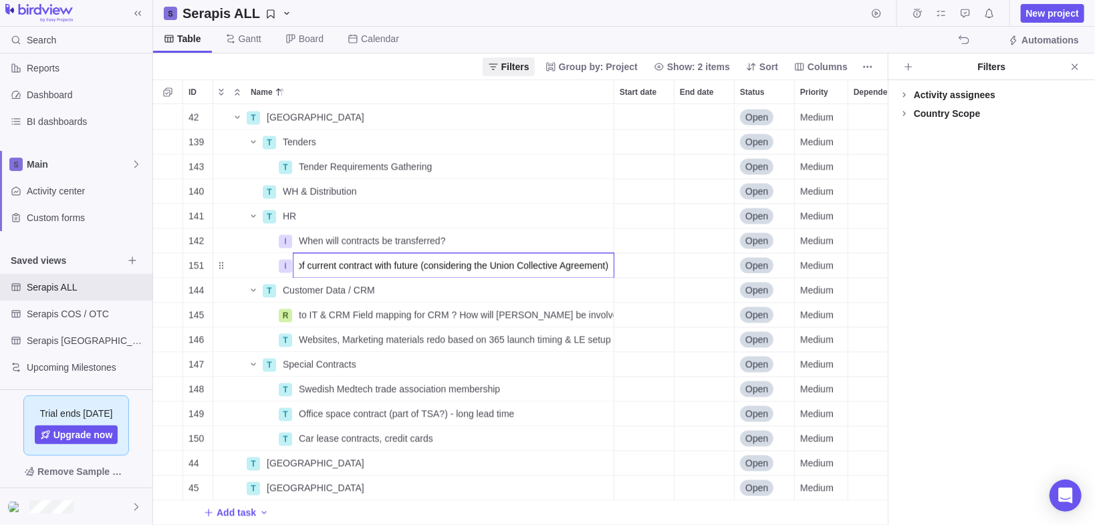
drag, startPoint x: 583, startPoint y: 261, endPoint x: 596, endPoint y: 261, distance: 13.4
click at [583, 261] on input "Employee contracts: there will be questions about compatibility of current cont…" at bounding box center [453, 265] width 321 height 25
click at [603, 260] on input "Employee contracts: there will be questions about compatibility of current cont…" at bounding box center [453, 265] width 321 height 25
drag, startPoint x: 605, startPoint y: 260, endPoint x: 605, endPoint y: 267, distance: 6.7
click at [605, 260] on input "Employee contracts: there will be questions about compatibility of current cont…" at bounding box center [453, 265] width 321 height 25
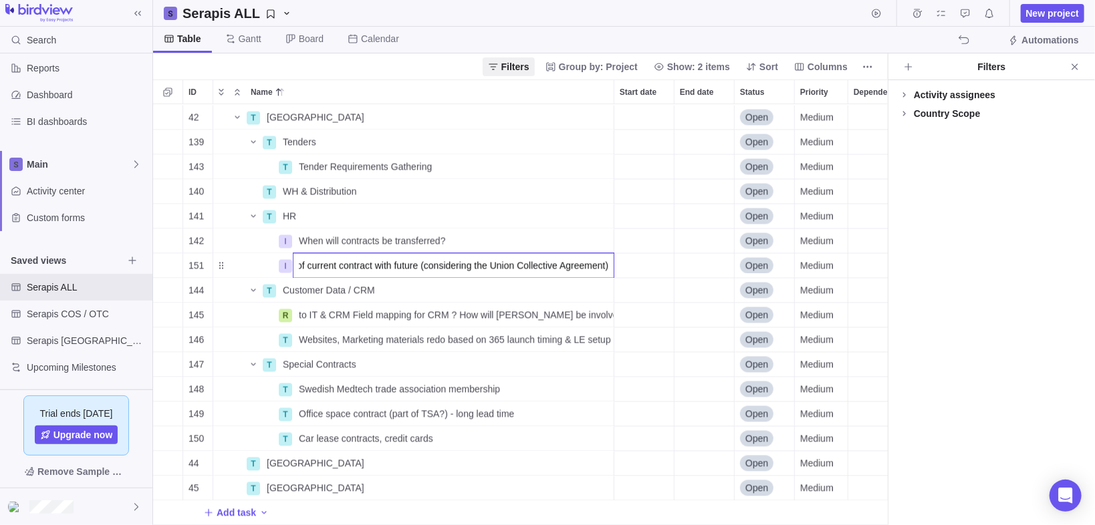
click at [576, 262] on input "Employee contracts: there will be questions about compatibility of current cont…" at bounding box center [453, 265] width 321 height 25
drag, startPoint x: 491, startPoint y: 257, endPoint x: 428, endPoint y: 257, distance: 63.5
click at [428, 257] on input "Employee contracts: there will be questions about compatibility of current cont…" at bounding box center [453, 265] width 321 height 25
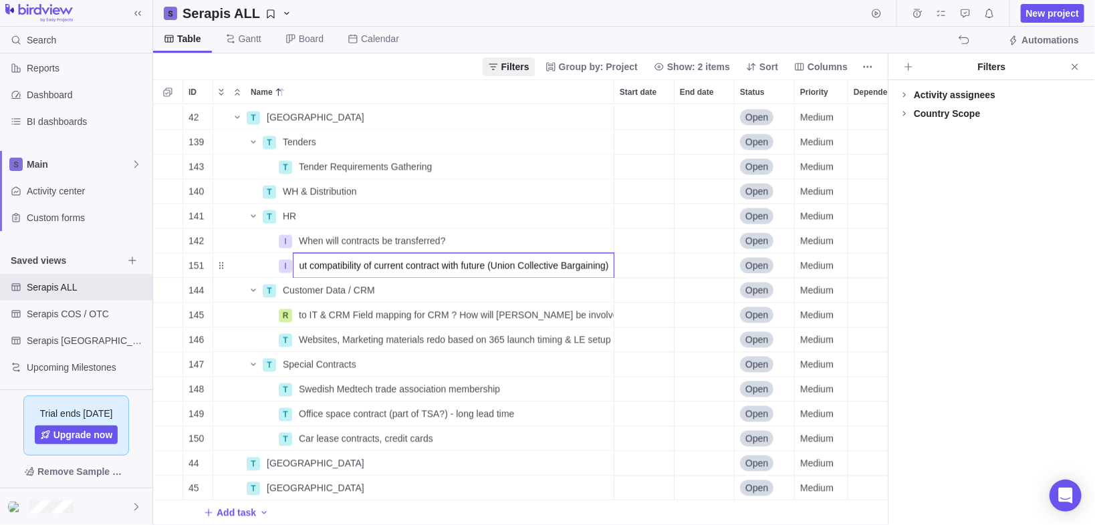
scroll to position [0, 199]
type input "Employee contracts: there will be questions about compatibility of current cont…"
click at [638, 259] on div "42 T Sweden Details Open Medium [GEOGRAPHIC_DATA] 139 T Tenders Details Open Me…" at bounding box center [520, 315] width 735 height 422
click at [585, 259] on span "Details" at bounding box center [571, 265] width 31 height 13
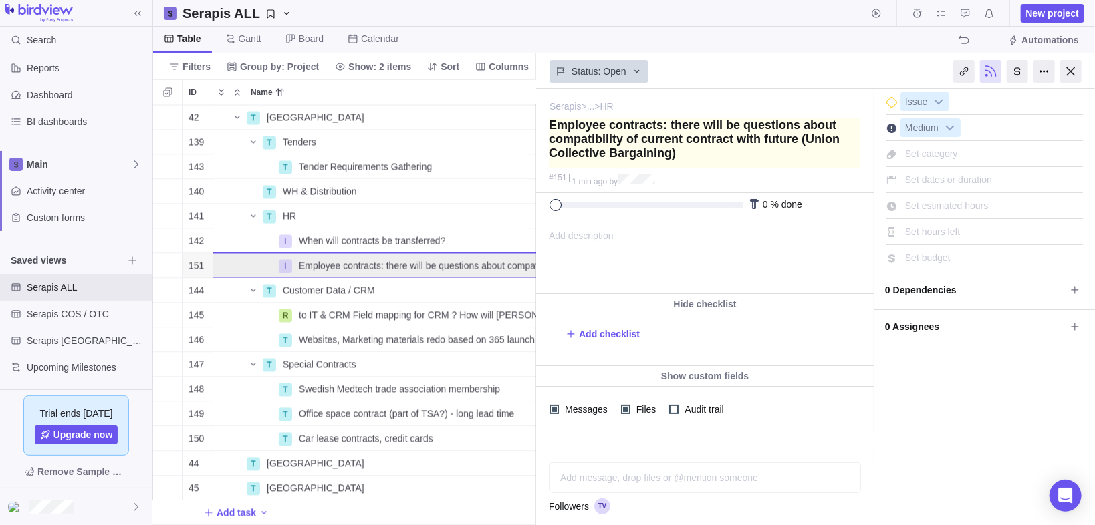
click at [660, 161] on textarea at bounding box center [704, 143] width 311 height 50
drag, startPoint x: 664, startPoint y: 158, endPoint x: 607, endPoint y: 158, distance: 56.8
click at [607, 158] on textarea at bounding box center [704, 143] width 311 height 50
type textarea "Employee contracts: there will be questions about compatibility of current cont…"
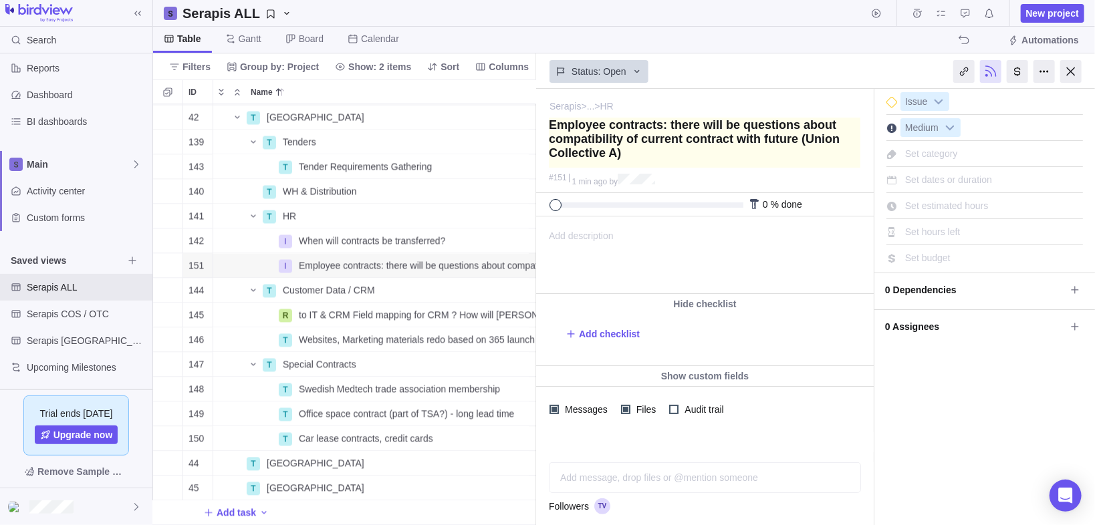
type textarea "Employee contracts: there will be questions about compatibility of current cont…"
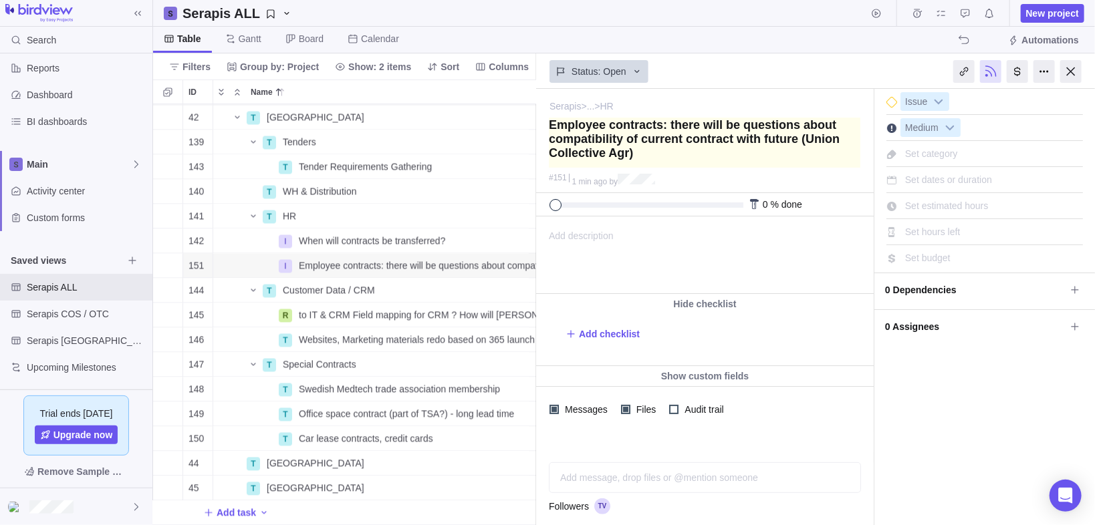
type textarea "Employee contracts: there will be questions about compatibility of current cont…"
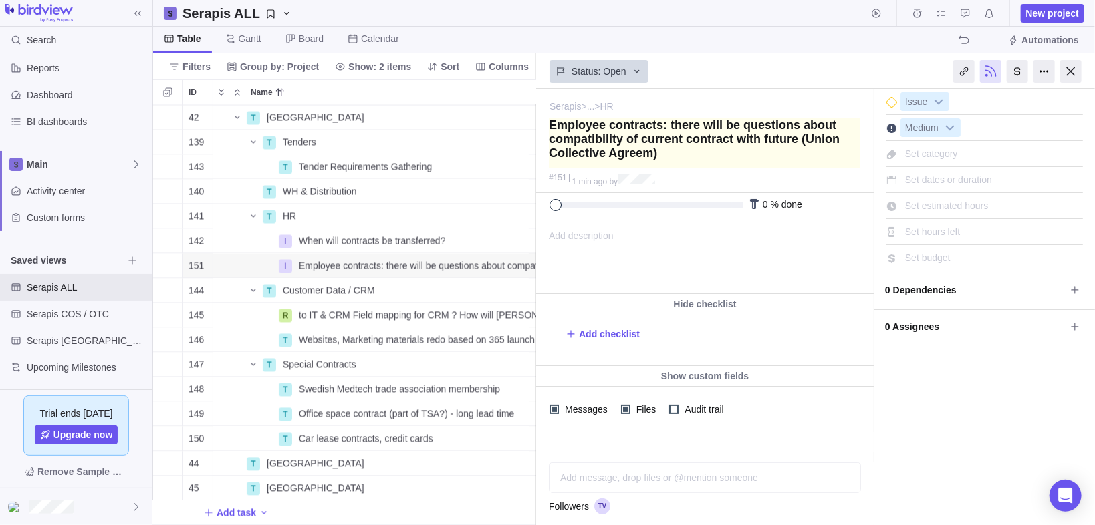
type textarea "Employee contracts: there will be questions about compatibility of current cont…"
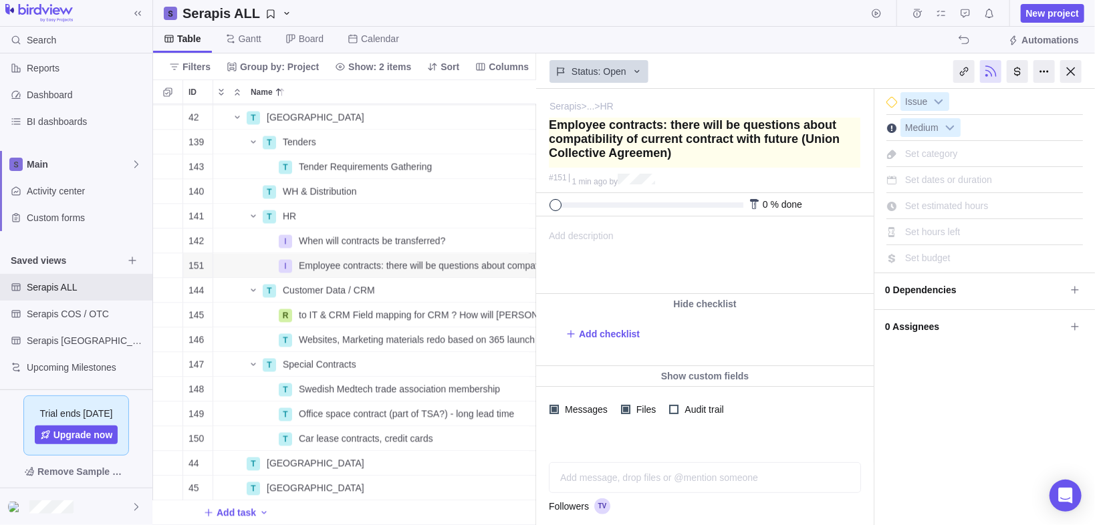
type textarea "Employee contracts: there will be questions about compatibility of current cont…"
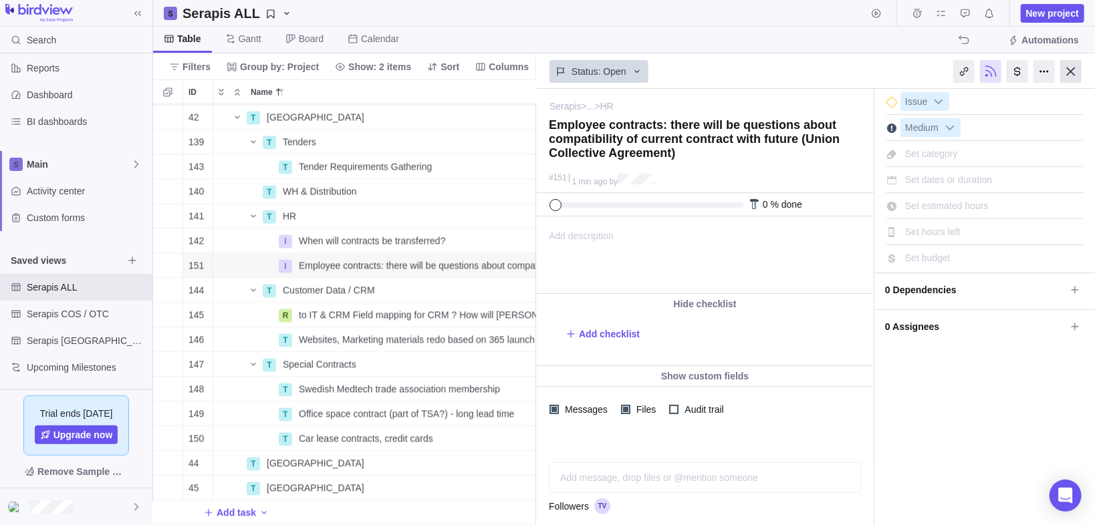
type textarea "Employee contracts: there will be questions about compatibility of current cont…"
click at [1066, 70] on div at bounding box center [1070, 71] width 21 height 23
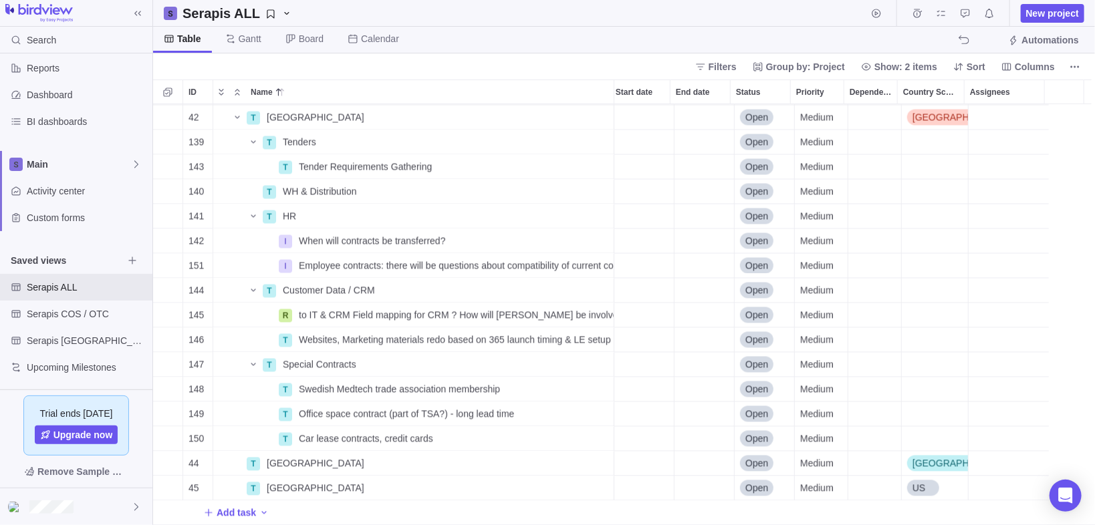
scroll to position [1359, 0]
click at [166, 194] on icon "Add sub-activity" at bounding box center [167, 191] width 11 height 11
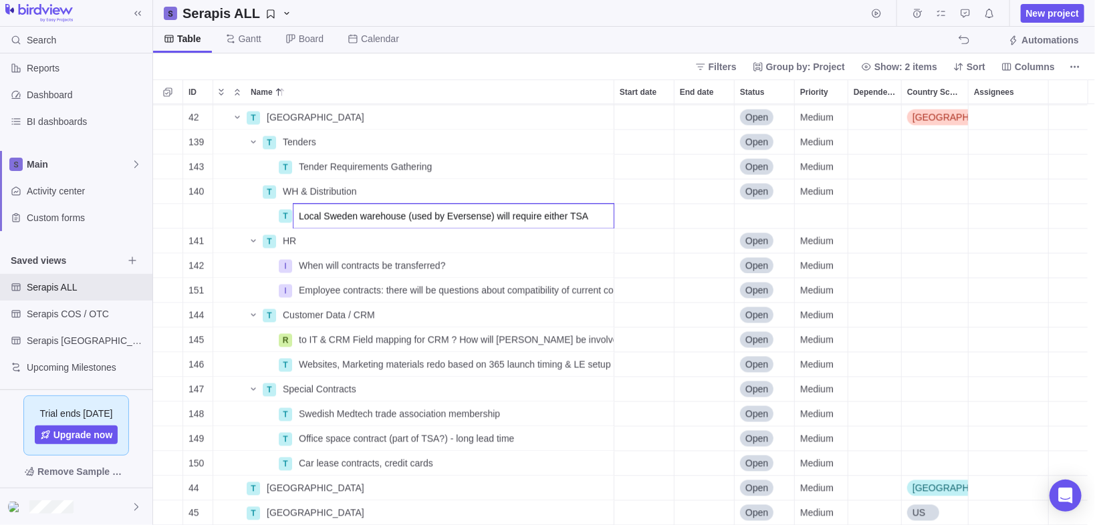
click at [327, 218] on input "Local Sweden warehouse (used by Eversense) will require either TSA" at bounding box center [453, 216] width 321 height 25
click at [404, 216] on input "Local Sweden warehouse (used by Eversense) will require either TSA" at bounding box center [453, 216] width 321 height 25
click at [406, 216] on input "Local Sweden warehouse (used by Eversense) will require either TSA" at bounding box center [453, 216] width 321 height 25
type input "Local Sweden warehouse (called DDP, used by Eversense) will require either TSA …"
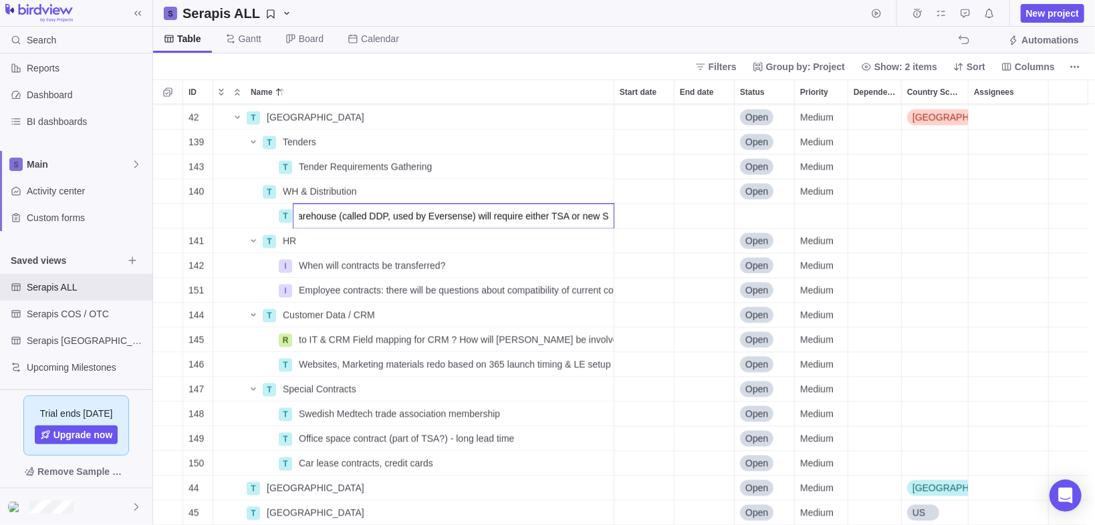
scroll to position [0, 76]
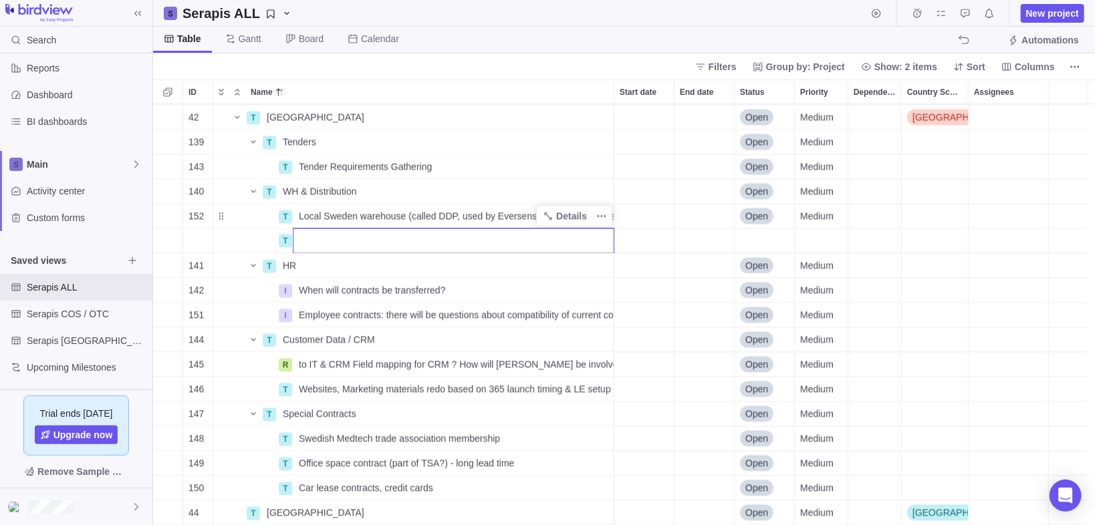
click at [595, 215] on div "106 T WH & Distribution Details Open Medium [GEOGRAPHIC_DATA] 115 T Determine F…" at bounding box center [624, 315] width 942 height 422
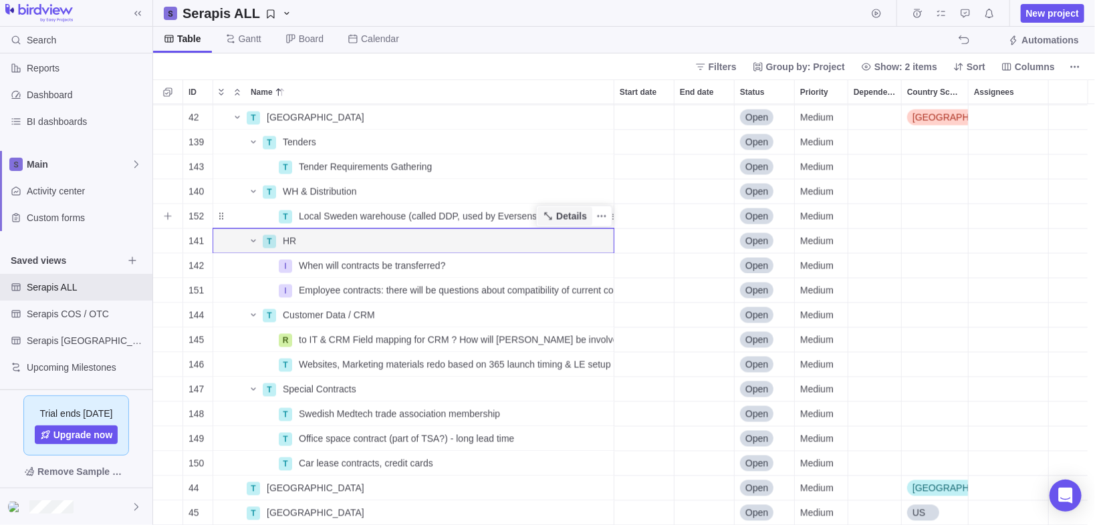
click at [586, 212] on span "Details" at bounding box center [571, 216] width 31 height 13
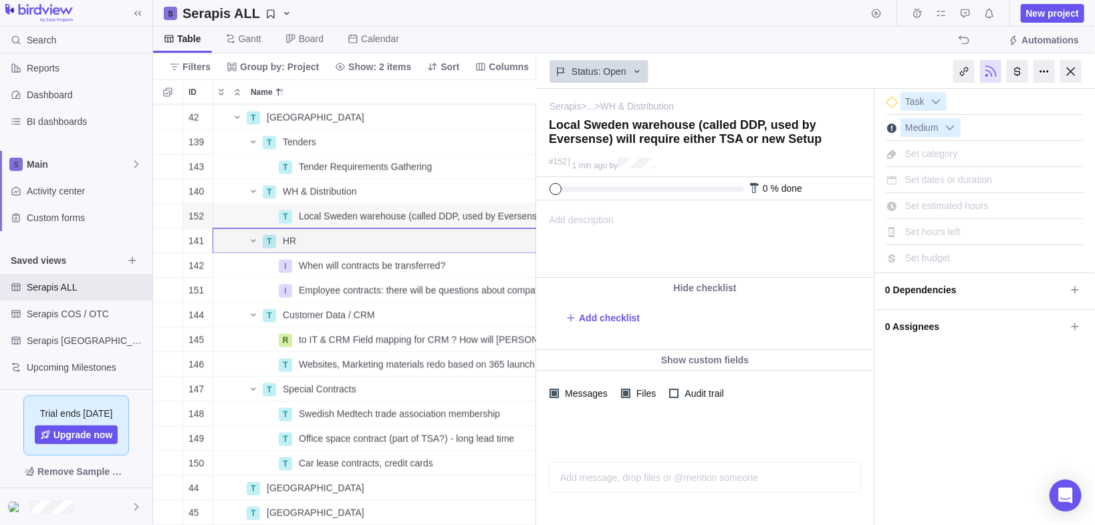
drag, startPoint x: 47, startPoint y: 20, endPoint x: 585, endPoint y: 222, distance: 574.6
click at [585, 222] on span "Add description" at bounding box center [575, 239] width 77 height 76
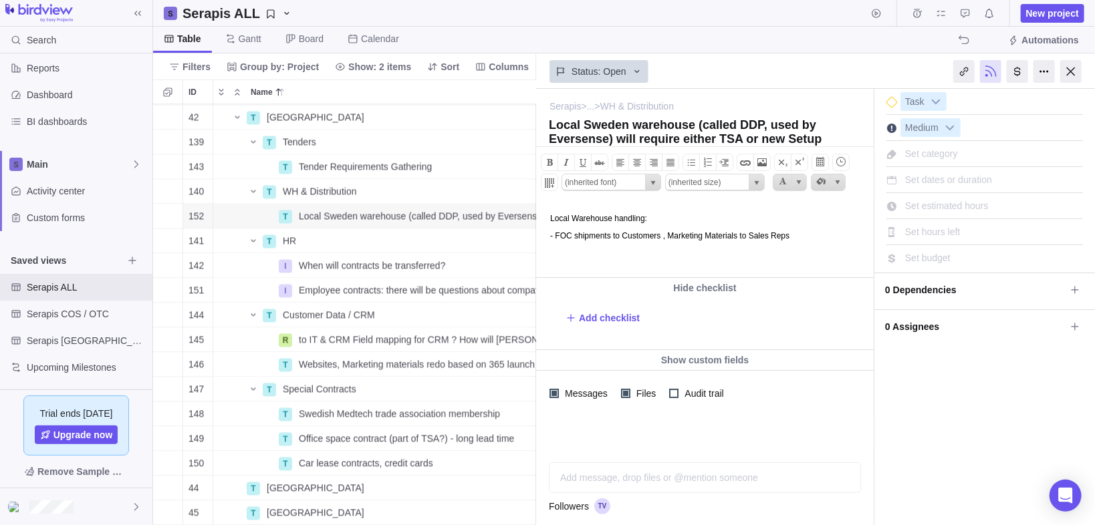
click at [680, 235] on p "- FOC shipments to Customers , Marketing Materials to Sales Reps" at bounding box center [708, 235] width 319 height 9
click at [662, 224] on body "Local Warehouse handling: - FOC shipments to Customers - Marketing Materials to…" at bounding box center [703, 228] width 334 height 57
drag, startPoint x: 667, startPoint y: 223, endPoint x: 678, endPoint y: 225, distance: 10.9
click at [667, 223] on body "Local Warehouse handling: - FOC shipments to Customers - Marketing Materials to…" at bounding box center [703, 228] width 334 height 57
click at [702, 246] on body "Local Warehouse handling: - FOC shipments to Customers - Marketing Materials to…" at bounding box center [703, 228] width 334 height 57
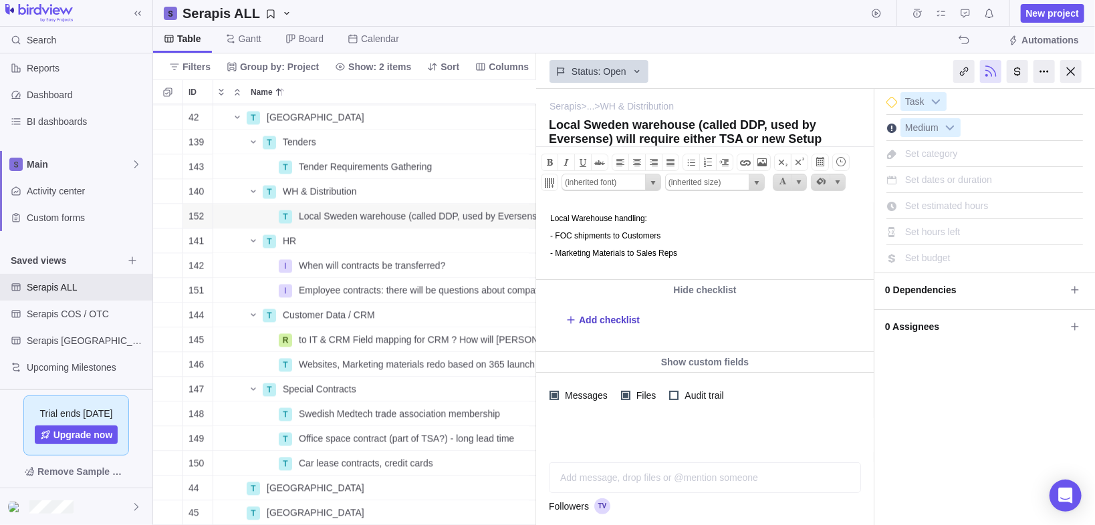
click at [622, 313] on span "Add checklist" at bounding box center [609, 319] width 61 height 13
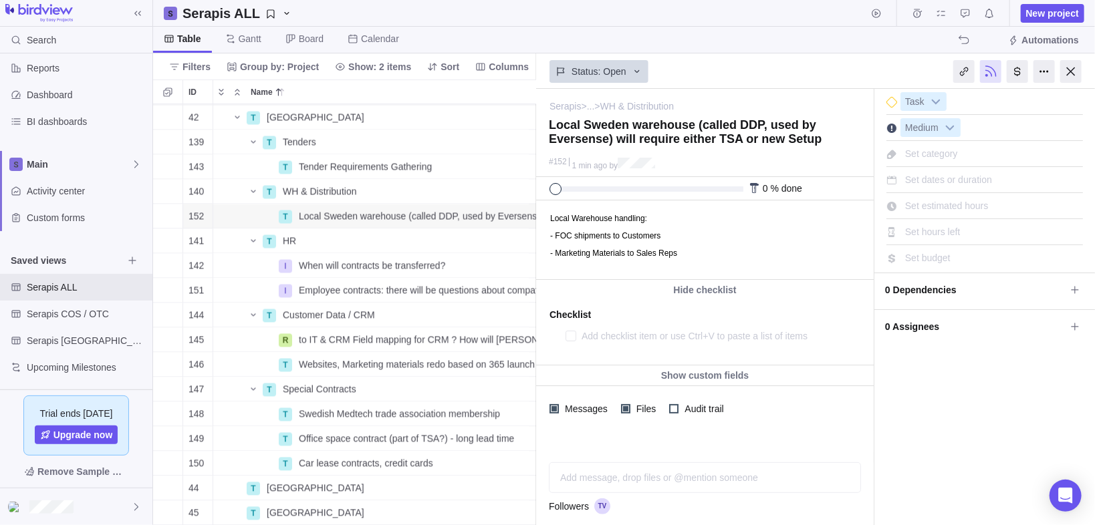
type textarea "x"
type textarea "D"
type textarea "x"
type textarea "Det"
type textarea "x"
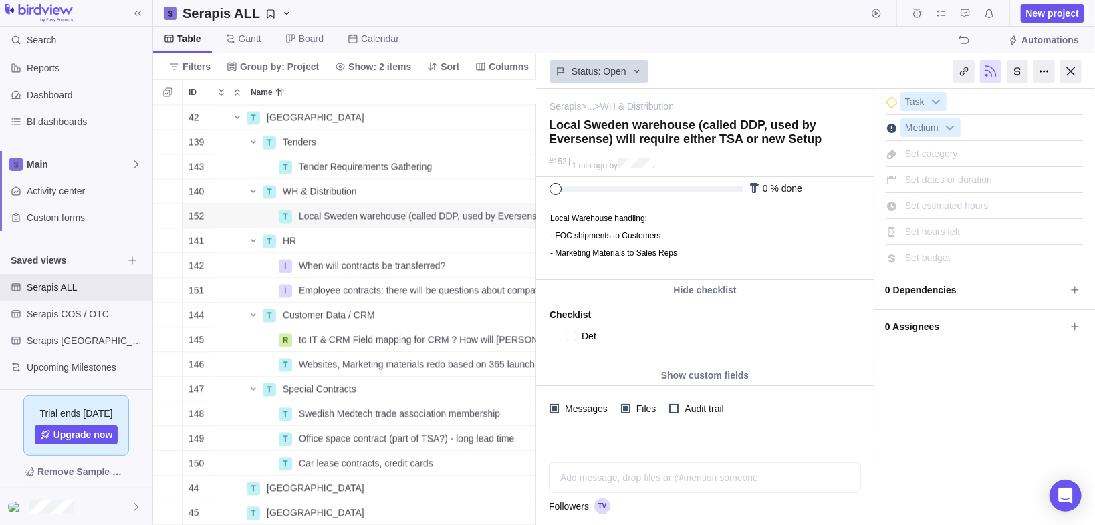
type textarea "Dete"
type textarea "x"
type textarea "Deter"
type textarea "x"
type textarea "Determ"
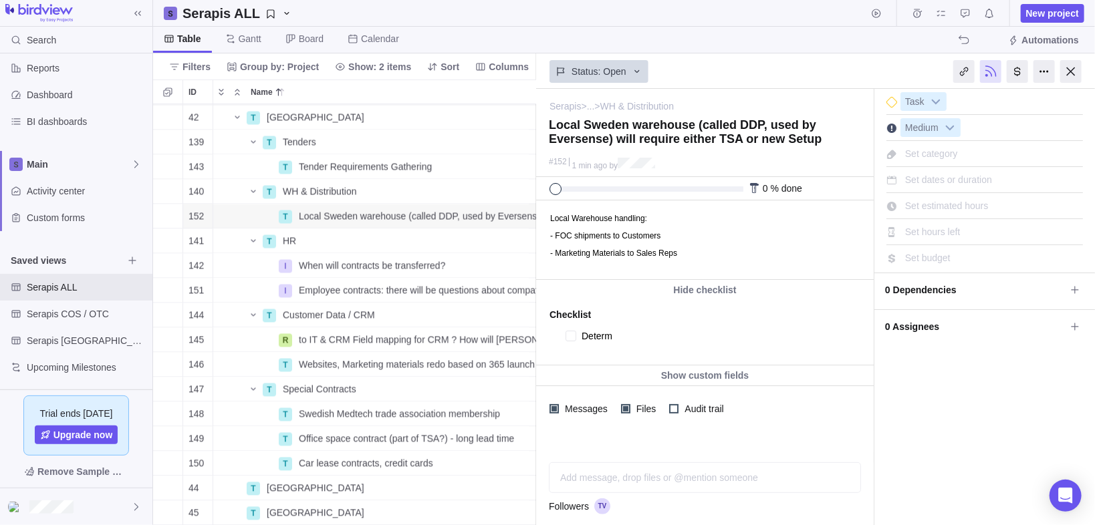
type textarea "x"
type textarea "Determi"
type textarea "x"
type textarea "Determin"
type textarea "x"
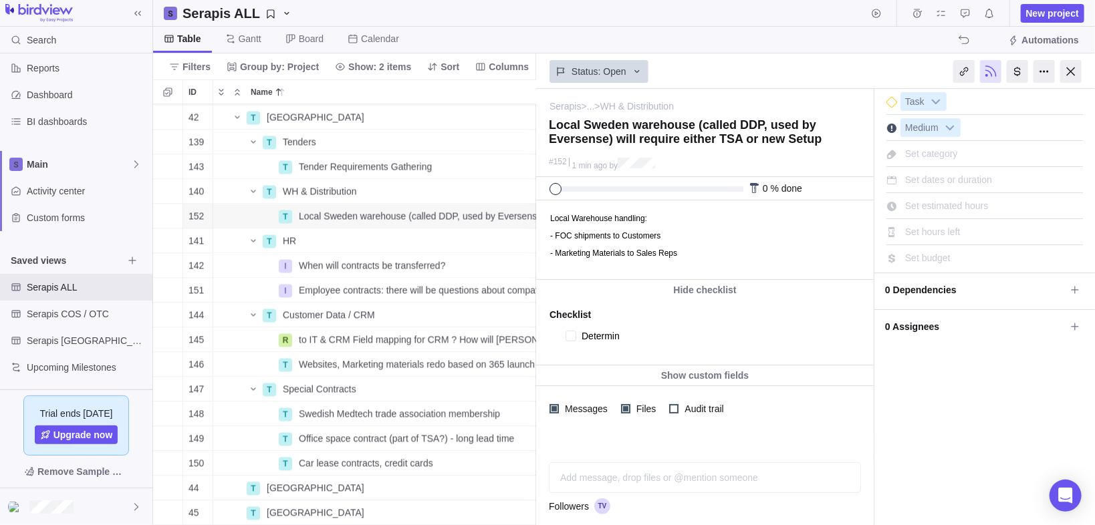
type textarea "Determine"
type textarea "x"
type textarea "Determine"
type textarea "x"
type textarea "Determine if"
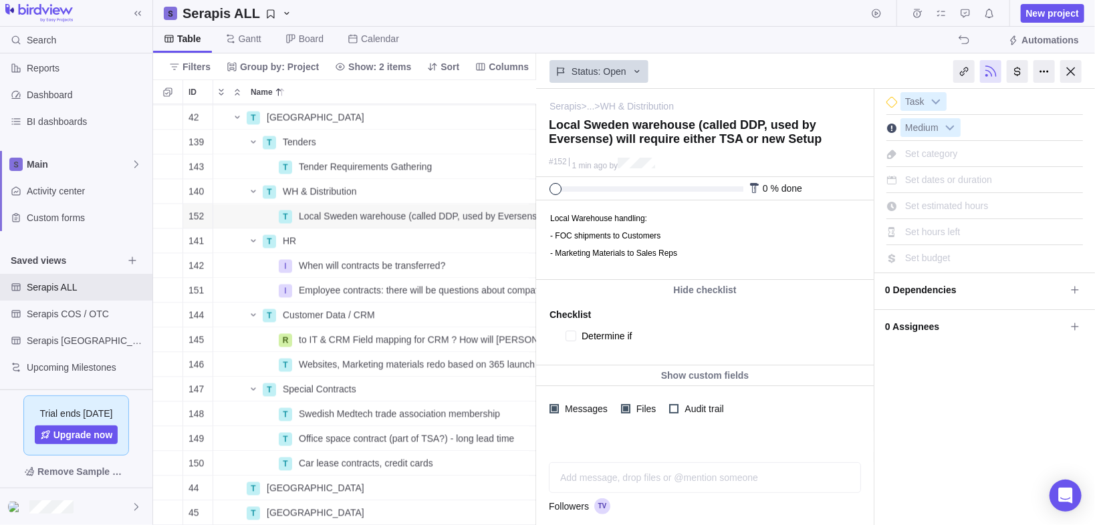
type textarea "x"
type textarea "Determine if"
type textarea "x"
type textarea "Determine if c"
type textarea "x"
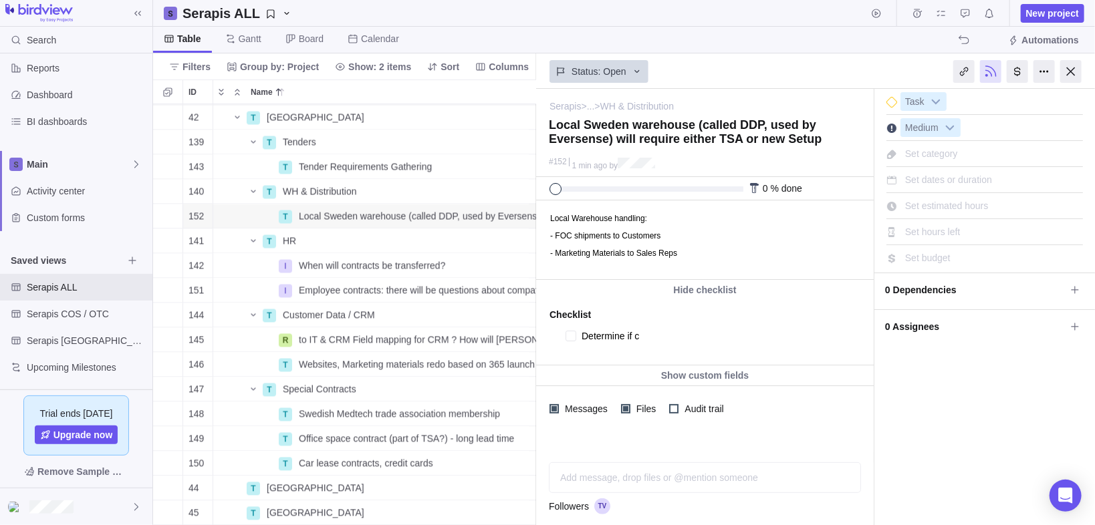
type textarea "Determine if co"
type textarea "x"
type textarea "Determine if con"
type textarea "x"
type textarea "Determine if cont"
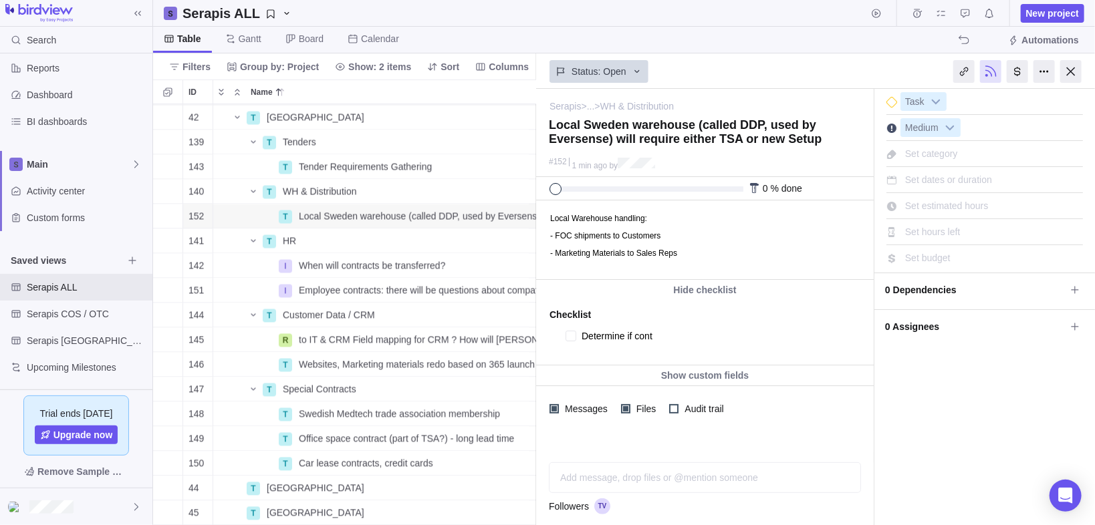
type textarea "x"
type textarea "Determine if [PERSON_NAME]"
type textarea "x"
type textarea "Determine if contin"
type textarea "x"
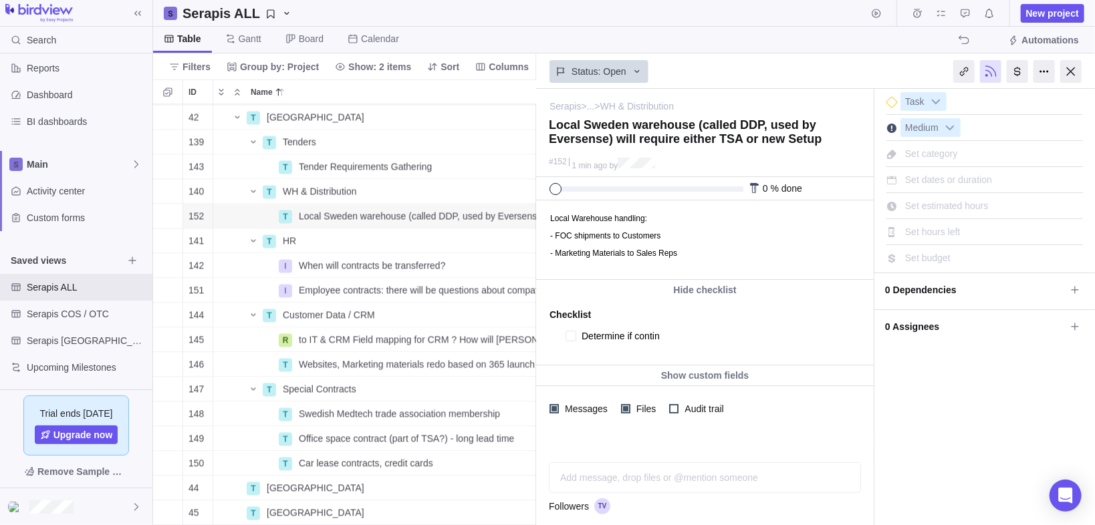
type textarea "Determine if continu"
type textarea "x"
type textarea "Determine if continui"
type textarea "x"
type textarea "Determine if continuin"
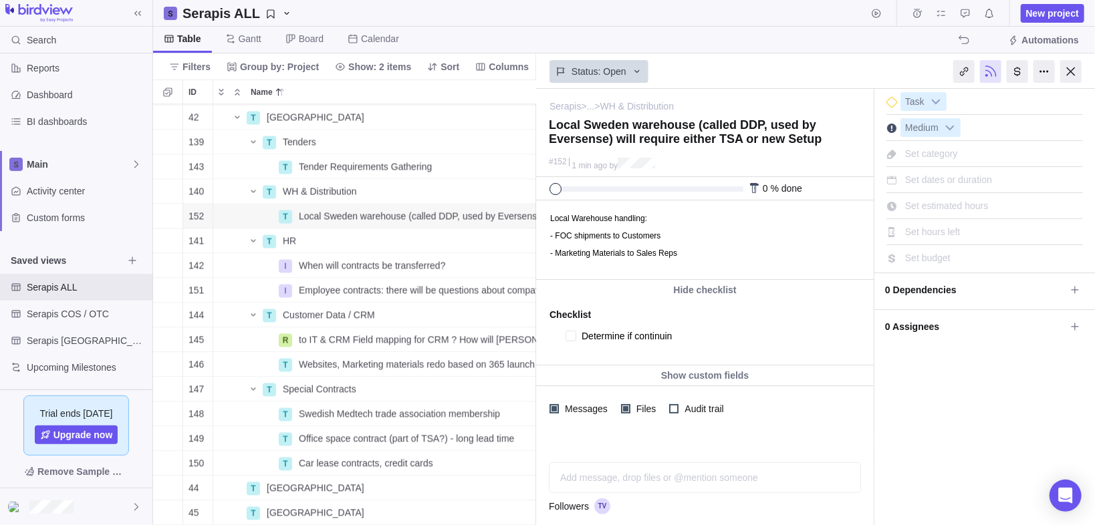
type textarea "x"
type textarea "Determine if continuing"
type textarea "x"
type textarea "Determine if continuing"
type textarea "x"
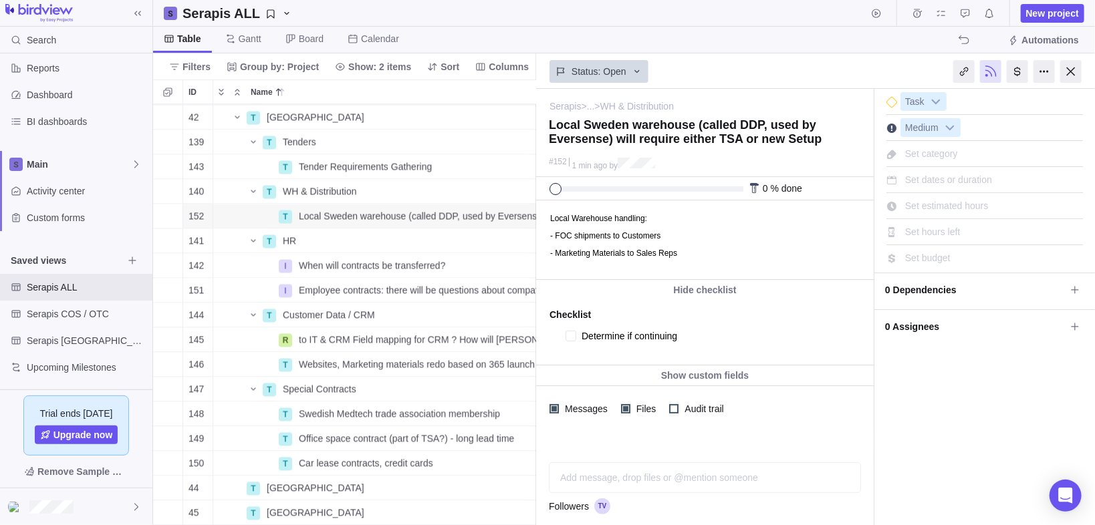
type textarea "Determine if continuing"
type textarea "x"
type textarea "Determine if continuing"
type textarea "x"
type textarea "Determine if continuing w"
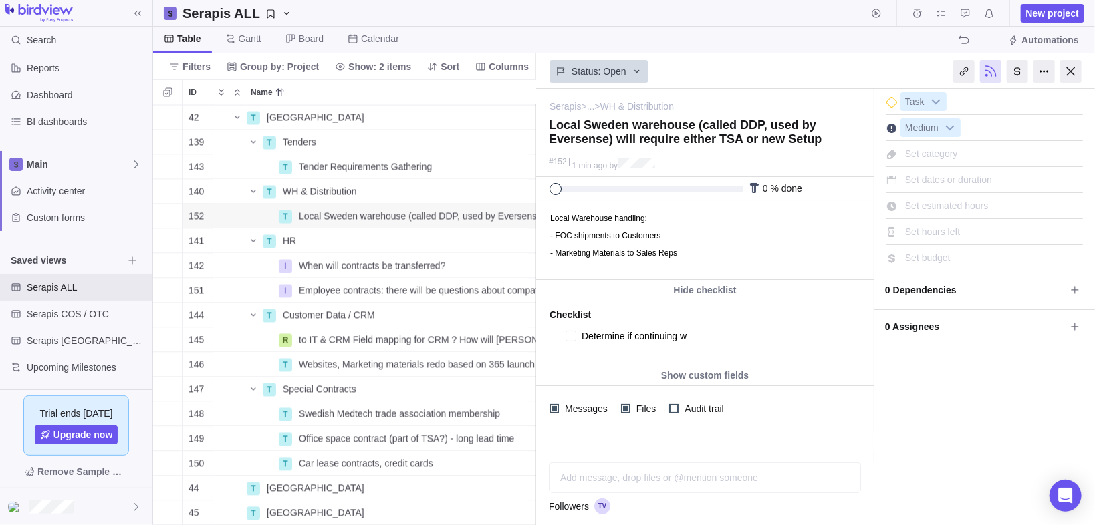
type textarea "x"
type textarea "Determine if continuing wi"
type textarea "x"
type textarea "Determine if continuing wit"
type textarea "x"
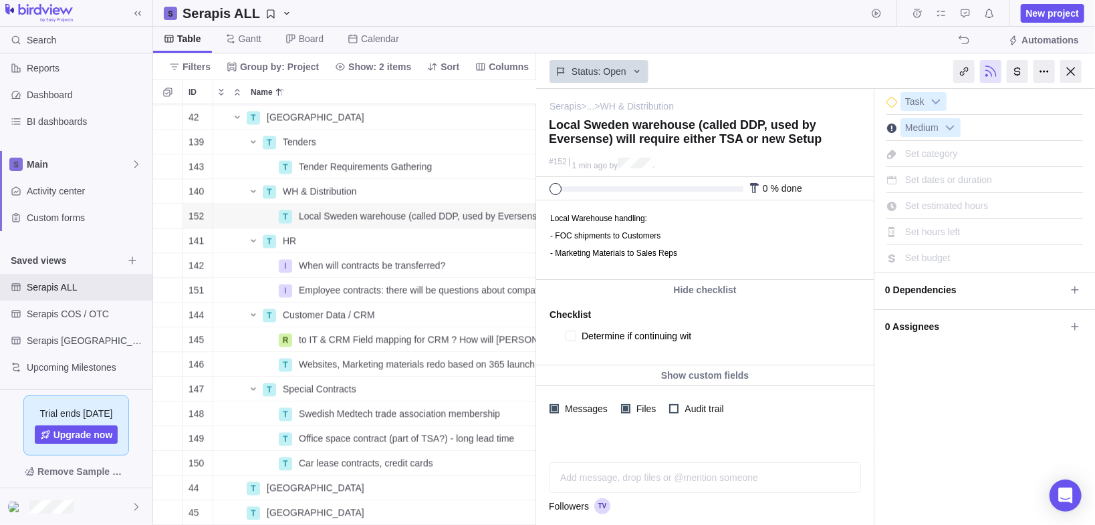
type textarea "Determine if continuing with"
type textarea "x"
type textarea "Determine if continuing with"
type textarea "x"
type textarea "Determine if continuing with D"
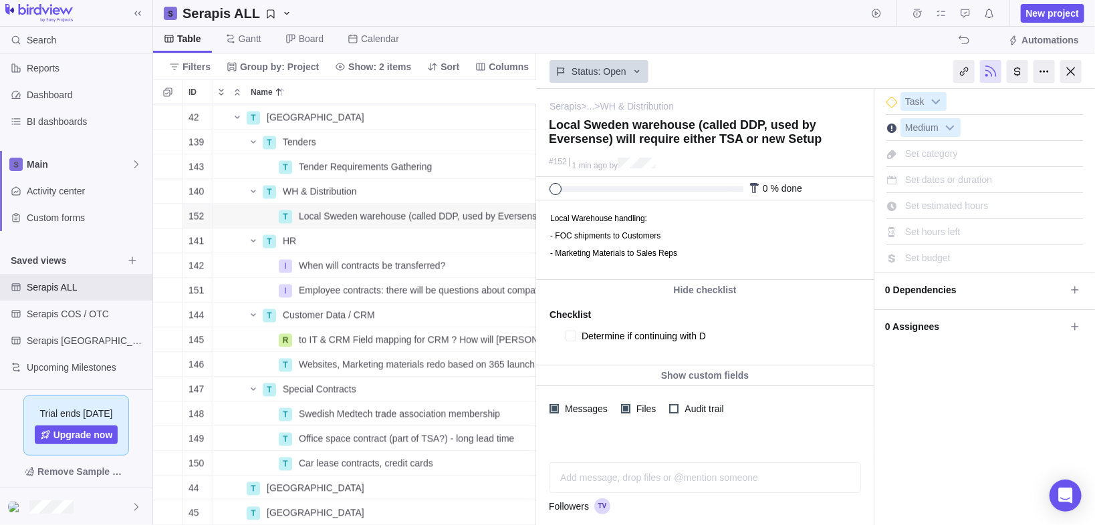
type textarea "x"
type textarea "Determine if continuing with DDP"
type textarea "x"
type textarea "Determine if continuing with DDP"
type textarea "x"
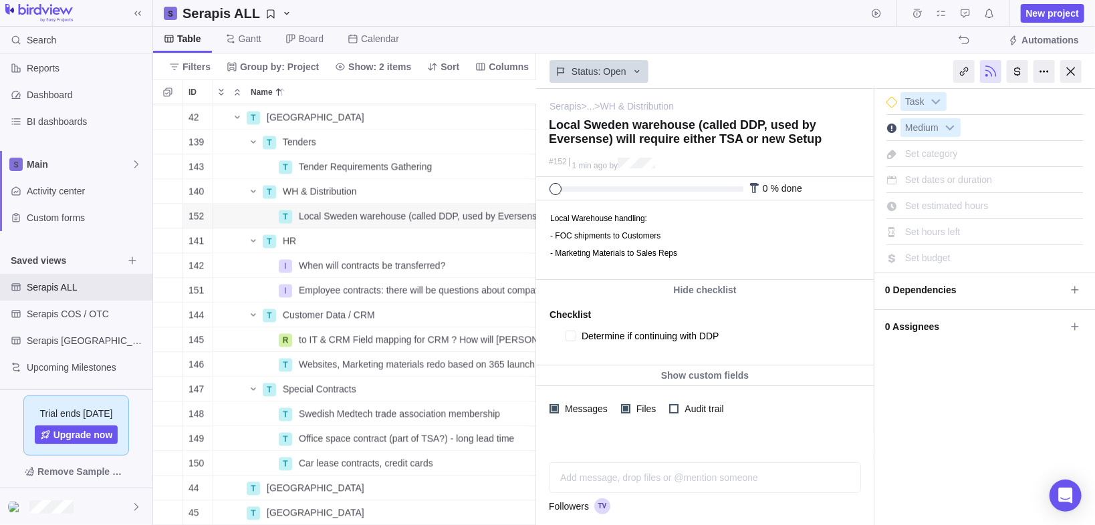
type textarea "Determine if continuing with DDP i"
type textarea "x"
type textarea "Determine if continuing with DDP in"
type textarea "x"
type textarea "Determine if continuing with DDP in"
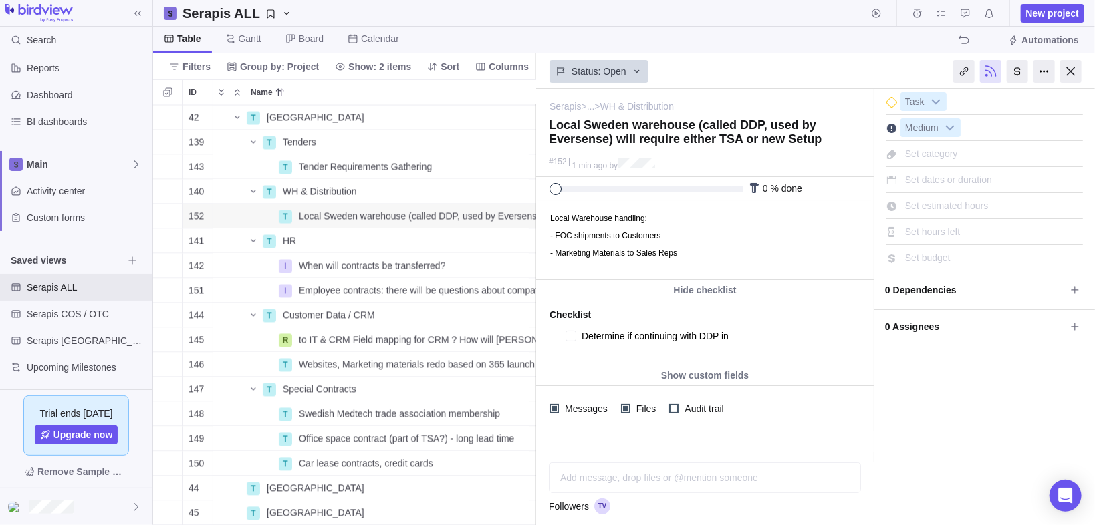
type textarea "x"
type textarea "Determine if continuing with DDP in S"
type textarea "x"
type textarea "Determine if continuing with DDP in Sw"
type textarea "x"
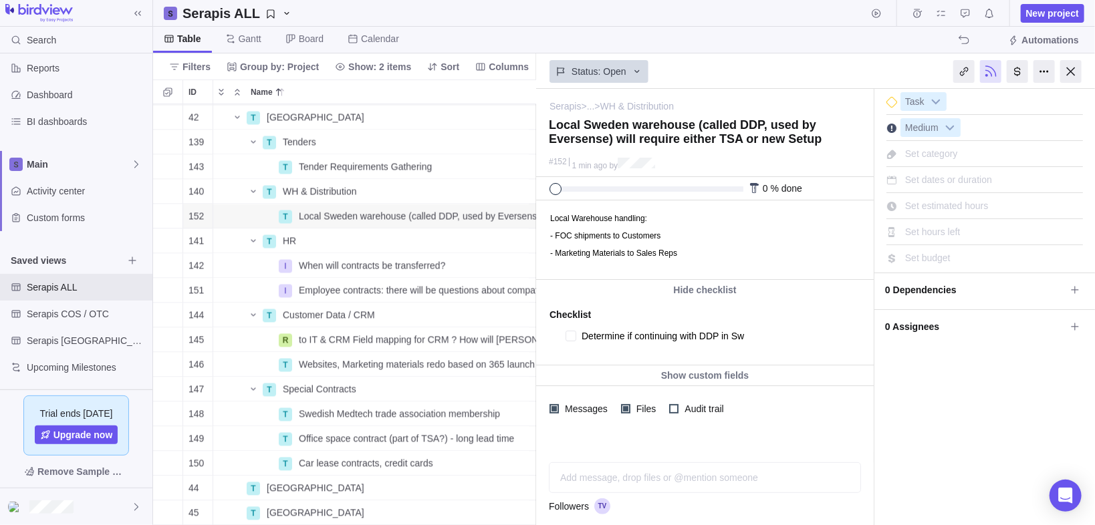
type textarea "Determine if continuing with DDP in [GEOGRAPHIC_DATA]"
type textarea "x"
type textarea "Determine if continuing with DDP in Swed"
type textarea "x"
type textarea "Determine if continuing with DDP in [GEOGRAPHIC_DATA]"
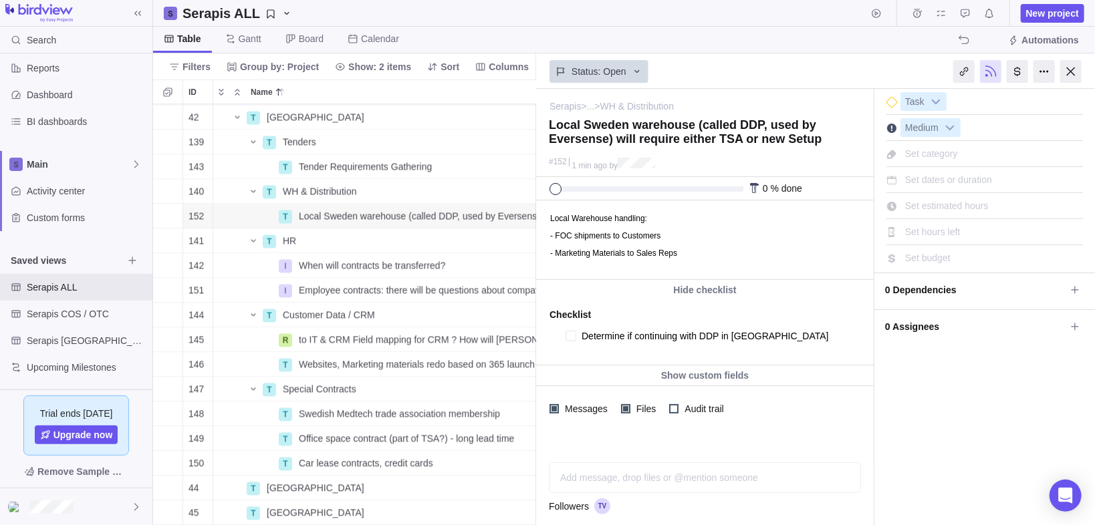
type textarea "x"
type textarea "Determine if continuing with DDP in [GEOGRAPHIC_DATA]"
type textarea "x"
type textarea "Determine if continuing with DDP in [GEOGRAPHIC_DATA],"
type textarea "x"
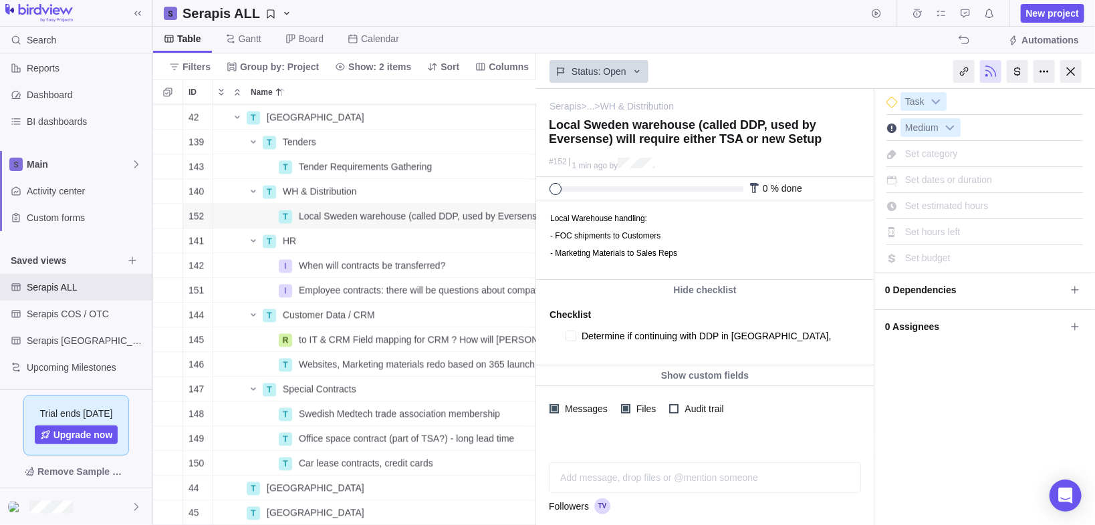
type textarea "Determine if continuing with DDP in [GEOGRAPHIC_DATA],"
type textarea "x"
type textarea "Determine if continuing with DDP in [GEOGRAPHIC_DATA], o"
type textarea "x"
type textarea "Determine if continuing with DDP in [GEOGRAPHIC_DATA], or"
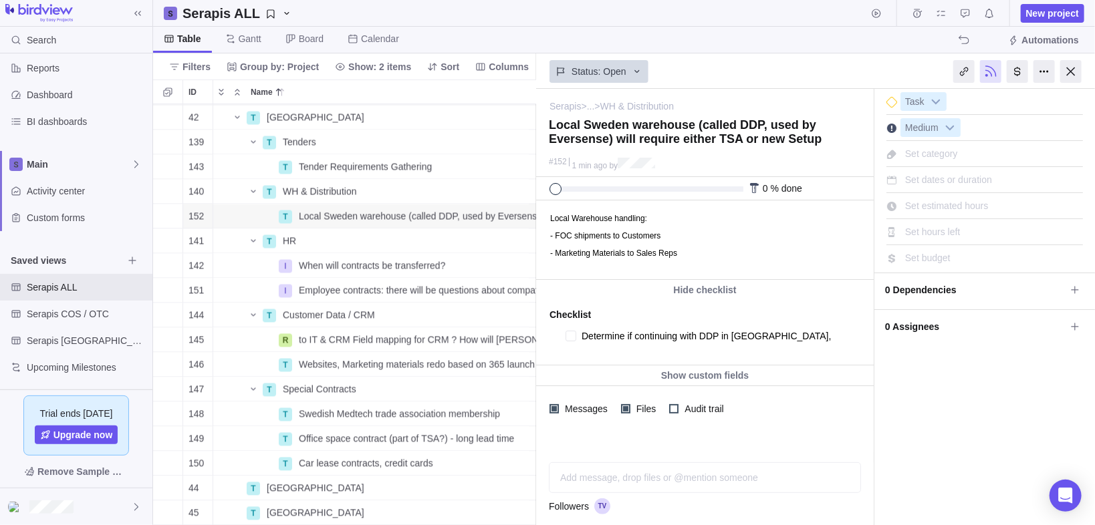
type textarea "x"
type textarea "Determine if continuing with DDP in [GEOGRAPHIC_DATA], or s"
type textarea "x"
type textarea "Determine if continuing with DDP in [GEOGRAPHIC_DATA], or se"
type textarea "x"
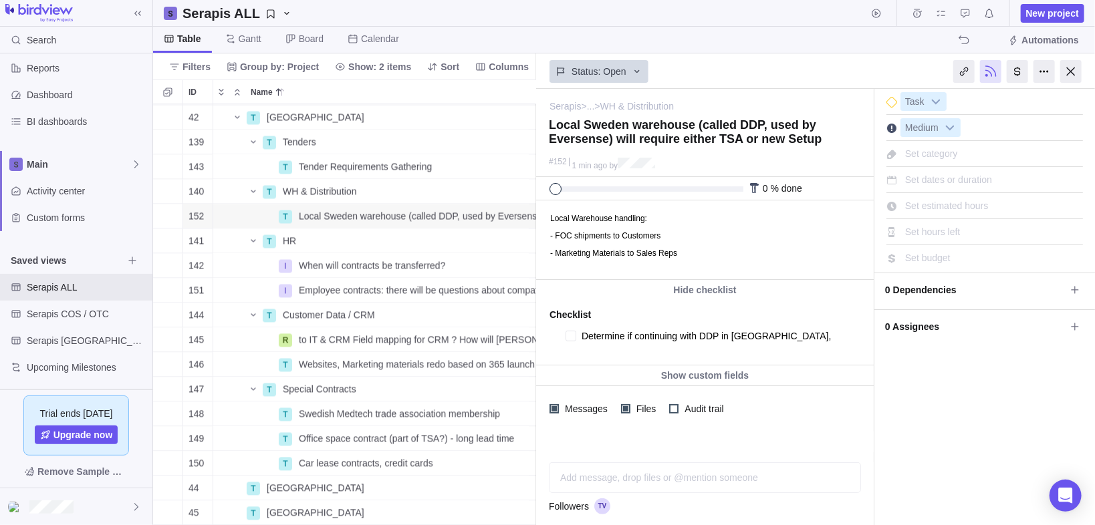
type textarea "Determine if continuing with DDP in [GEOGRAPHIC_DATA], or set"
type textarea "x"
type textarea "Determine if continuing with DDP in [GEOGRAPHIC_DATA], or sett"
type textarea "x"
type textarea "Determine if continuing with DDP in [GEOGRAPHIC_DATA], or setti"
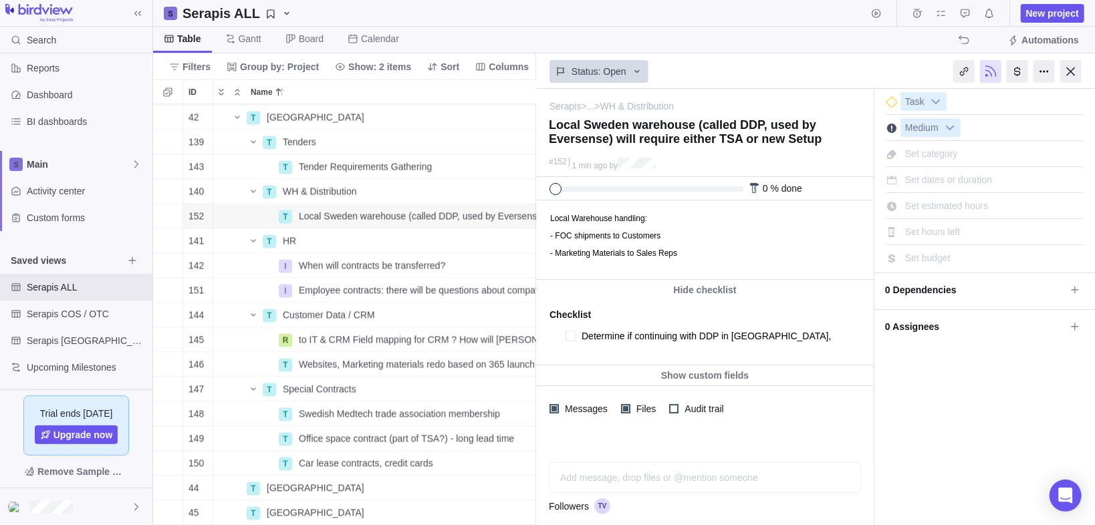
type textarea "x"
type textarea "Determine if continuing with DDP in [GEOGRAPHIC_DATA], or setting"
type textarea "x"
type textarea "Determine if continuing with DDP in [GEOGRAPHIC_DATA], or setting"
type textarea "x"
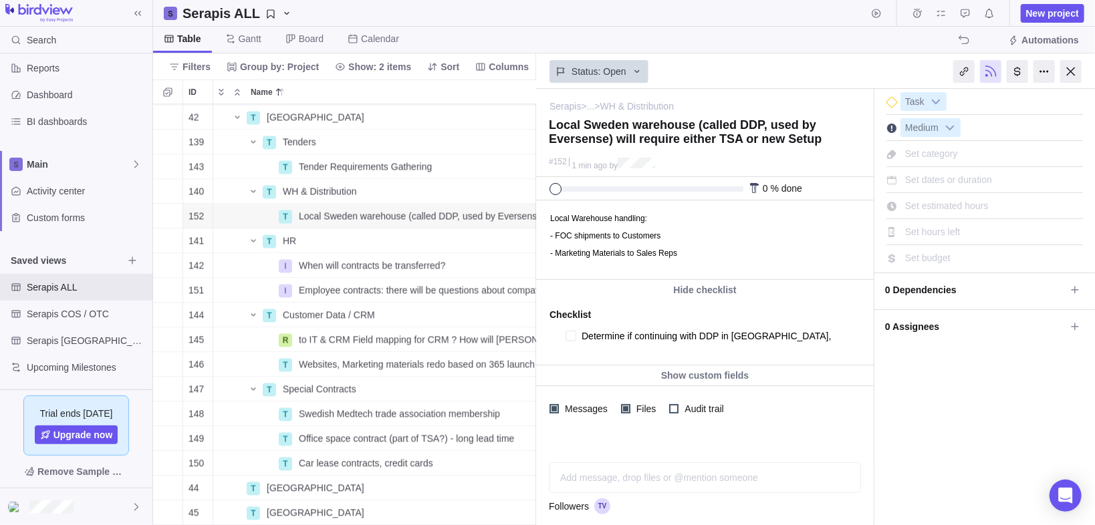
type textarea "Determine if continuing with DDP in [GEOGRAPHIC_DATA], or setting u"
type textarea "x"
type textarea "Determine if continuing with DDP in [GEOGRAPHIC_DATA], or setting up"
type textarea "x"
type textarea "Determine if continuing with DDP in [GEOGRAPHIC_DATA], or setting up"
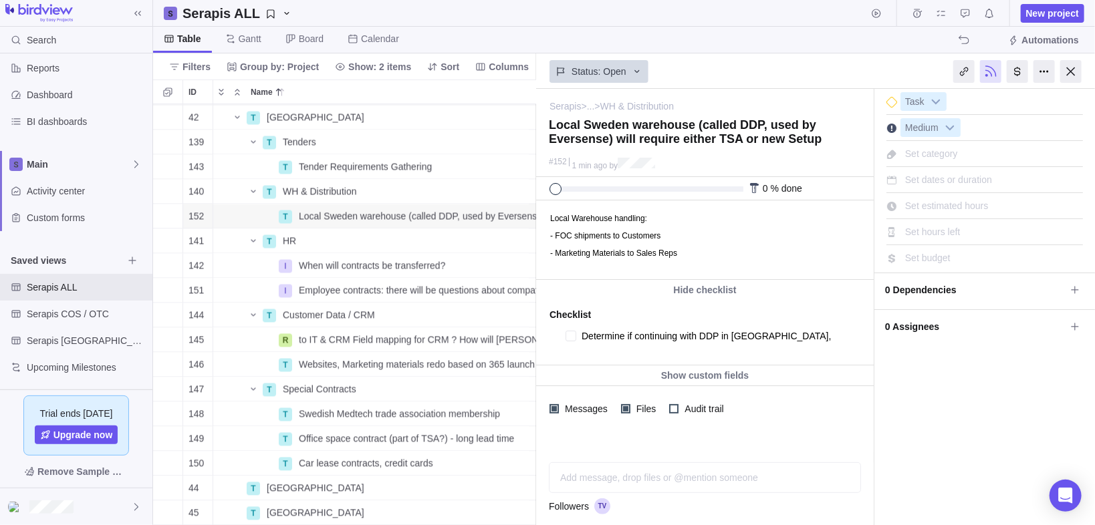
type textarea "x"
type textarea "Determine if continuing with DDP in [GEOGRAPHIC_DATA], or setting up a"
type textarea "x"
type textarea "Determine if continuing with DDP in [GEOGRAPHIC_DATA], or setting up a"
type textarea "x"
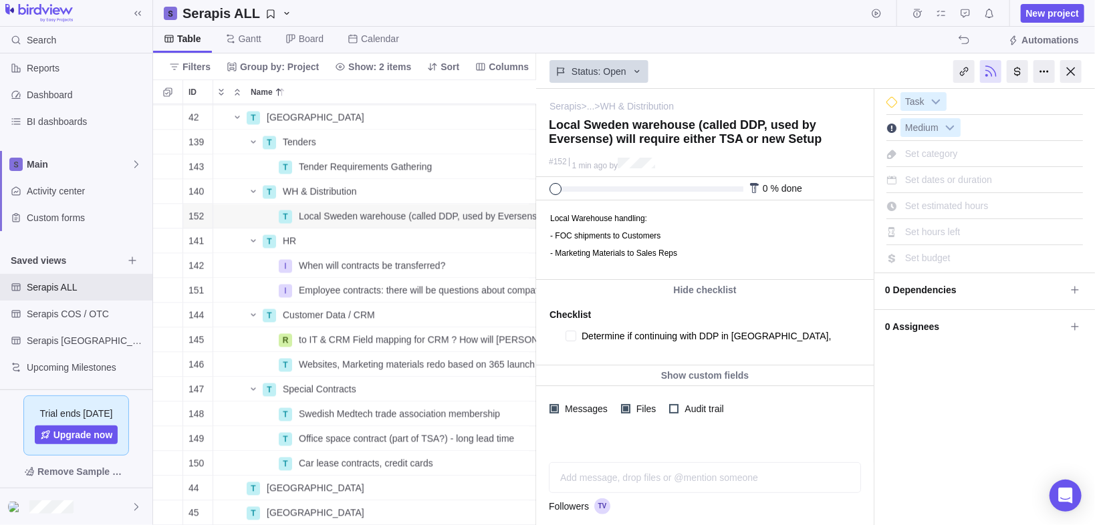
type textarea "Determine if continuing with DDP in [GEOGRAPHIC_DATA], or setting up a n"
type textarea "x"
type textarea "Determine if continuing with DDP in [GEOGRAPHIC_DATA], or setting up a ne"
type textarea "x"
type textarea "Determine if continuing with DDP in [GEOGRAPHIC_DATA], or setting up a new"
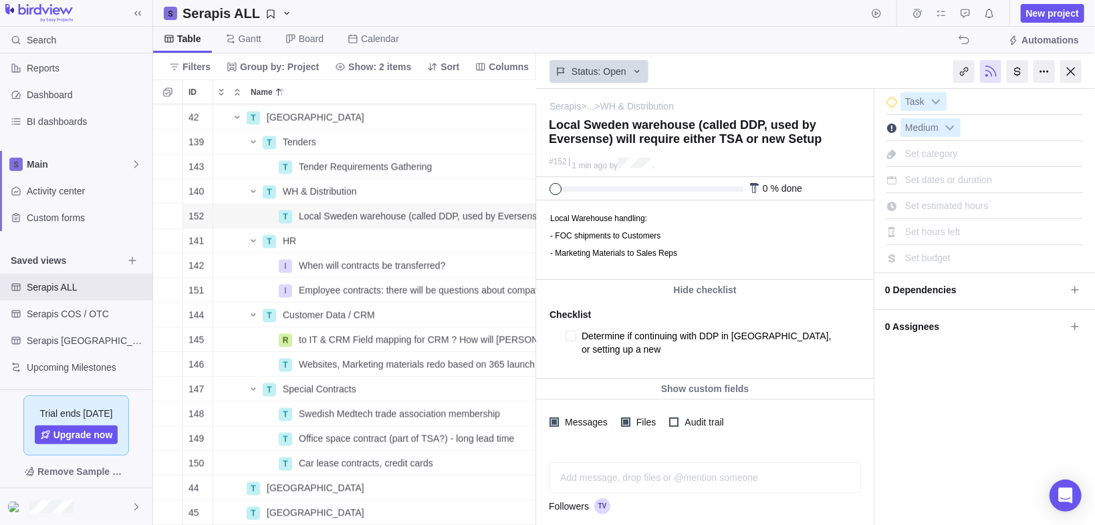
type textarea "x"
type textarea "Determine if continuing with DDP in [GEOGRAPHIC_DATA], or setting up a new o"
type textarea "x"
type textarea "Determine if continuing with DDP in [GEOGRAPHIC_DATA], or setting up a new one"
type textarea "x"
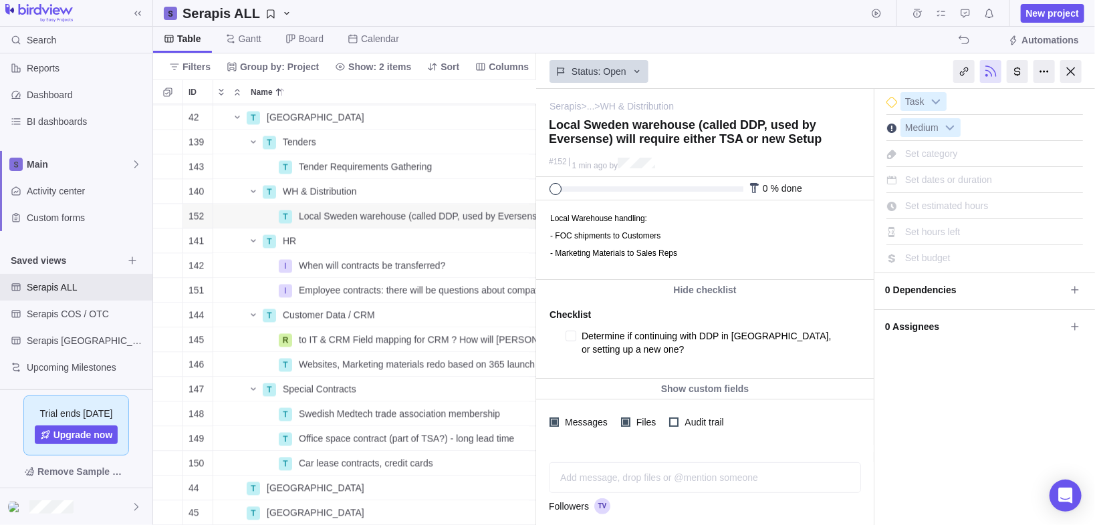
type textarea "Determine if continuing with DDP in [GEOGRAPHIC_DATA], or setting up a new one?"
click at [696, 257] on p "- Marketing Materials to Sales Reps" at bounding box center [708, 252] width 319 height 9
type textarea "x"
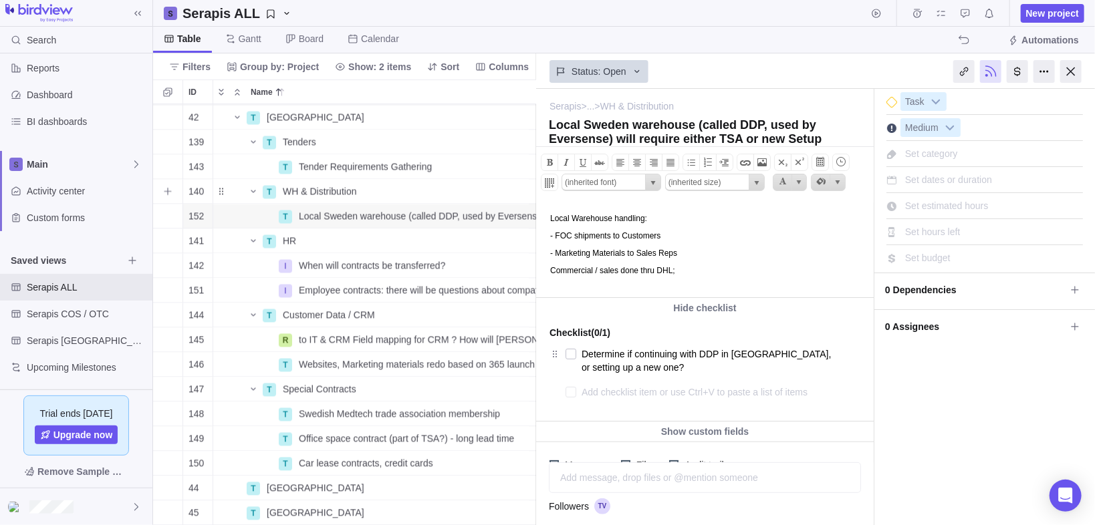
drag, startPoint x: 167, startPoint y: 192, endPoint x: 237, endPoint y: 235, distance: 81.8
click at [166, 192] on icon "Add sub-activity" at bounding box center [167, 191] width 11 height 11
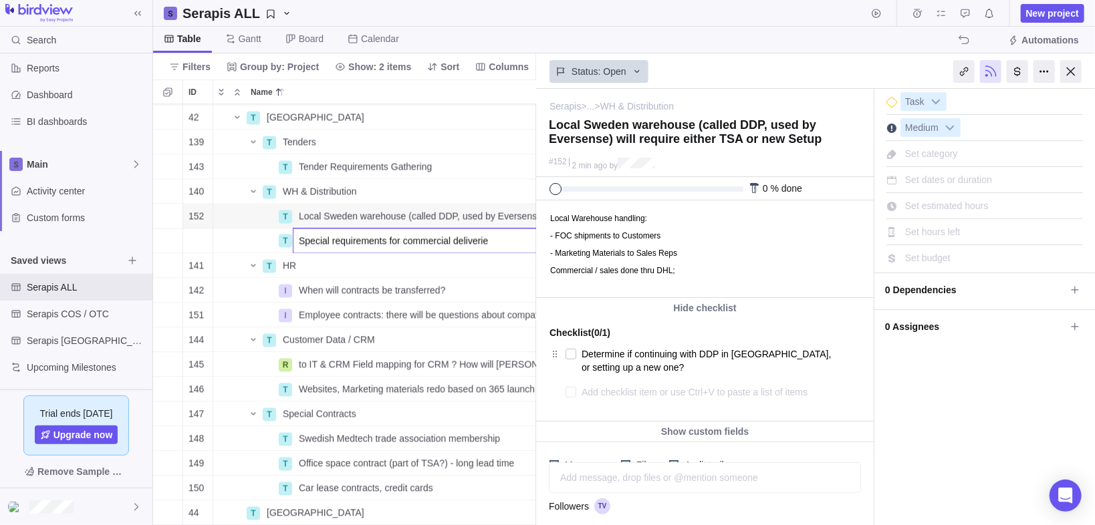
type input "Special requirements for commercial deliveries"
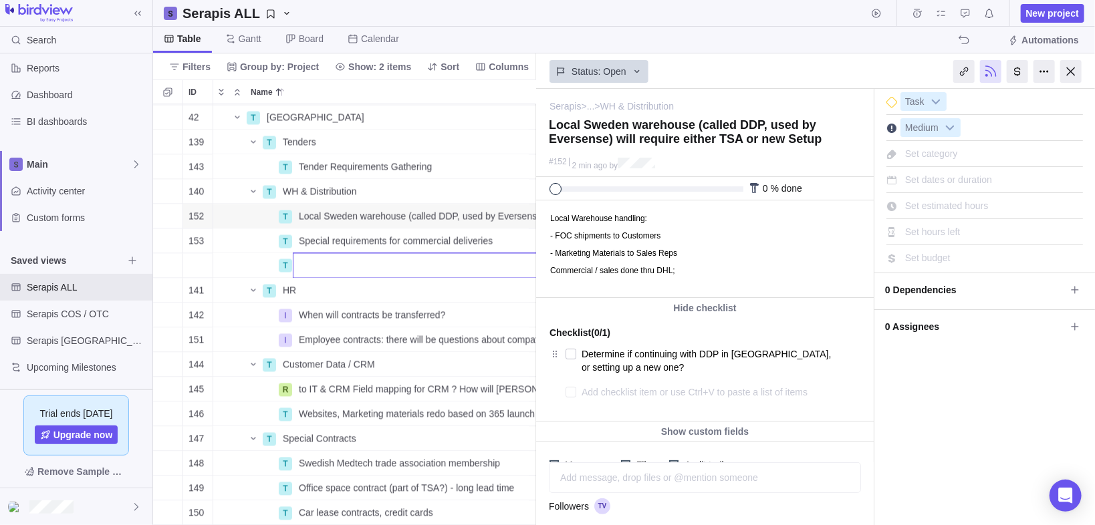
click at [260, 242] on div "106 T WH & Distribution Details Open Medium [GEOGRAPHIC_DATA] 115 T Determine F…" at bounding box center [345, 315] width 384 height 422
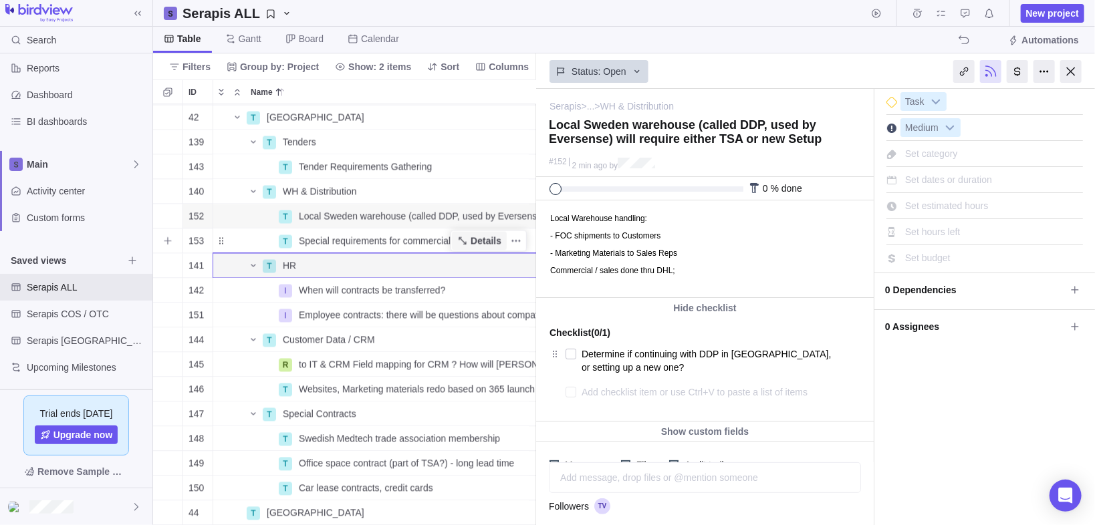
click at [481, 243] on span "Details" at bounding box center [485, 241] width 31 height 13
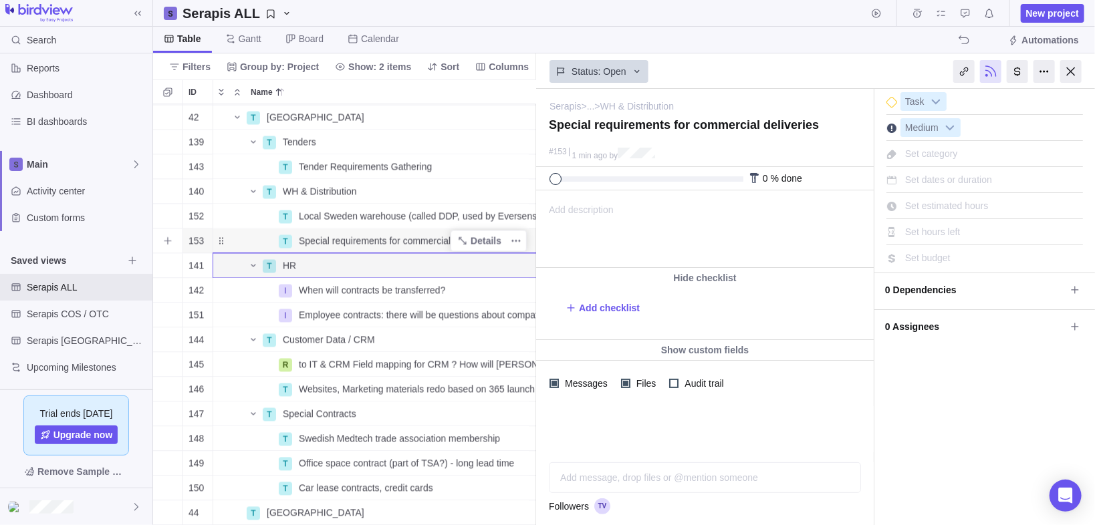
click at [370, 237] on span "Special requirements for commercial deliveries" at bounding box center [396, 241] width 194 height 13
click at [330, 239] on input "Special requirements for commercial deliveries" at bounding box center [453, 241] width 321 height 25
click at [306, 239] on input "Special requirements for commercial deliveries" at bounding box center [453, 241] width 321 height 25
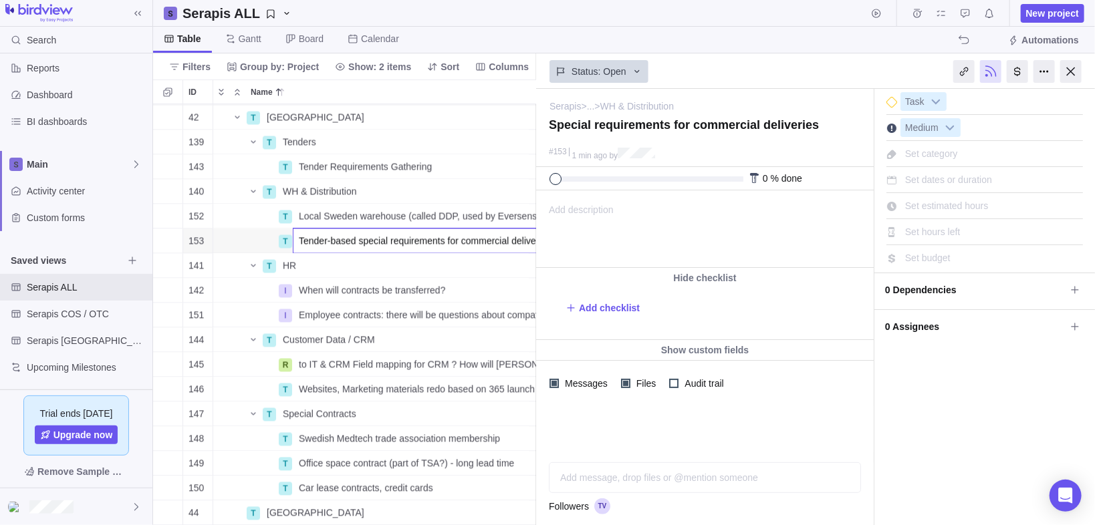
type input "Tender-based special requirements for commercial deliveries"
click at [624, 221] on body "Search Time logs history Resources Reports Dashboard BI dashboards Main Activit…" at bounding box center [547, 262] width 1095 height 525
click at [607, 206] on span "Add description" at bounding box center [575, 229] width 77 height 76
type textarea "Tender-based special requirements for commercial deliveries"
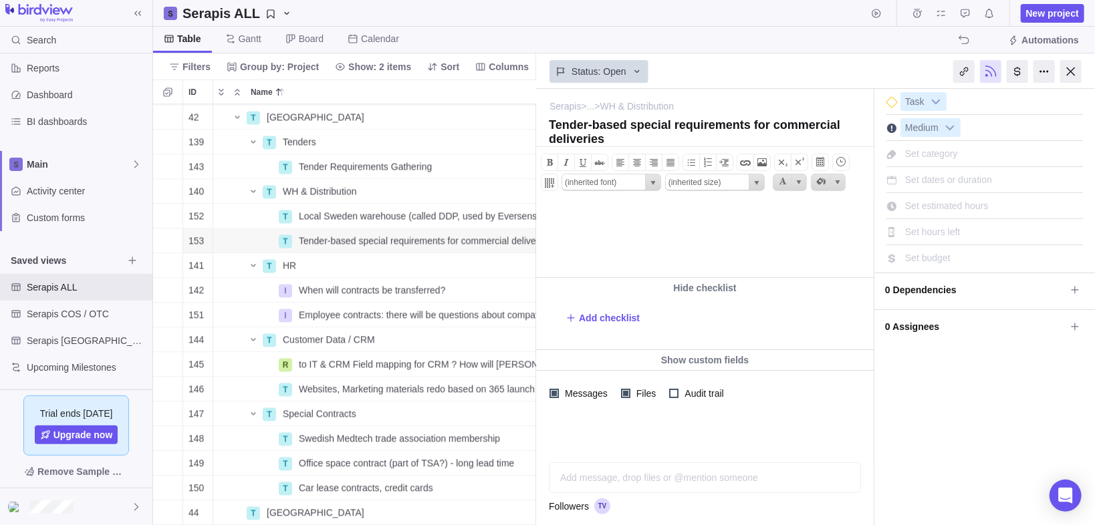
click at [590, 211] on body at bounding box center [703, 211] width 334 height 22
click at [591, 201] on body at bounding box center [703, 211] width 334 height 22
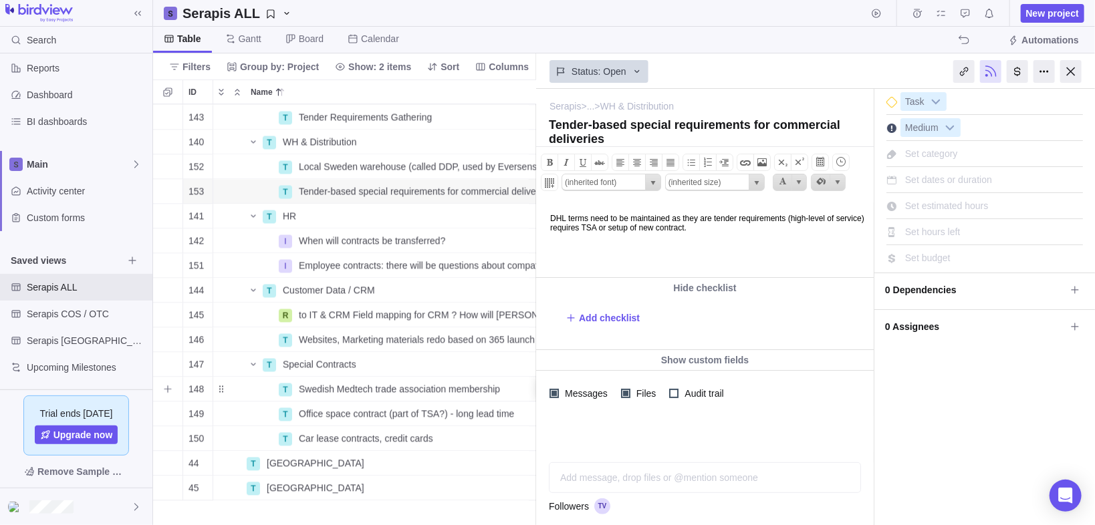
scroll to position [1363, 86]
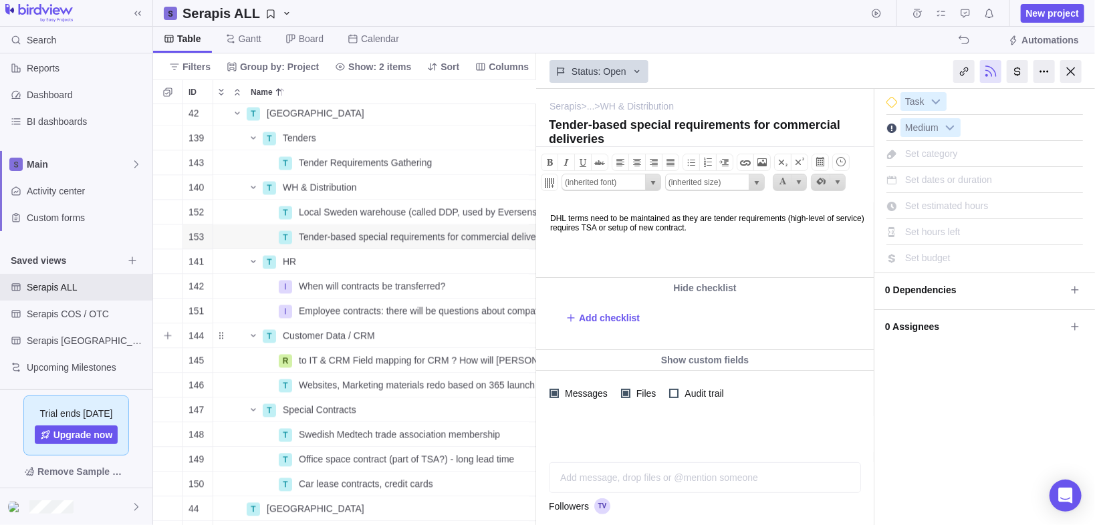
click at [168, 336] on icon "Add sub-activity" at bounding box center [167, 336] width 11 height 11
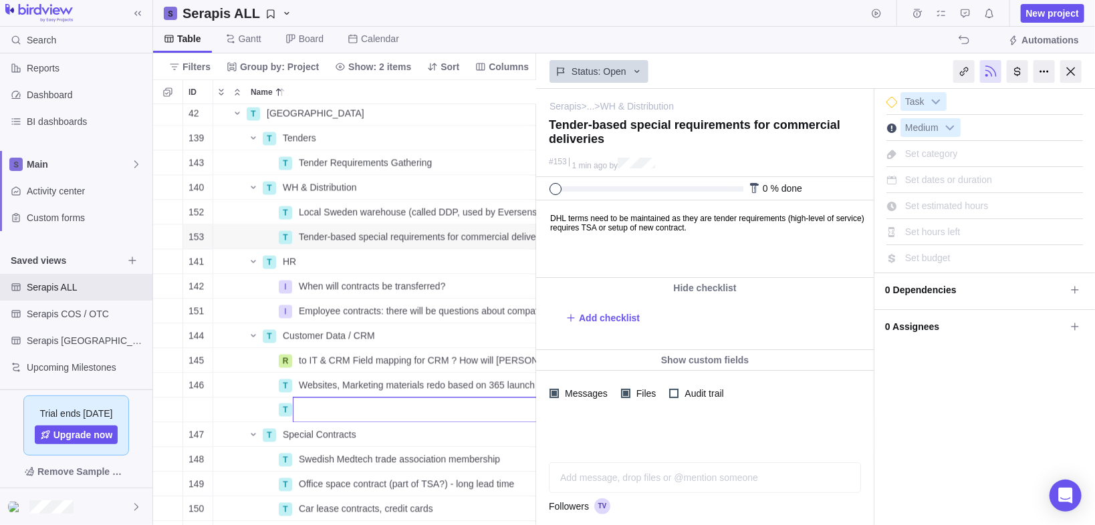
click at [354, 410] on input "Name" at bounding box center [453, 410] width 321 height 25
type input "Customer Service"
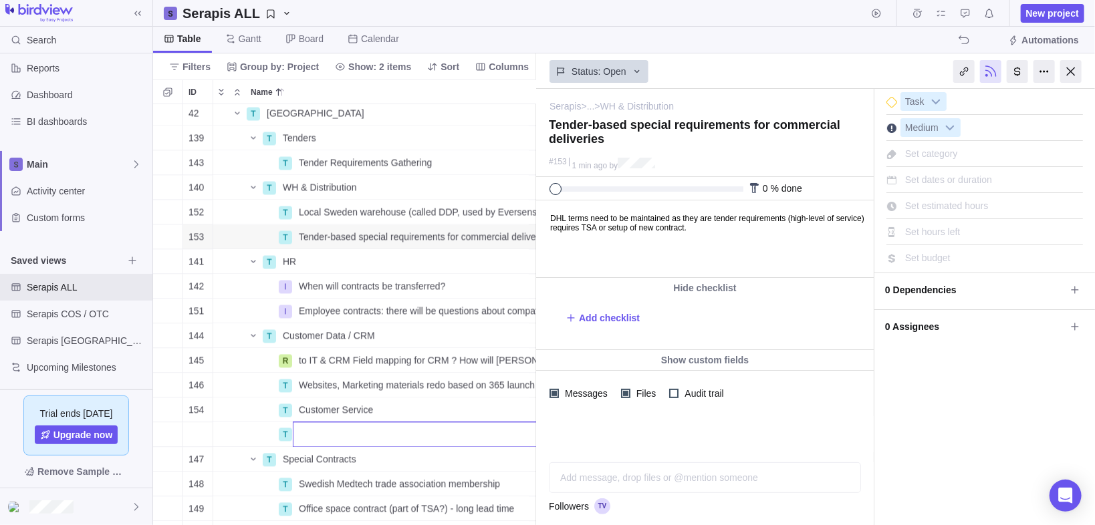
click at [263, 409] on div "115 T Determine Future State Country Setup Details Open Medium [GEOGRAPHIC_DATA…" at bounding box center [345, 315] width 384 height 422
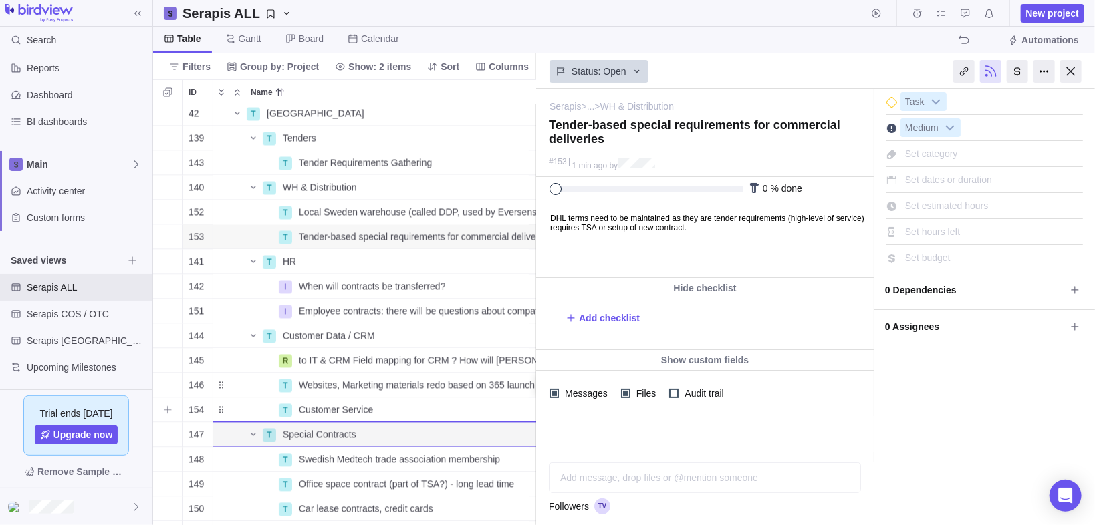
drag, startPoint x: 479, startPoint y: 410, endPoint x: 505, endPoint y: 394, distance: 29.7
click at [0, 0] on span "Details" at bounding box center [0, 0] width 0 height 0
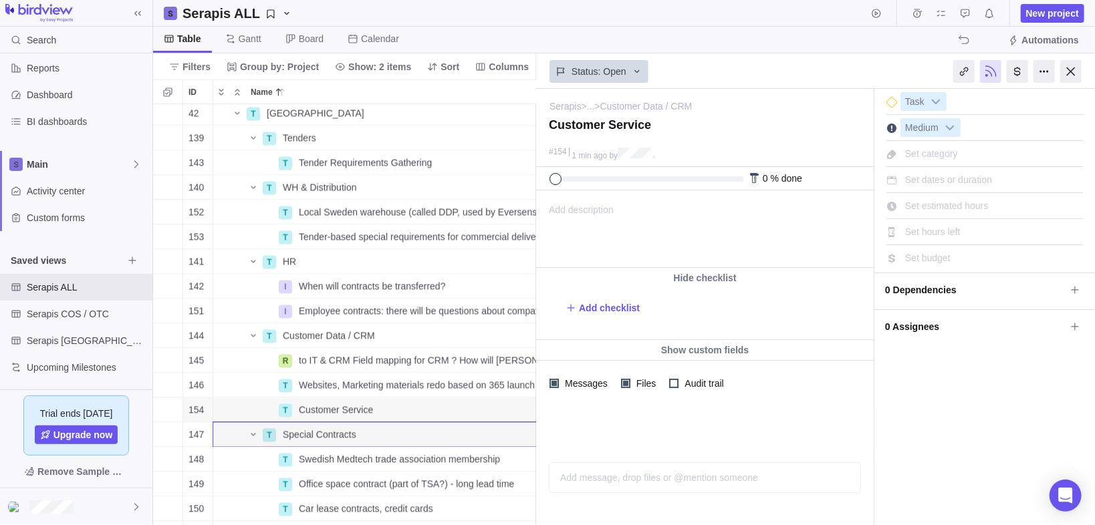
click at [599, 216] on span "Add description" at bounding box center [575, 229] width 77 height 76
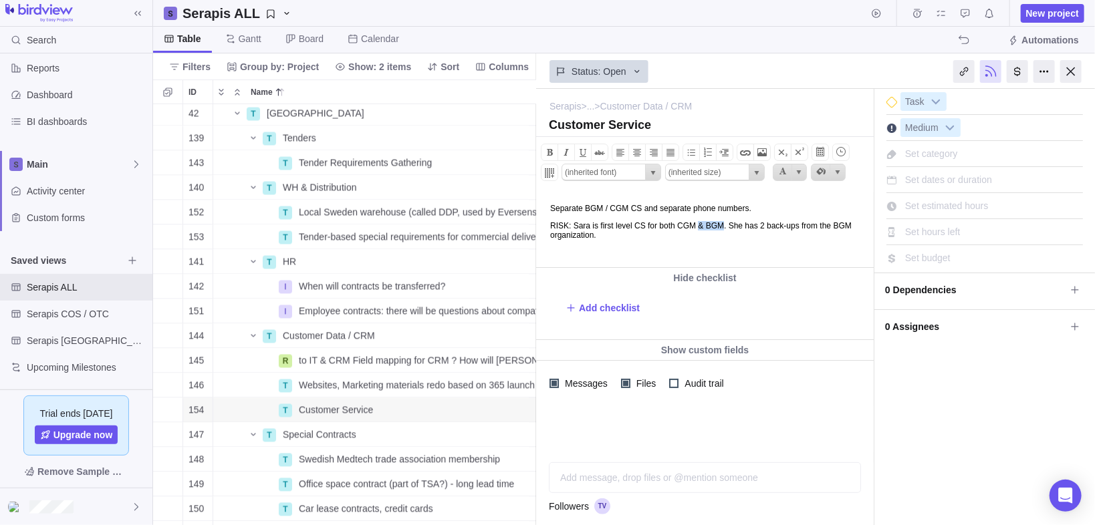
drag, startPoint x: 743, startPoint y: 227, endPoint x: 718, endPoint y: 224, distance: 25.5
click at [718, 224] on p "RISK: [PERSON_NAME] is first level CS for both CGM & BGM. She has 2 back-ups fr…" at bounding box center [708, 230] width 319 height 19
click at [641, 235] on p "RISK: [PERSON_NAME] is first level CS for both CGM﻿. She has 2 back-ups from th…" at bounding box center [708, 230] width 319 height 19
click at [698, 235] on p "RISK: [PERSON_NAME] is first level CS for both CGM﻿. She has 2 back-ups from th…" at bounding box center [708, 230] width 319 height 19
drag, startPoint x: 720, startPoint y: 226, endPoint x: 720, endPoint y: 234, distance: 8.0
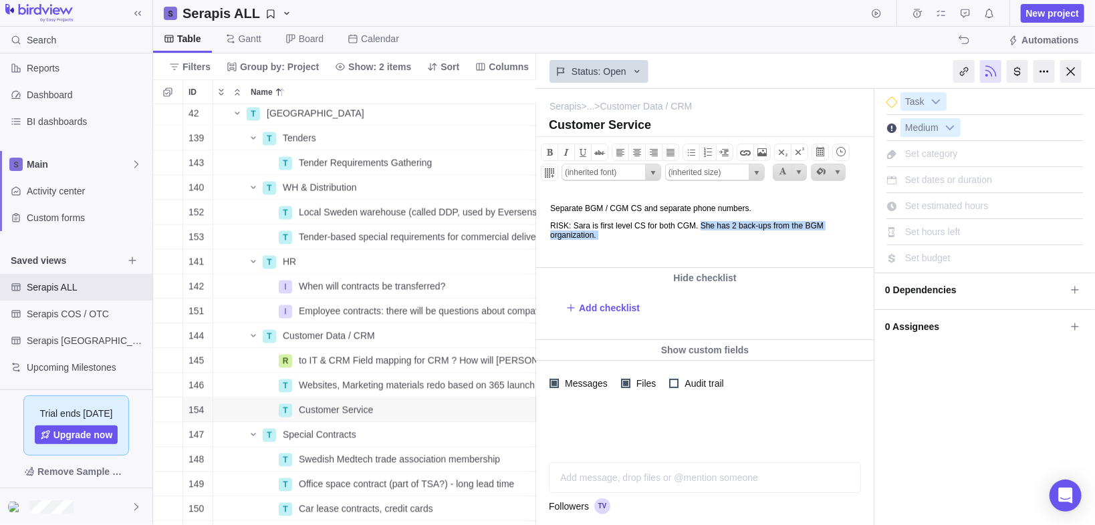
click at [720, 234] on p "RISK: [PERSON_NAME] is first level CS for both CGM﻿. She has 2 back-ups from th…" at bounding box center [708, 230] width 319 height 19
click at [598, 235] on p "RISK: [PERSON_NAME] is first level CS for both CGM﻿. She is the back-up for BGM…" at bounding box center [708, 230] width 319 height 19
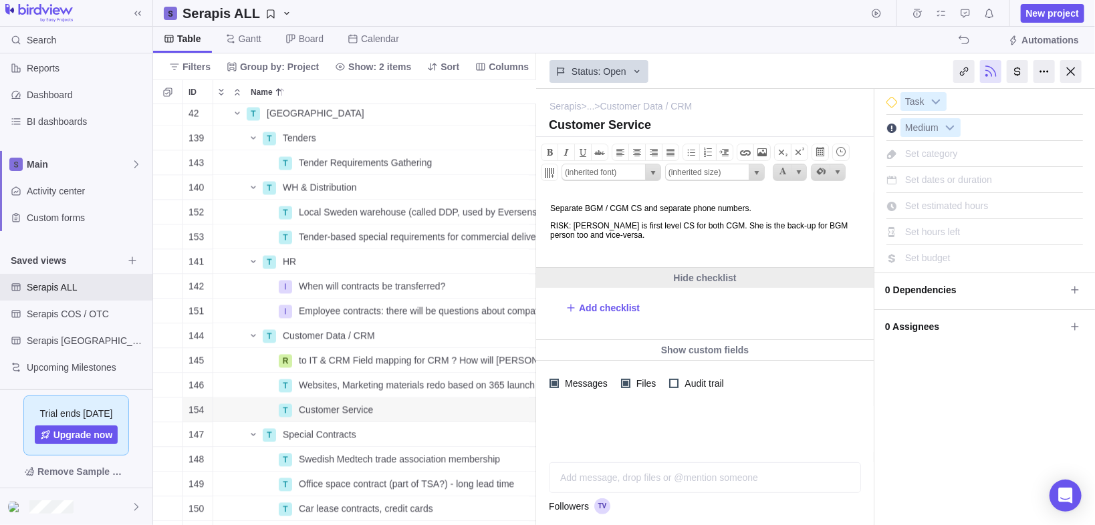
click at [624, 283] on div "Hide checklist" at bounding box center [704, 278] width 337 height 20
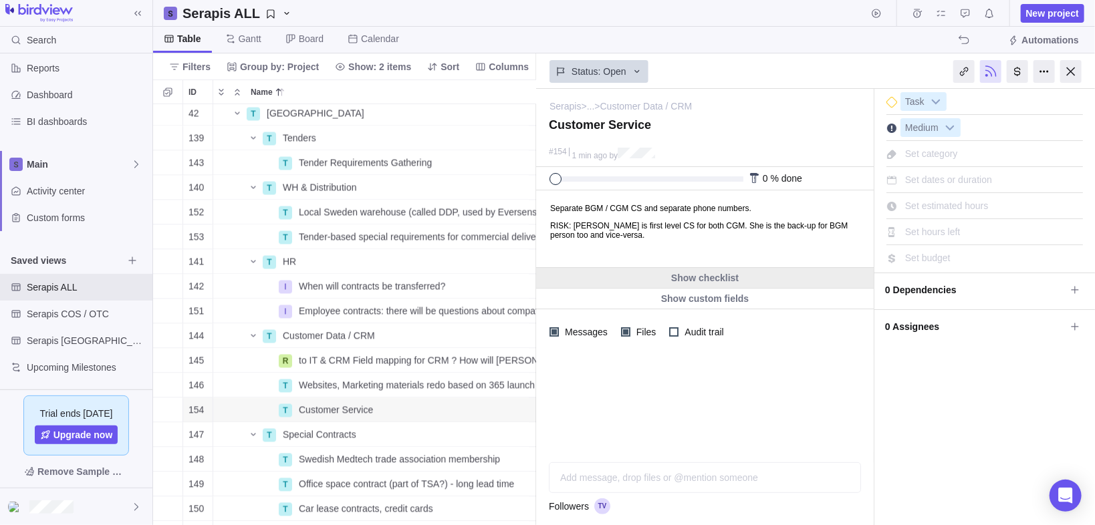
drag, startPoint x: 123, startPoint y: 76, endPoint x: 662, endPoint y: 272, distance: 573.4
click at [662, 272] on div "Show checklist" at bounding box center [704, 278] width 337 height 20
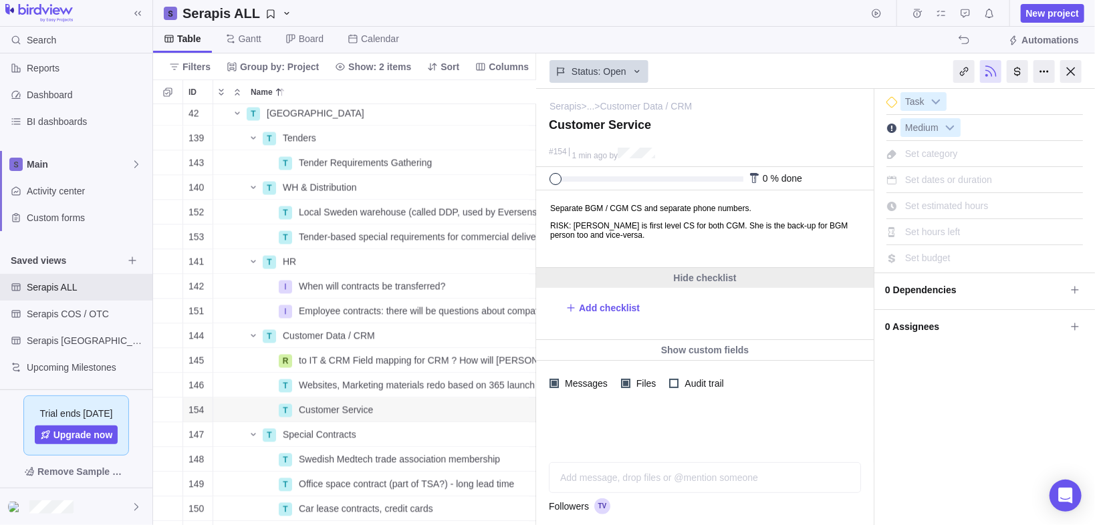
click at [664, 277] on div "Hide checklist" at bounding box center [704, 278] width 337 height 20
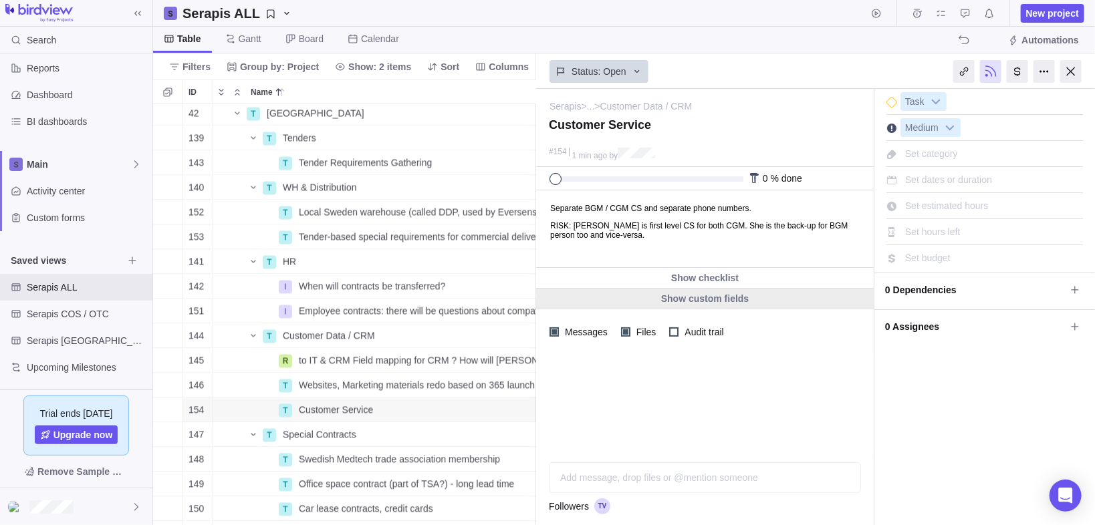
click at [684, 298] on div "Show custom fields" at bounding box center [704, 299] width 337 height 20
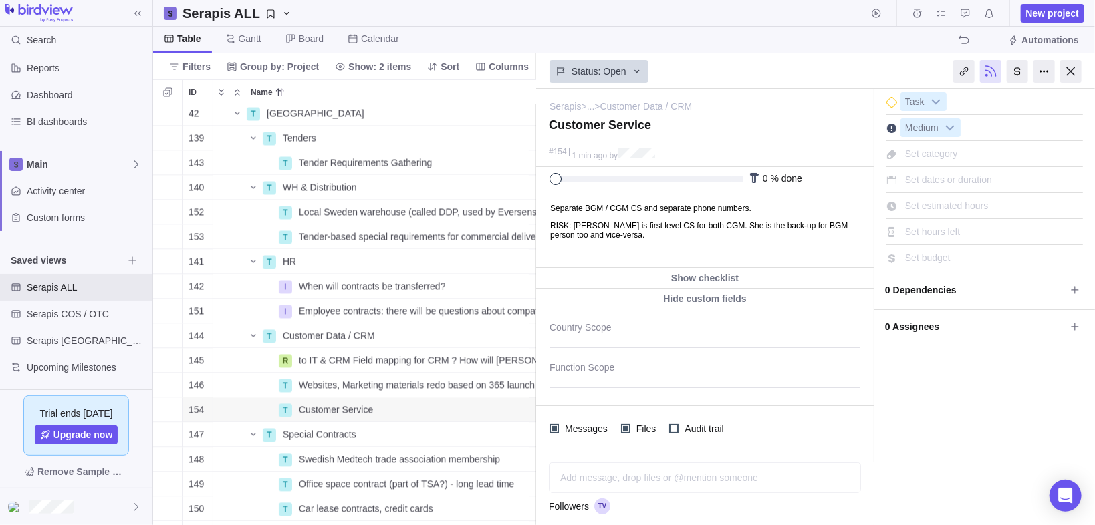
click at [664, 235] on p "RISK: [PERSON_NAME] is first level CS for both CGM﻿. She is the back-up for BGM…" at bounding box center [708, 230] width 319 height 19
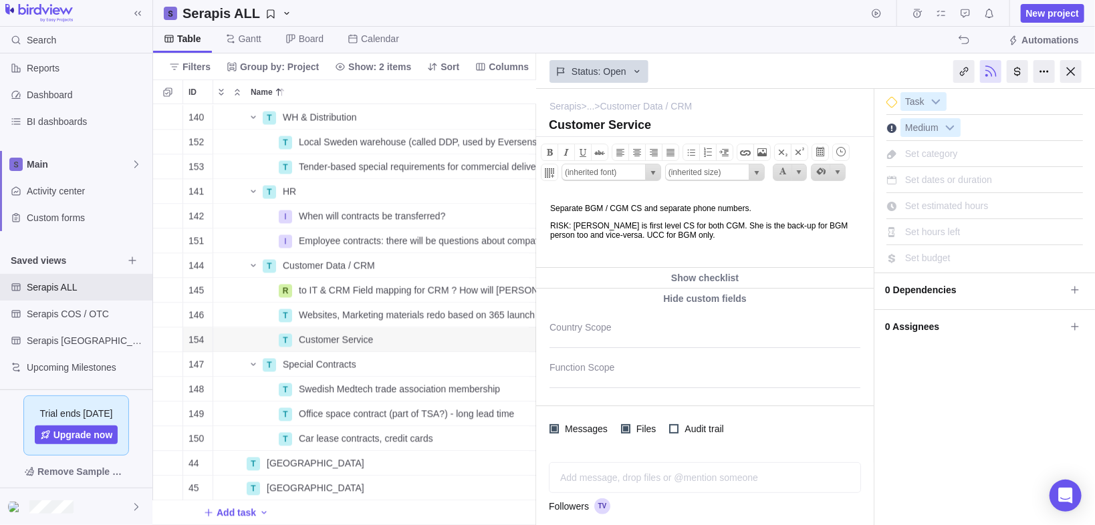
click at [713, 221] on p "RISK: [PERSON_NAME] is first level CS for both CGM﻿. She is the back-up for BGM…" at bounding box center [708, 230] width 319 height 19
click at [734, 239] on p "RISK: [PERSON_NAME] is first level CS for both CGM / L2 is Sens Maddy leading C…" at bounding box center [708, 230] width 319 height 19
click at [656, 239] on p "RISK: [PERSON_NAME] is first level CS for both CGM / L2 is Sens Maddy leading C…" at bounding box center [708, 230] width 319 height 19
click at [766, 225] on p "RISK: [PERSON_NAME] is first level CS for both CGM / L2 is Sens Maddy leading C…" at bounding box center [708, 230] width 319 height 19
click at [794, 225] on p "RISK: [PERSON_NAME] is first level CS for both CGM / L2 is Sens Maddy leading C…" at bounding box center [708, 230] width 319 height 19
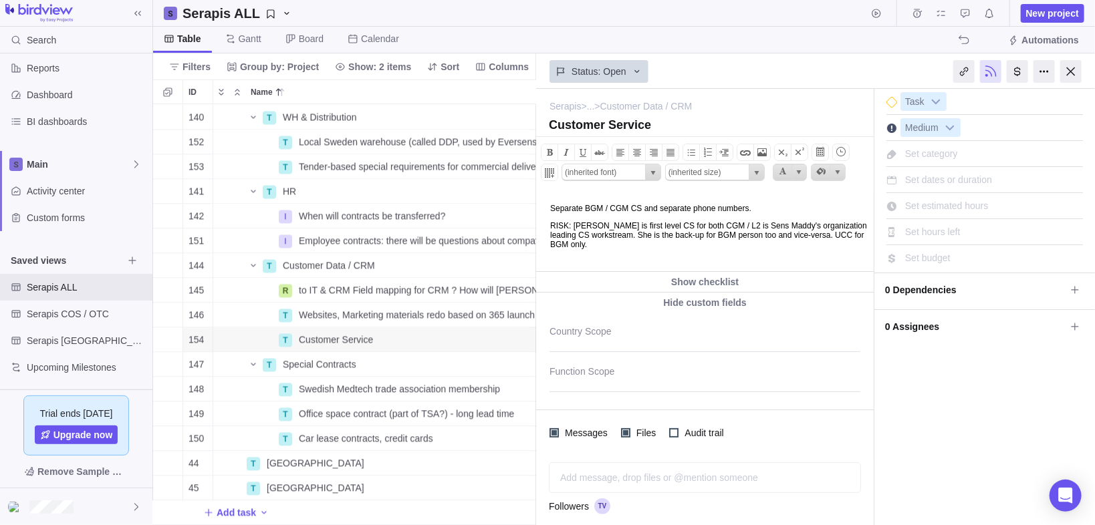
click at [642, 235] on p "RISK: [PERSON_NAME] is first level CS for both CGM / L2 is Sens Maddy's organiz…" at bounding box center [708, 235] width 319 height 28
click at [731, 240] on p "RISK: [PERSON_NAME] is first level CS for both CGM / L2 is Sens Maddy's organiz…" at bounding box center [708, 235] width 319 height 28
click at [728, 249] on p "RISK: [PERSON_NAME] is first level CS for both CGM / L2 is Sens Maddy's organiz…" at bounding box center [708, 235] width 319 height 28
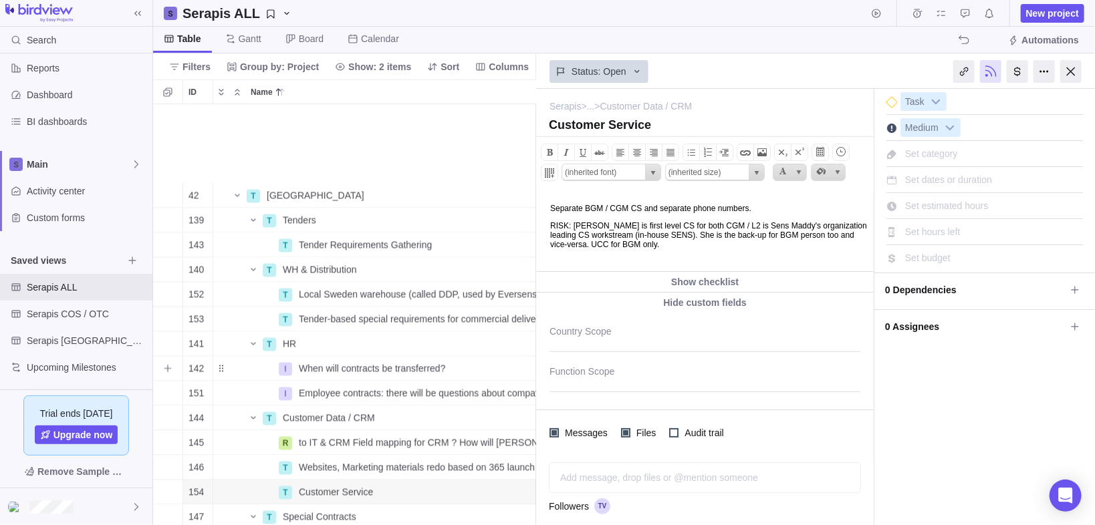
scroll to position [1387, 86]
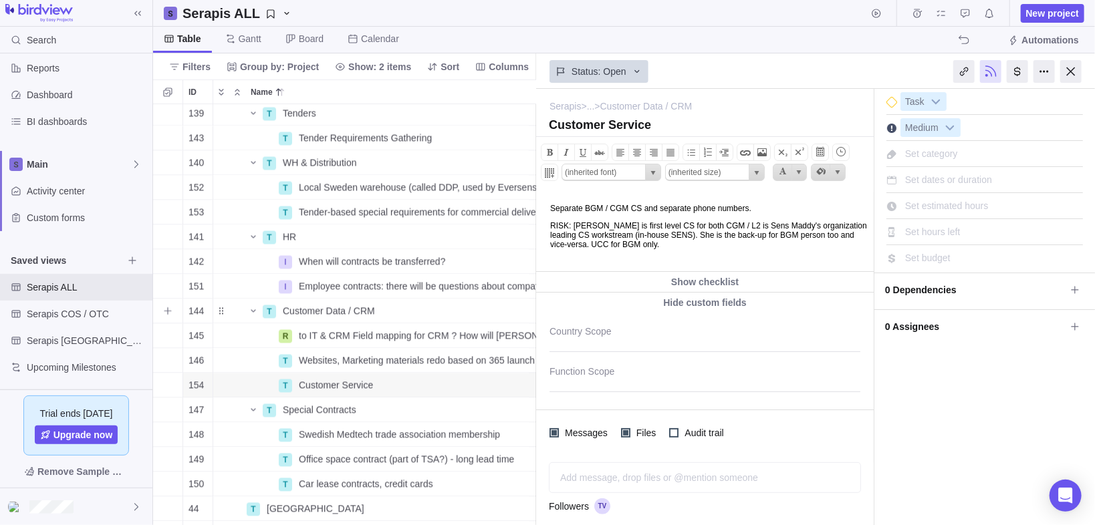
drag, startPoint x: 166, startPoint y: 311, endPoint x: 257, endPoint y: 361, distance: 103.8
click at [166, 311] on icon "Add sub-activity" at bounding box center [167, 310] width 7 height 7
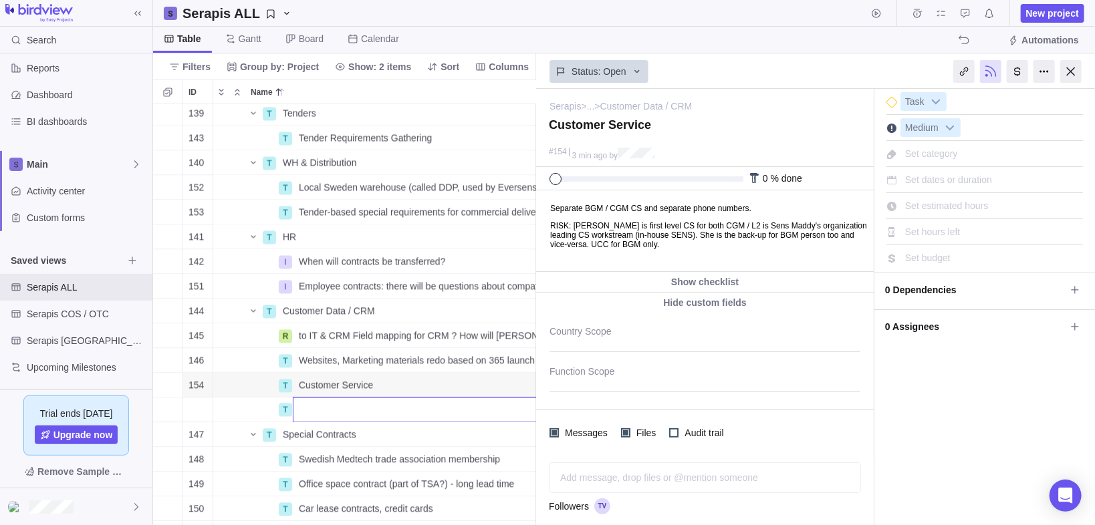
click at [337, 408] on input "Name" at bounding box center [453, 410] width 321 height 25
type input "Customer Order Service"
click at [263, 408] on div "139 T Tenders Details Open Medium 143 T Tender Requirements Gathering Details O…" at bounding box center [345, 315] width 384 height 422
drag, startPoint x: 459, startPoint y: 402, endPoint x: 503, endPoint y: 411, distance: 44.3
click at [503, 411] on span "Details" at bounding box center [479, 410] width 55 height 19
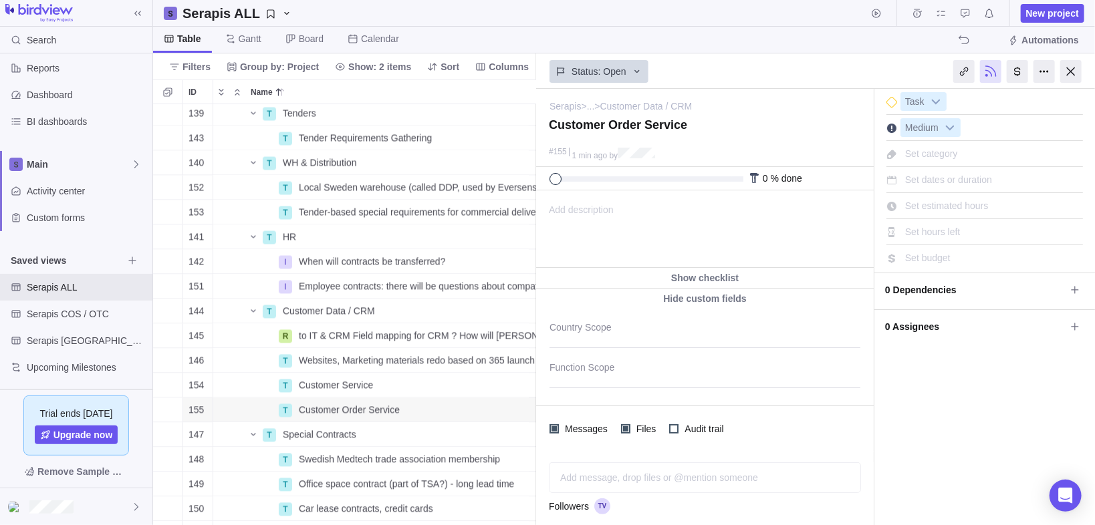
click at [578, 217] on span "Add description" at bounding box center [575, 229] width 77 height 76
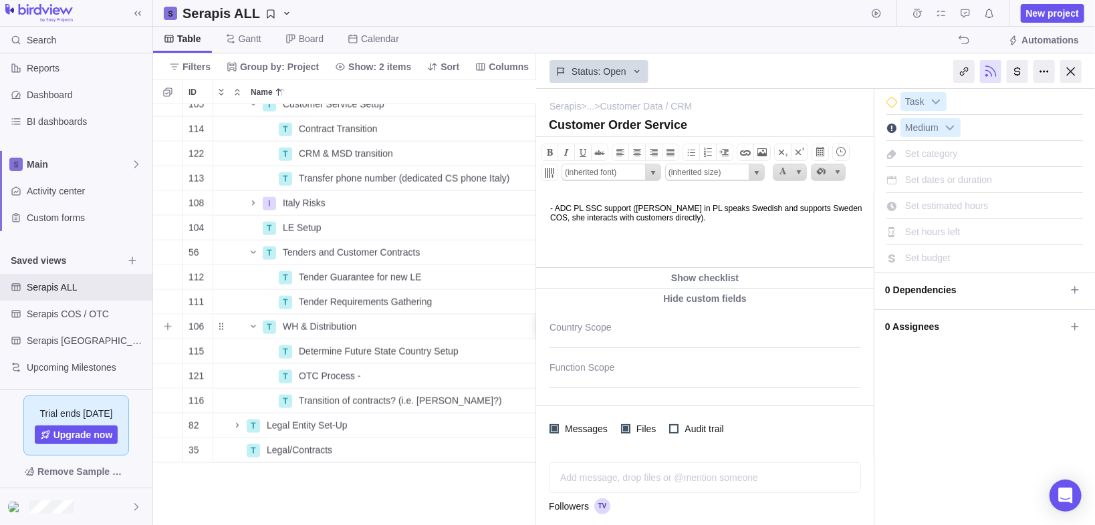
scroll to position [771, 86]
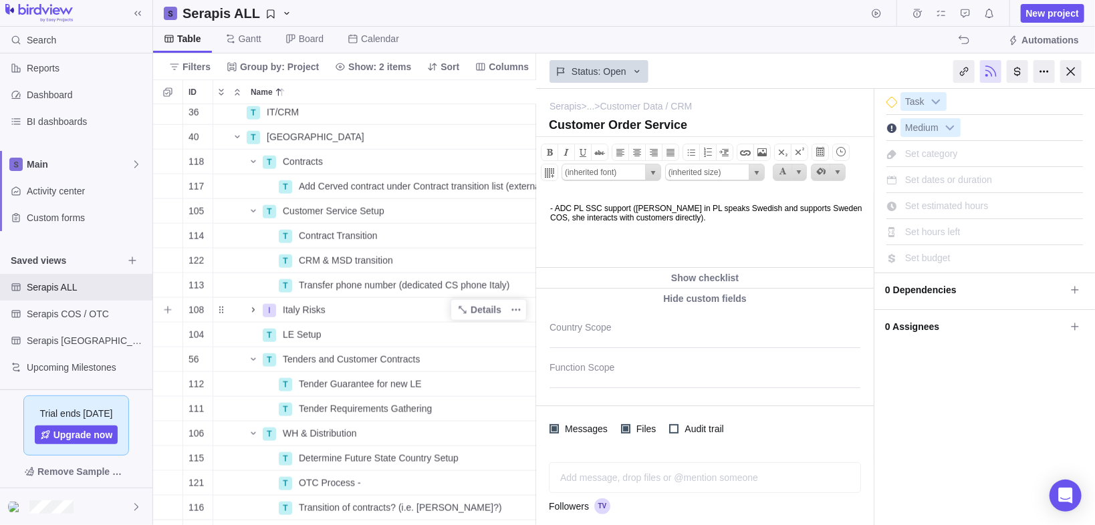
click at [252, 309] on icon "Name" at bounding box center [253, 310] width 11 height 11
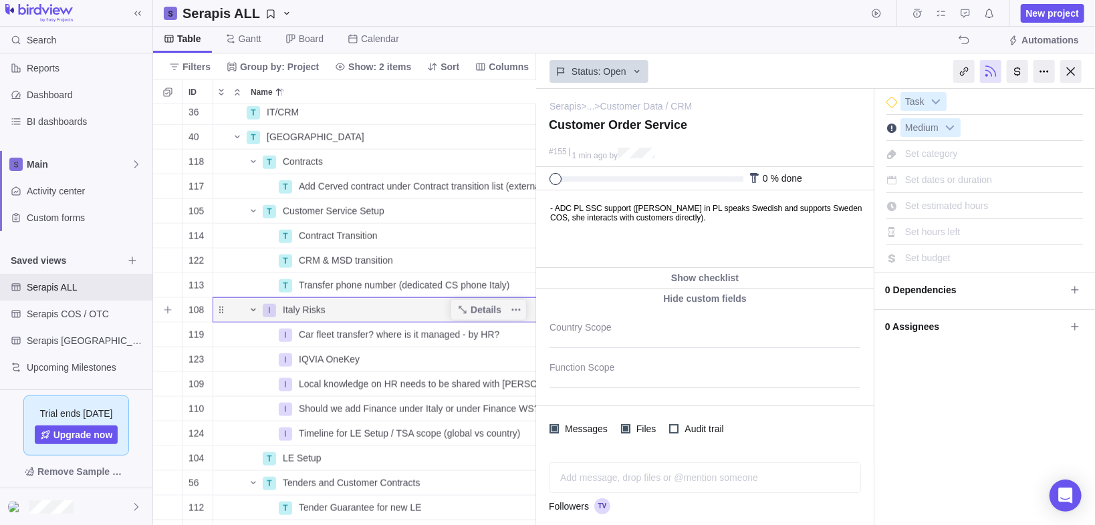
click at [253, 306] on icon "Name" at bounding box center [253, 310] width 11 height 11
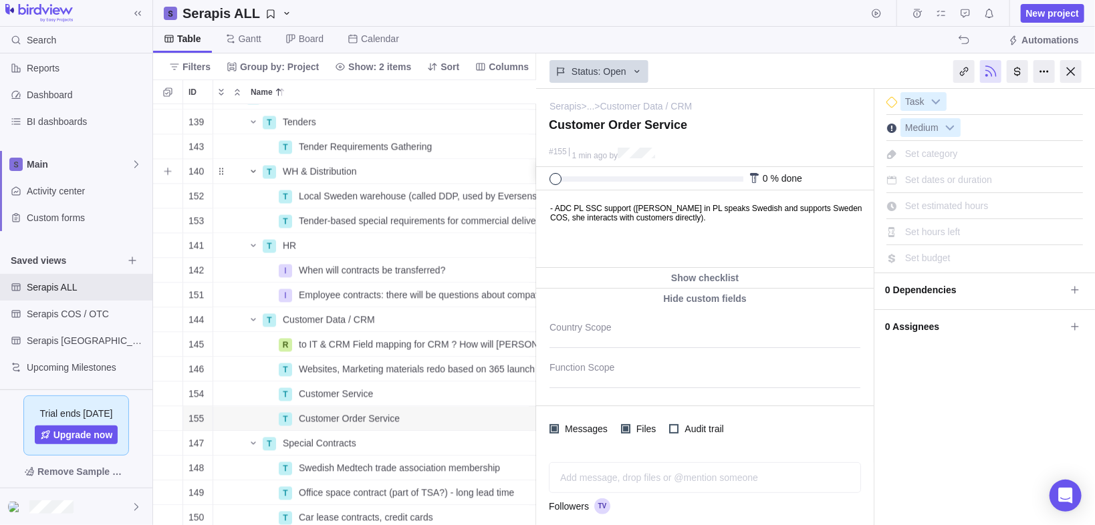
scroll to position [1412, 86]
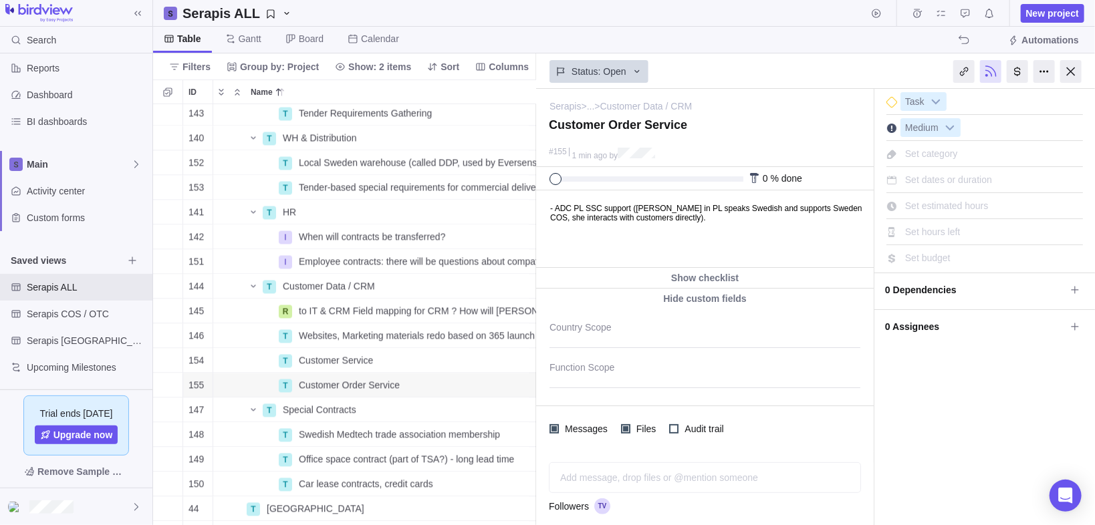
click at [613, 239] on html "- ADC PL SSC support ([PERSON_NAME] in PL speaks Swedish and supports Sweden CO…" at bounding box center [703, 228] width 334 height 76
click at [753, 215] on body "- ADC PL SSC support ([PERSON_NAME] in PL speaks Swedish and supports Sweden CO…" at bounding box center [703, 205] width 334 height 31
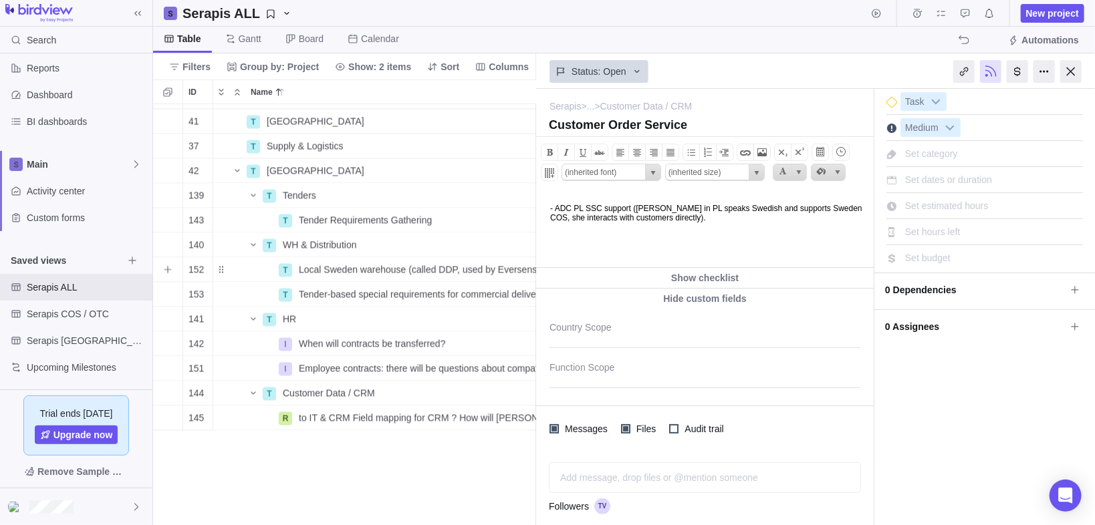
scroll to position [1252, 86]
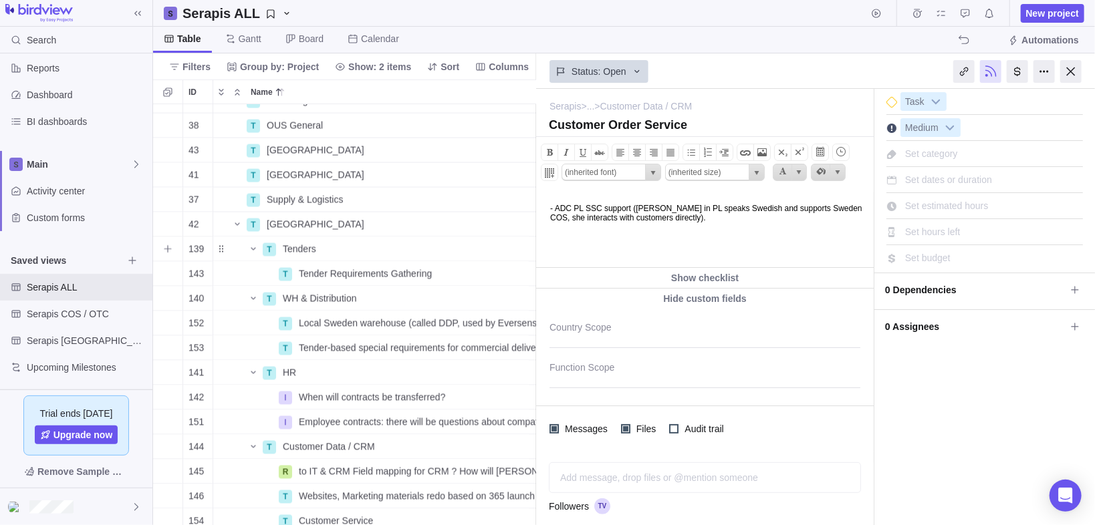
drag, startPoint x: 166, startPoint y: 242, endPoint x: 179, endPoint y: 251, distance: 16.3
click at [166, 242] on span "Add sub-activity" at bounding box center [167, 249] width 19 height 19
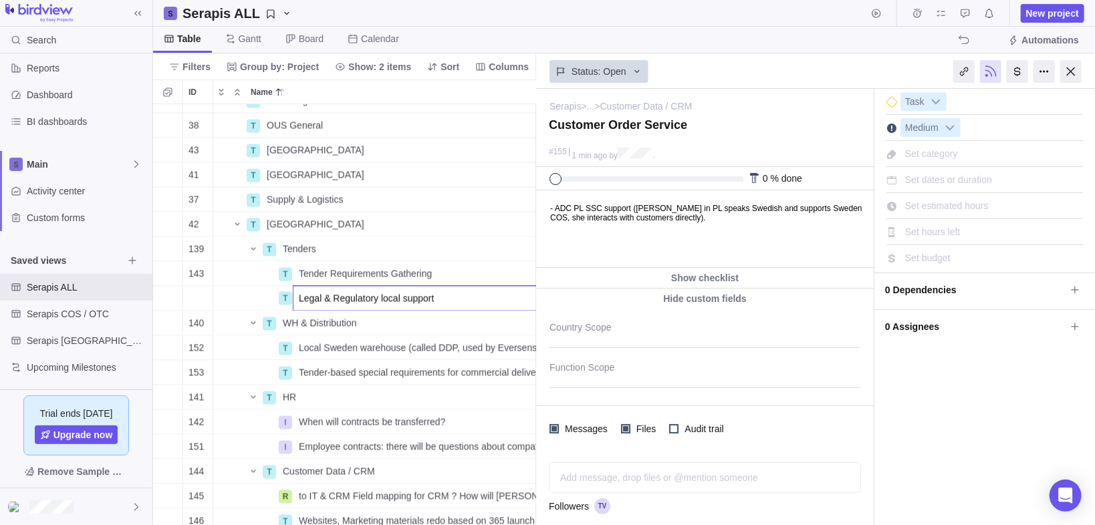
type input "Legal & Regulatory local support"
click at [220, 297] on div "46 T Marketing Details Open Medium 38 T OUS General Details Open Medium 43 T [G…" at bounding box center [345, 315] width 384 height 422
click at [387, 298] on span "Legal & Regulatory local support" at bounding box center [366, 298] width 135 height 13
click at [499, 301] on input "Legal & Regulatory local support" at bounding box center [453, 298] width 321 height 25
click at [259, 297] on div "46 T Marketing Details Open Medium 38 T OUS General Details Open Medium 43 T [G…" at bounding box center [345, 315] width 384 height 422
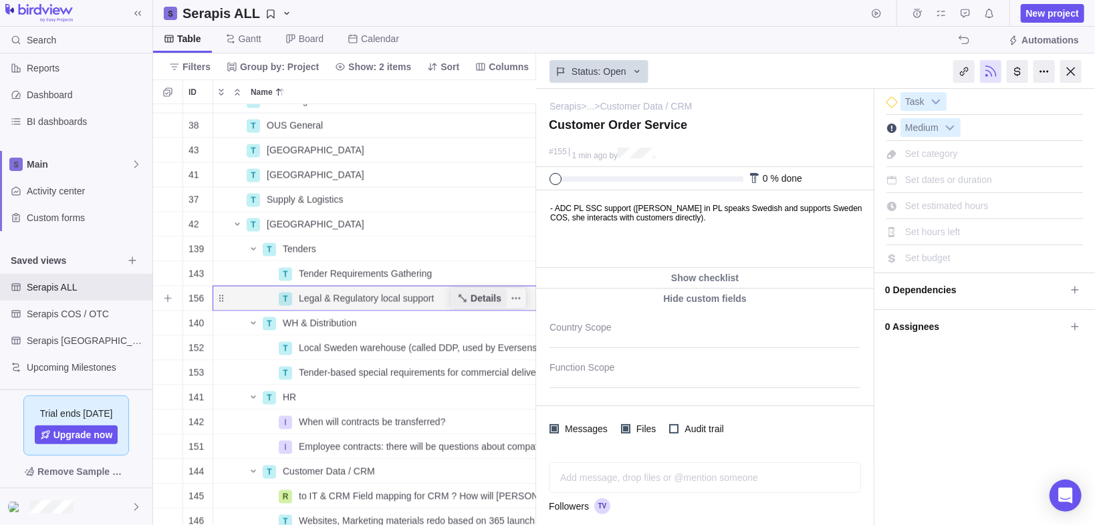
click at [501, 296] on span "Details" at bounding box center [485, 298] width 31 height 13
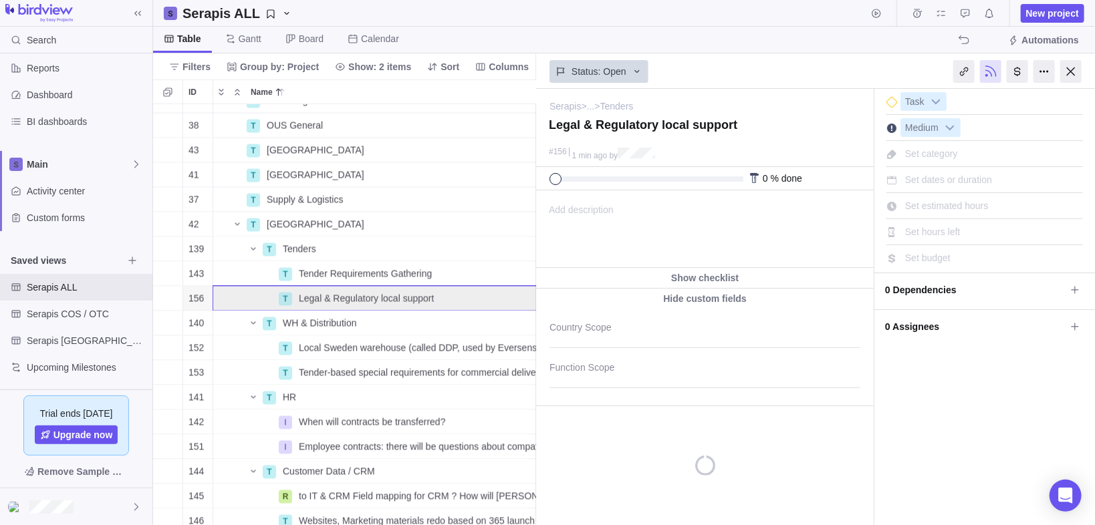
click at [574, 206] on span "Add description" at bounding box center [575, 229] width 77 height 76
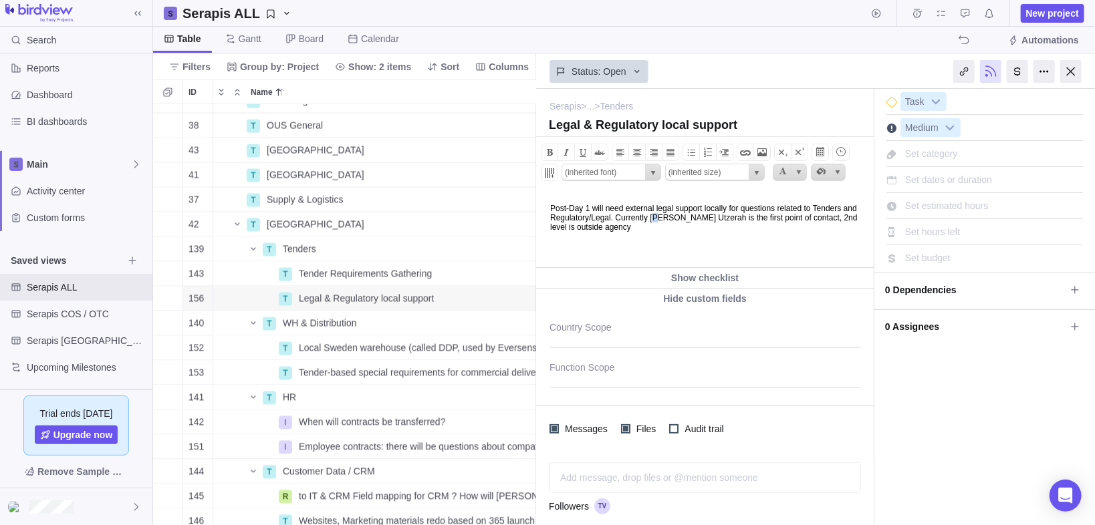
click at [722, 217] on body "Post-Day 1 will need external legal support locally for questions related to Te…" at bounding box center [703, 215] width 334 height 50
click at [702, 233] on body "Post-Day 1 will need external legal support locally for questions related to Te…" at bounding box center [703, 215] width 334 height 50
click at [717, 226] on body "Post-Day 1 will need external legal support locally for questions related to Te…" at bounding box center [703, 215] width 334 height 50
click at [692, 227] on body "Post-Day 1 will need external legal support locally for questions related to Te…" at bounding box center [703, 215] width 334 height 50
click at [745, 229] on body "Post-Day 1 will need external legal support locally for questions related to Te…" at bounding box center [703, 215] width 334 height 50
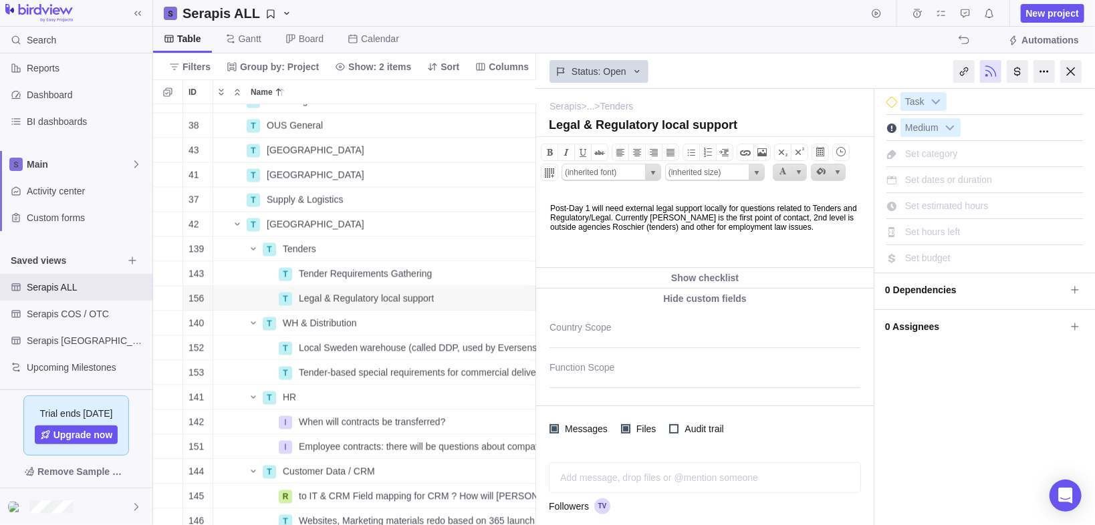
click at [585, 227] on body "Post-Day 1 will need external legal support locally for questions related to Te…" at bounding box center [703, 215] width 334 height 50
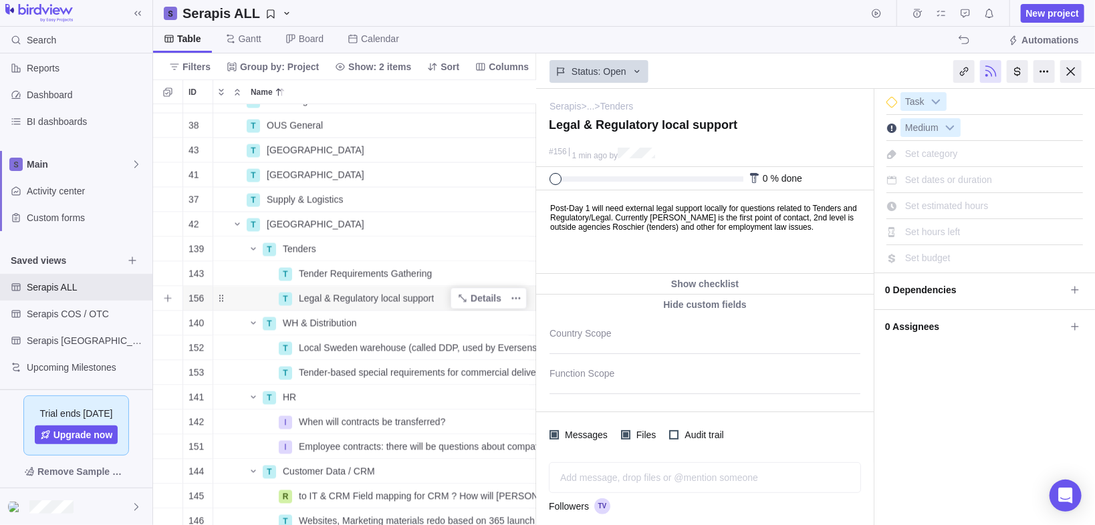
click at [365, 297] on span "Legal & Regulatory local support" at bounding box center [366, 298] width 135 height 13
click at [388, 300] on input "Legal & Regulatory local support" at bounding box center [453, 298] width 321 height 25
click at [440, 298] on input "Legal & Regulatory local support" at bounding box center [453, 298] width 321 height 25
click at [487, 305] on input "Post-Day 1 Legal & Regulatory local support" at bounding box center [453, 298] width 321 height 25
type input "Post-Day 1 Legal & Regulatory local support"
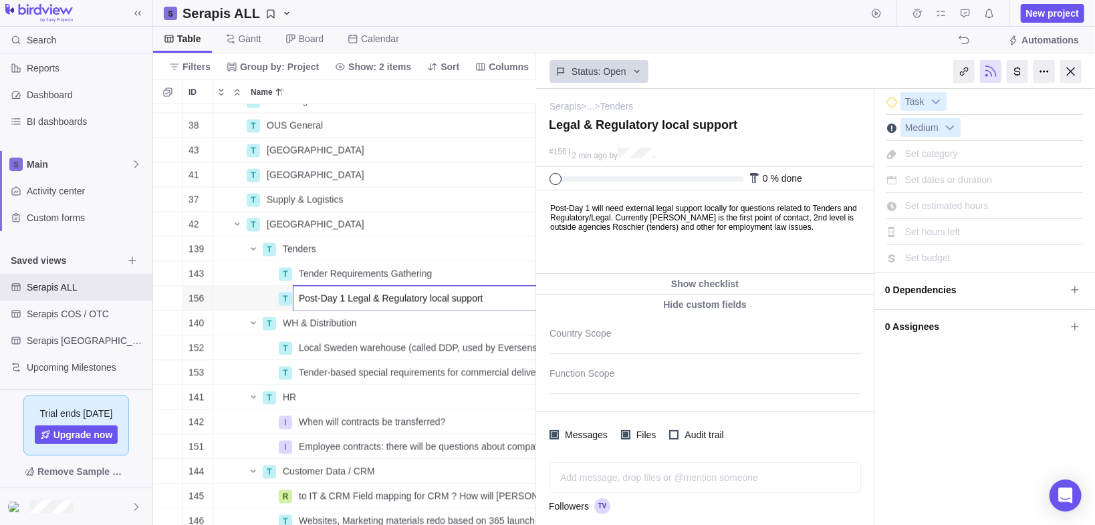
click at [732, 245] on body "Search Time logs history Resources Reports Dashboard BI dashboards Main Activit…" at bounding box center [547, 262] width 1095 height 525
type textarea "Post-Day 1 Legal & Regulatory local support"
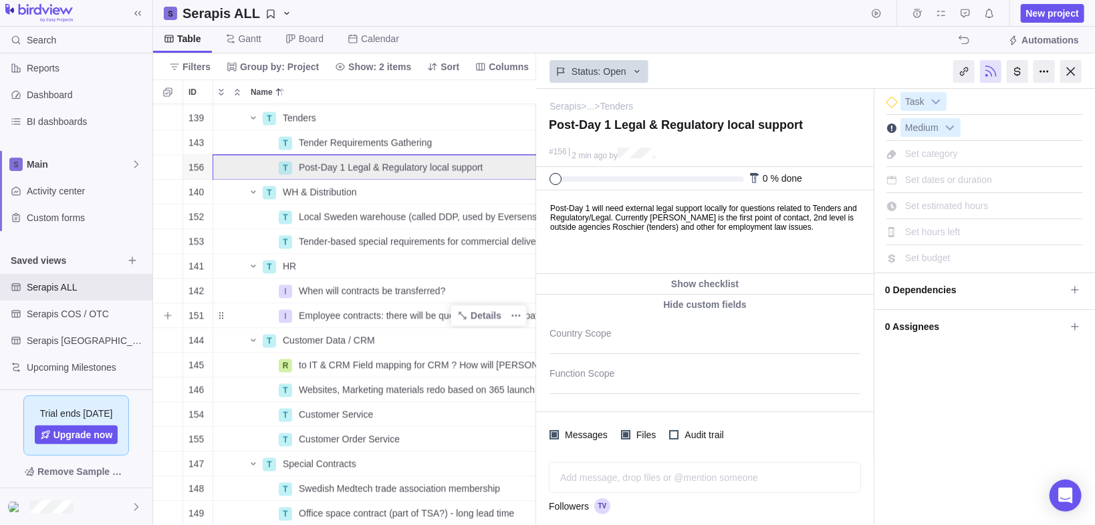
scroll to position [1276, 86]
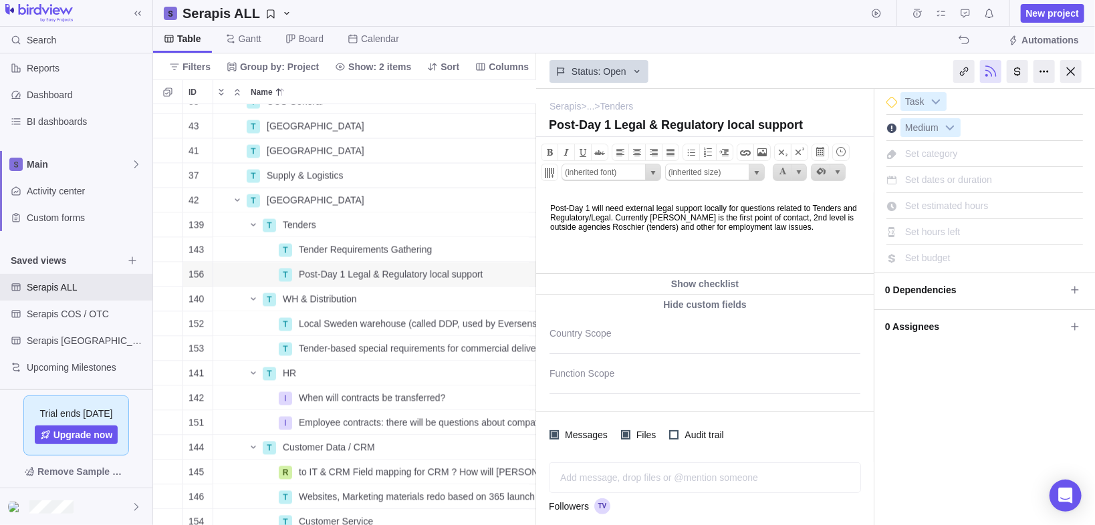
click at [673, 241] on body "Post-Day 1 will need external legal support locally for questions related to Te…" at bounding box center [703, 215] width 334 height 50
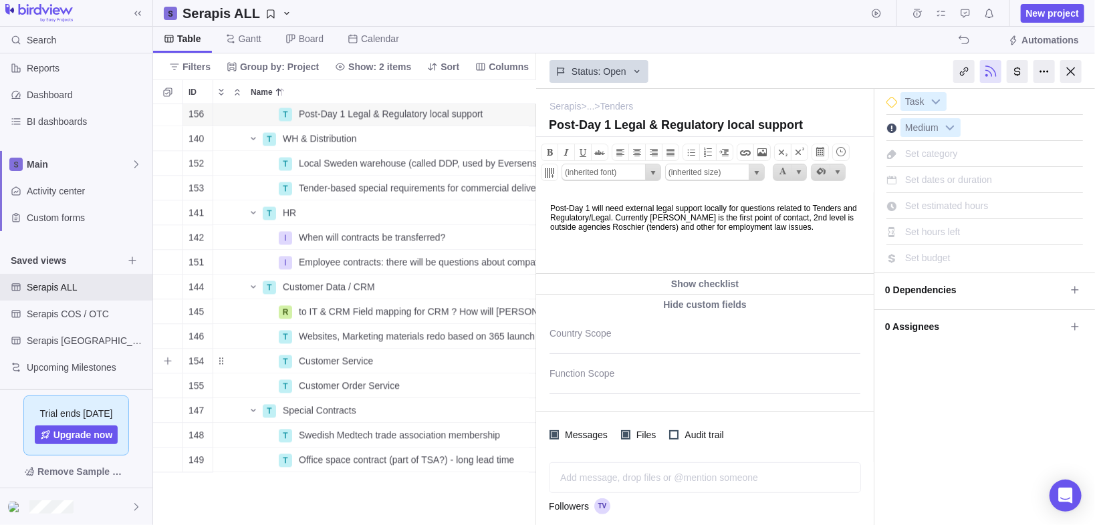
scroll to position [1383, 86]
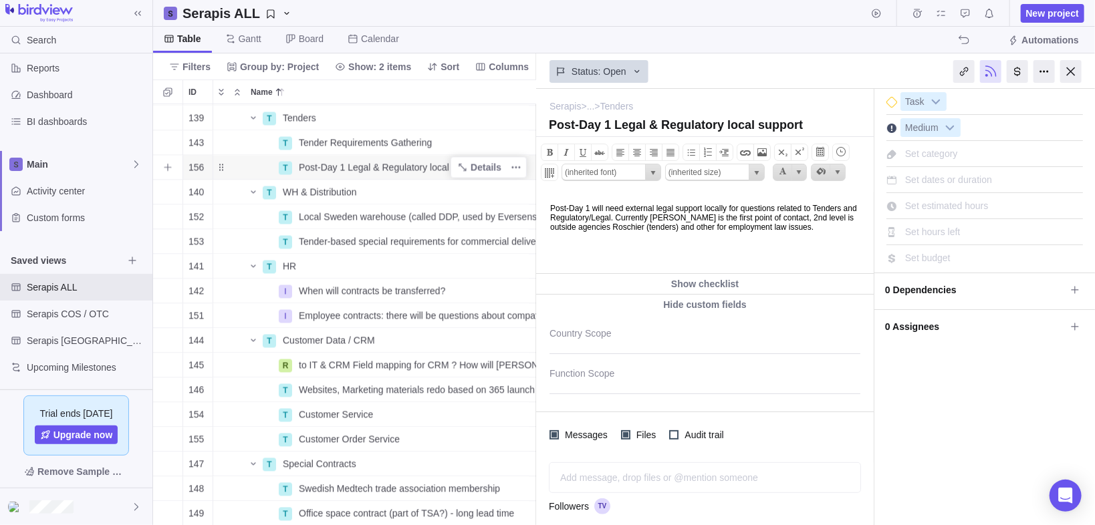
click at [375, 169] on span "Post-Day 1 Legal & Regulatory local support" at bounding box center [391, 167] width 184 height 13
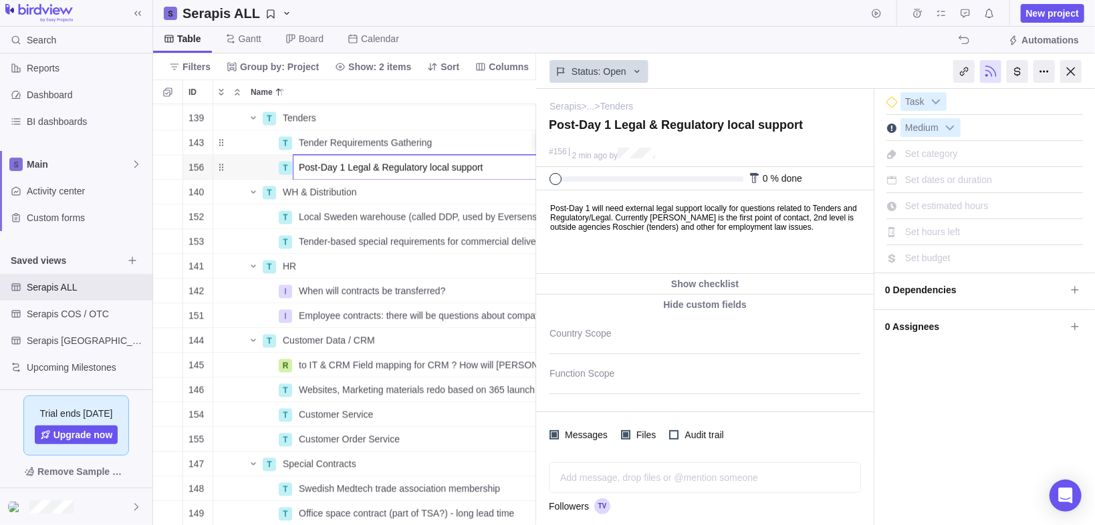
click at [495, 138] on div "115 T Determine Future State Country Setup Details Open Medium [GEOGRAPHIC_DATA…" at bounding box center [345, 315] width 384 height 422
click at [1073, 70] on div at bounding box center [1070, 71] width 21 height 23
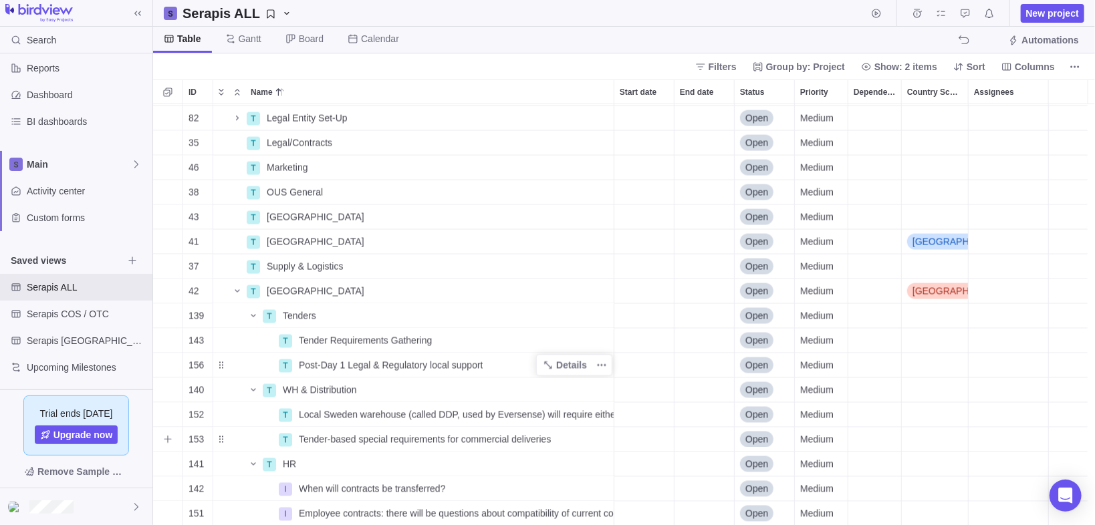
scroll to position [1169, 0]
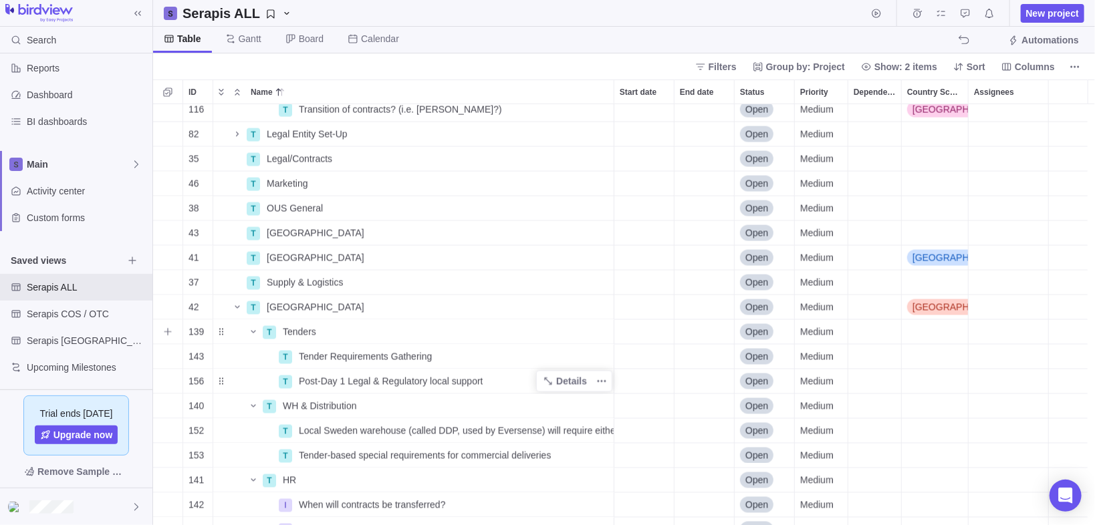
click at [924, 333] on div "Country Scope" at bounding box center [935, 332] width 66 height 24
type input "swe"
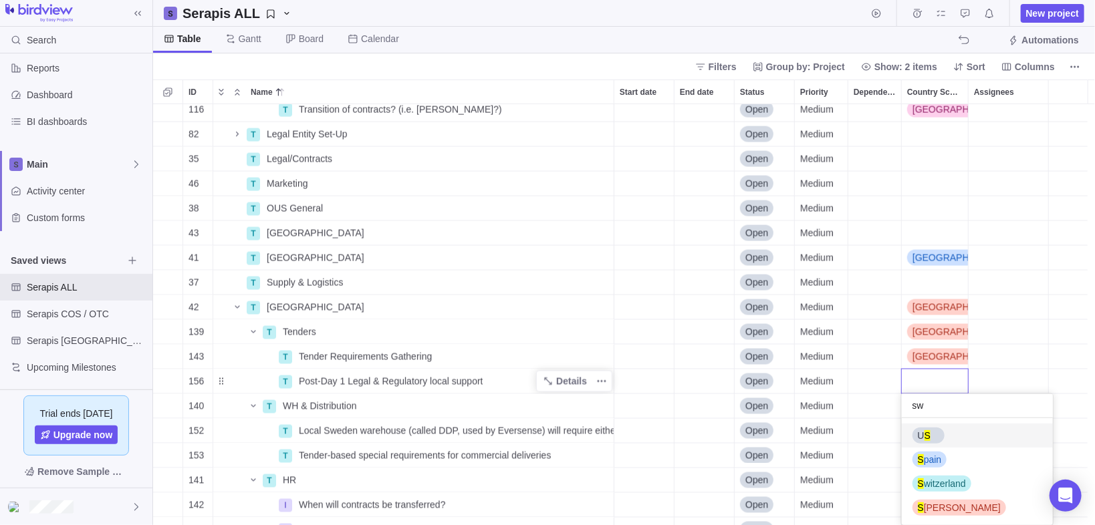
type input "swe"
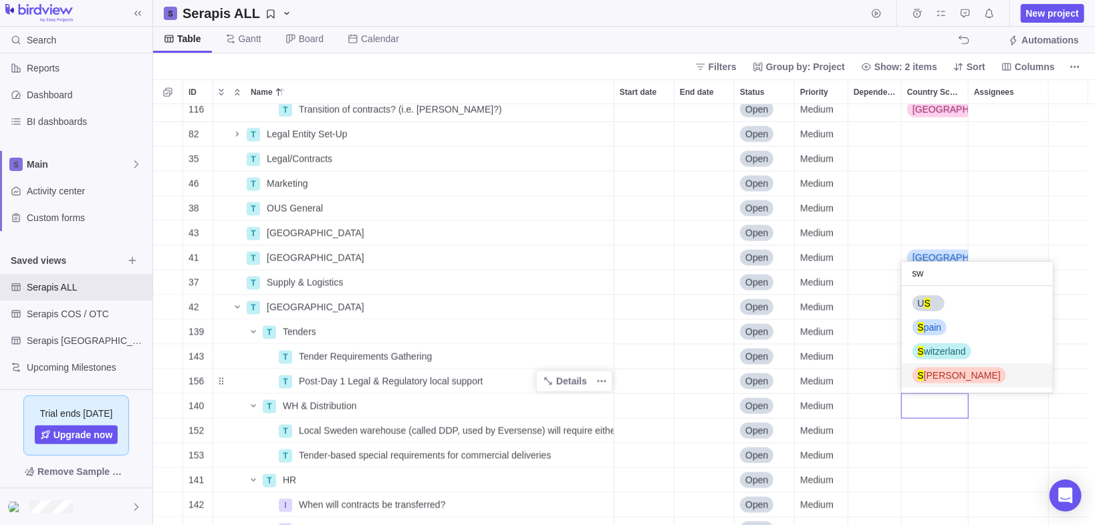
type input "swe"
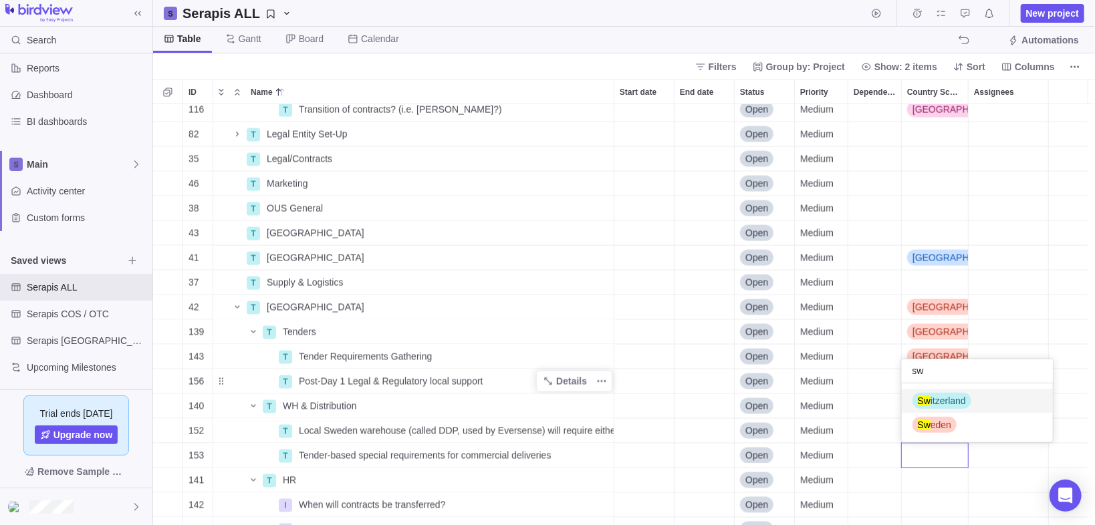
type input "swe"
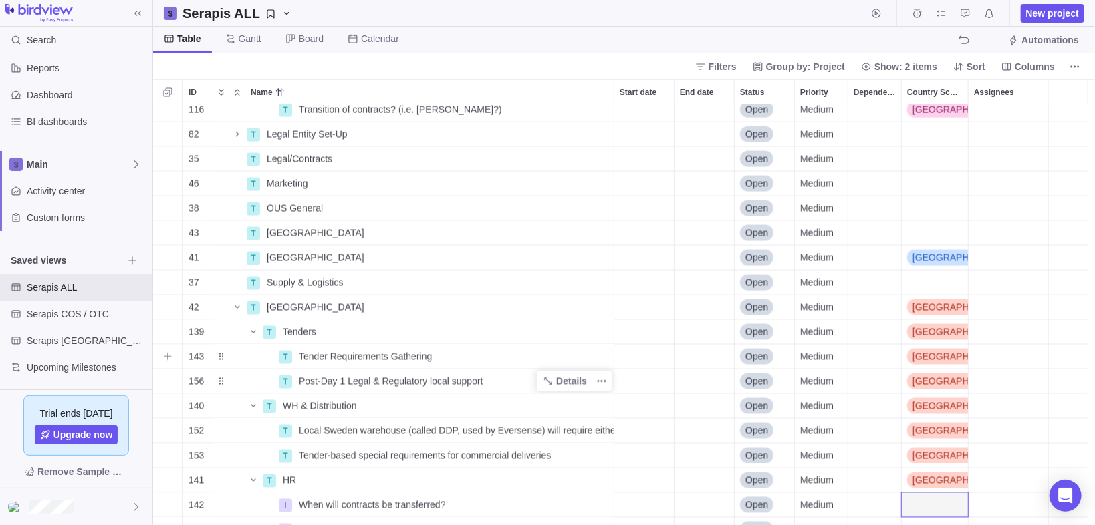
scroll to position [1186, 0]
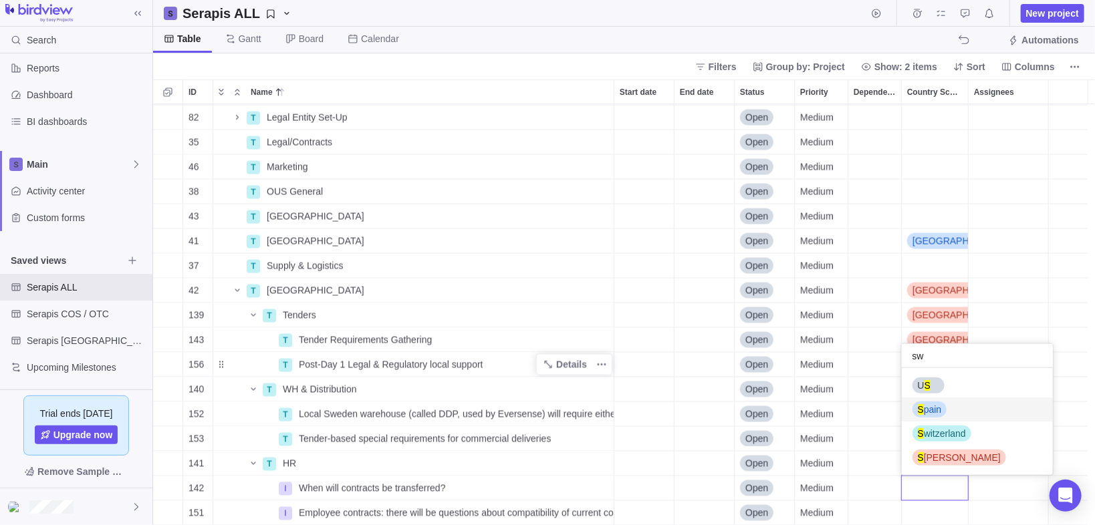
type input "swe"
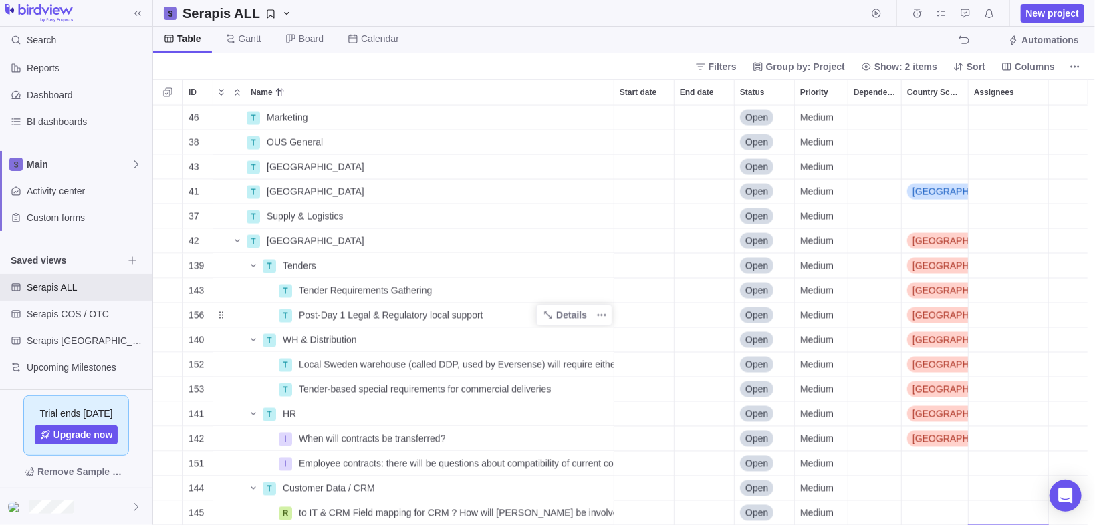
scroll to position [1259, 0]
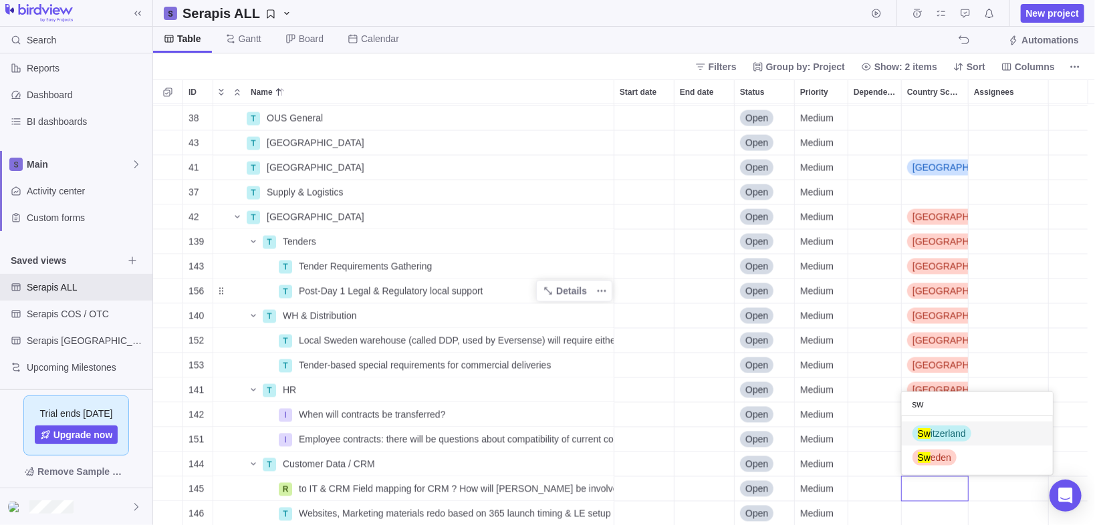
type input "swe"
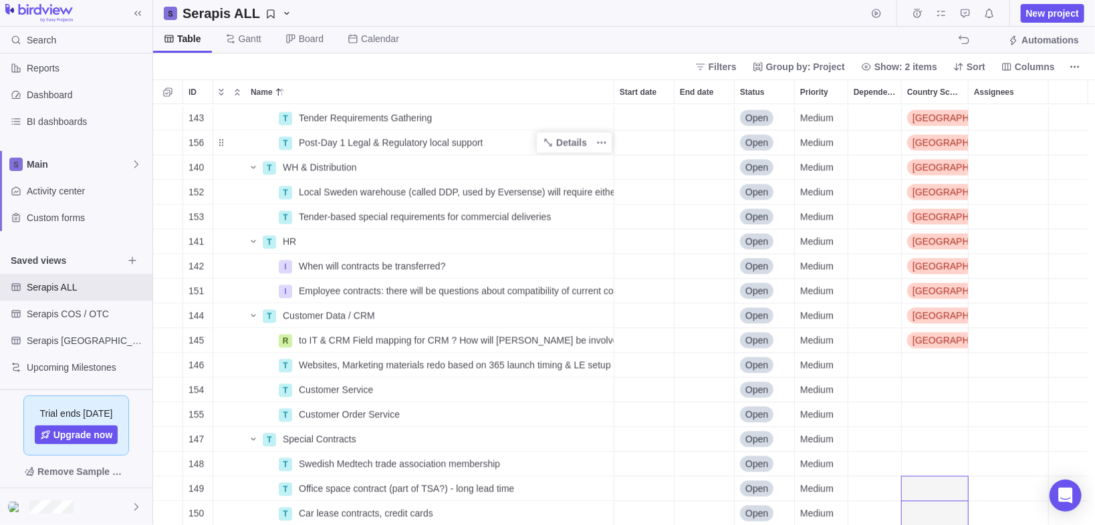
scroll to position [1433, 0]
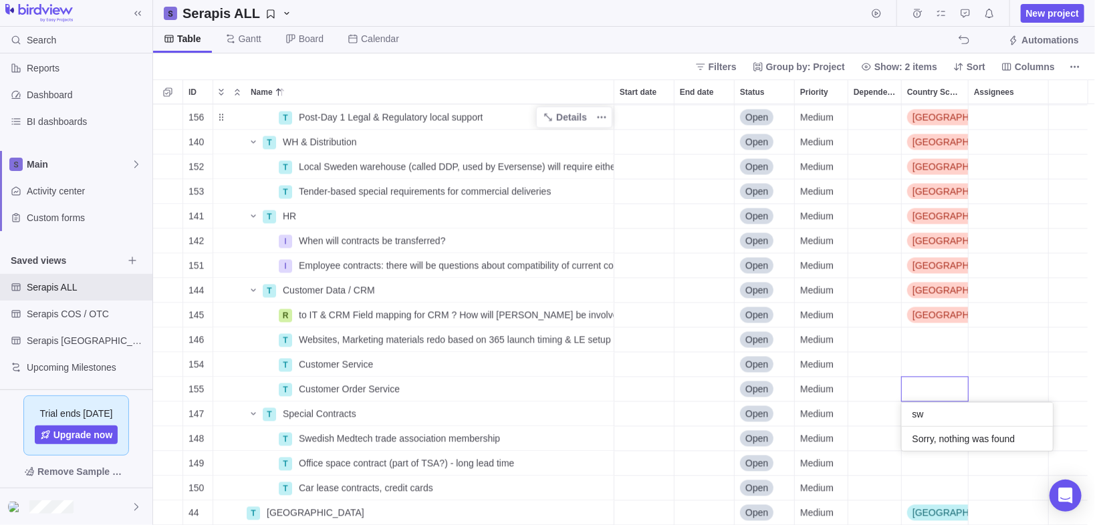
type input "swe"
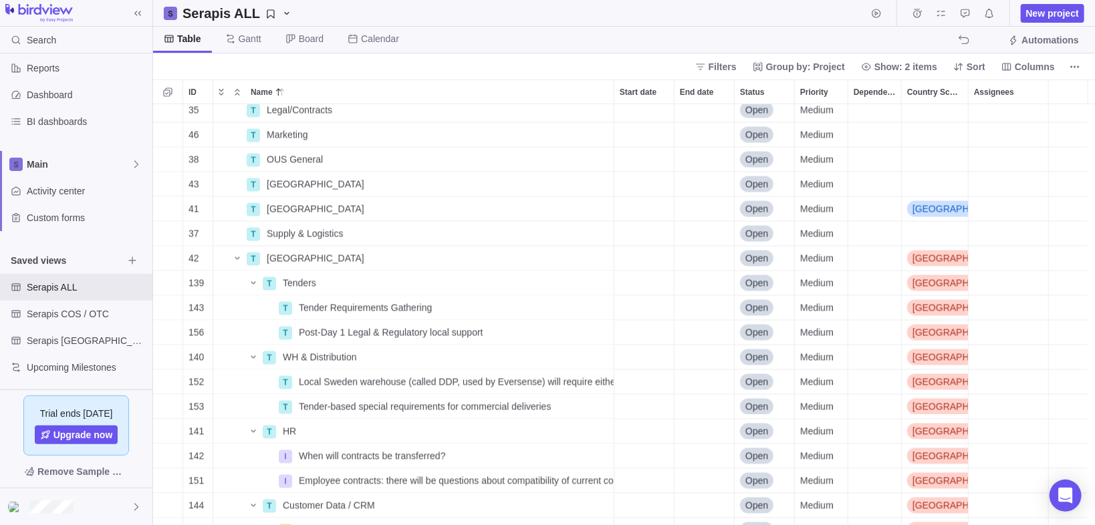
scroll to position [1215, 0]
